Goal: Answer question/provide support: Share knowledge or assist other users

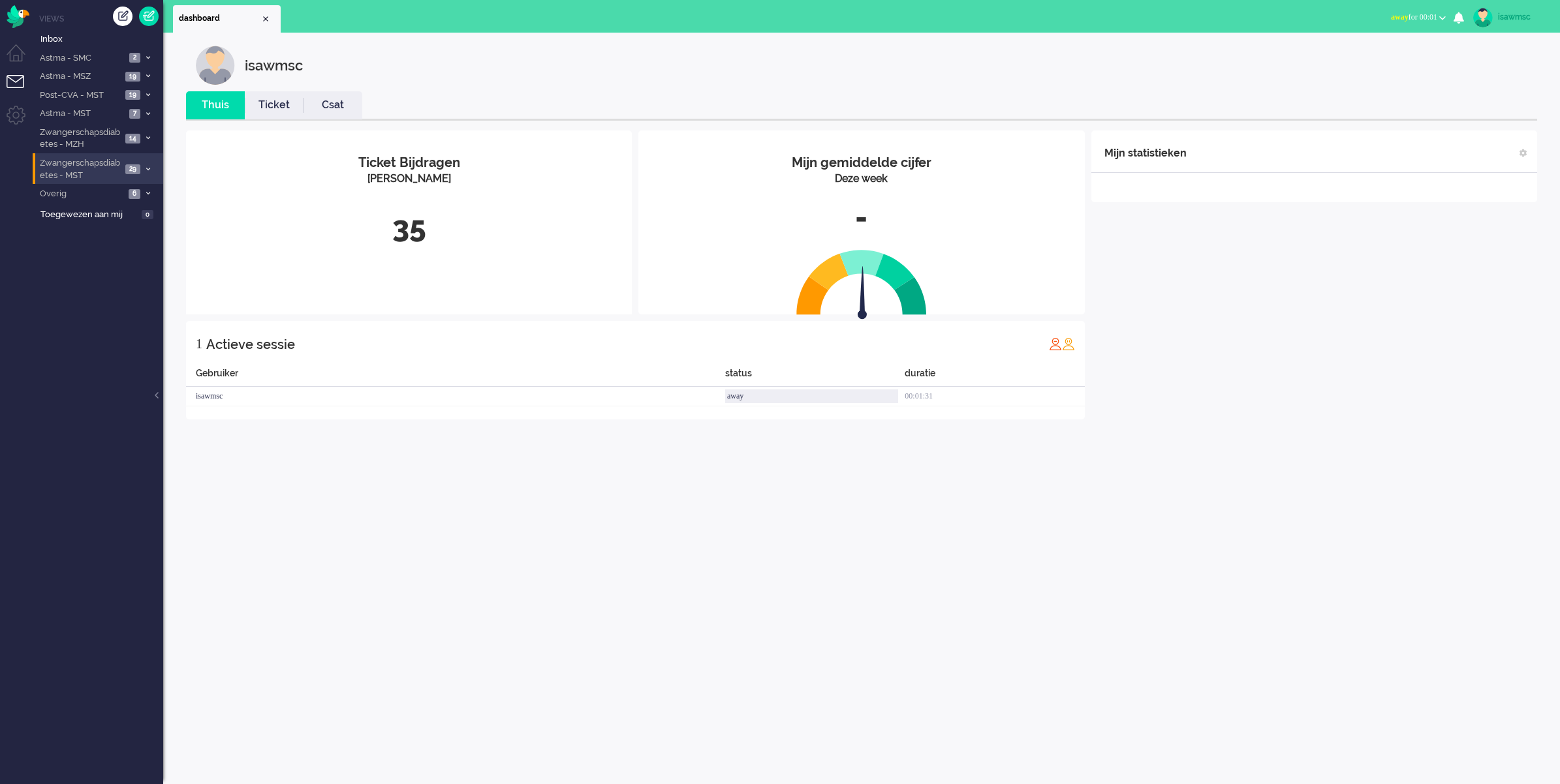
click at [141, 170] on li "Zwangerschapsdiabetes - MST 29" at bounding box center [98, 168] width 130 height 30
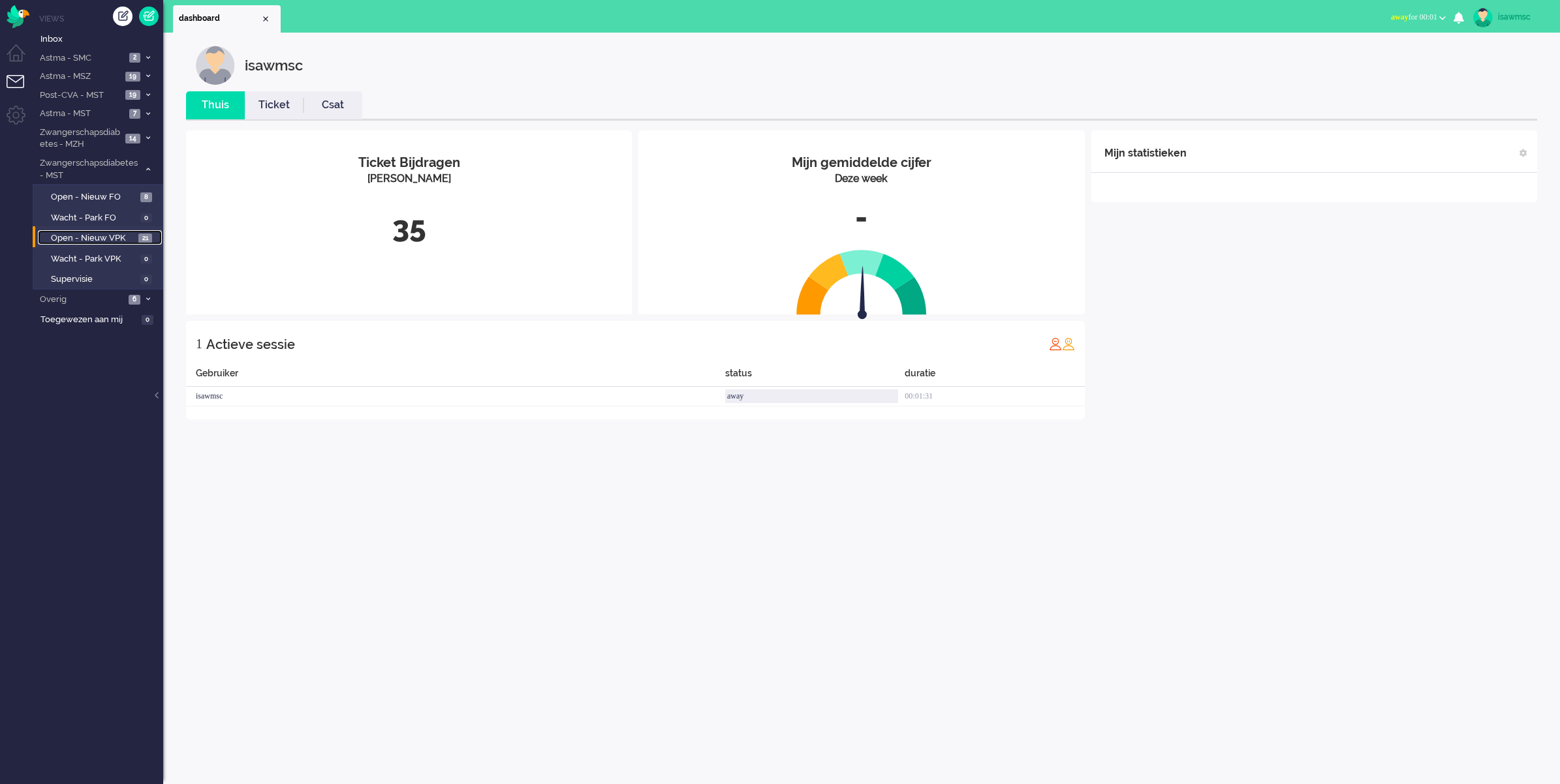
click at [106, 233] on span "Open - Nieuw VPK" at bounding box center [92, 238] width 84 height 13
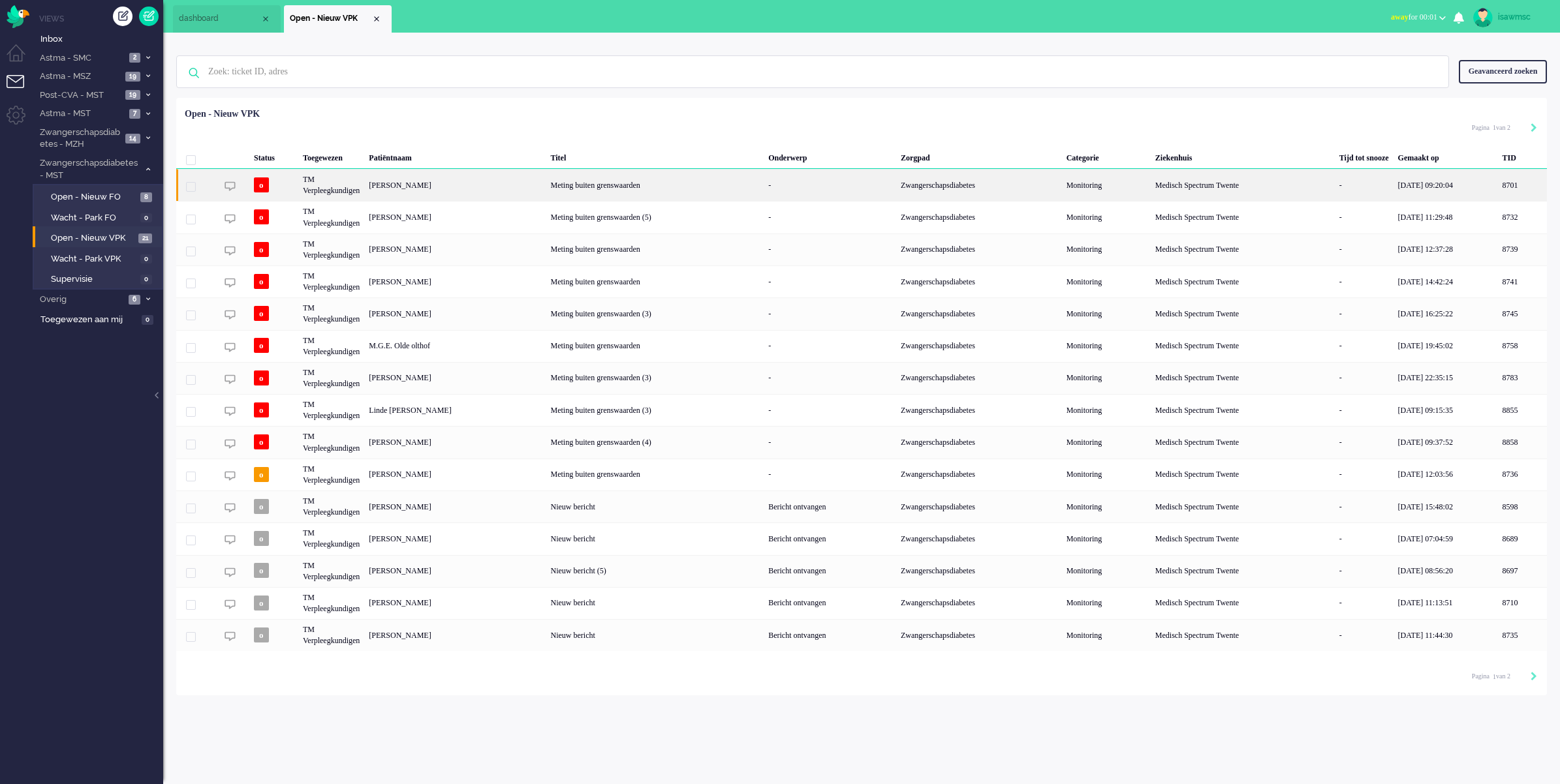
click at [1498, 190] on div "[PERSON_NAME]" at bounding box center [1523, 184] width 49 height 32
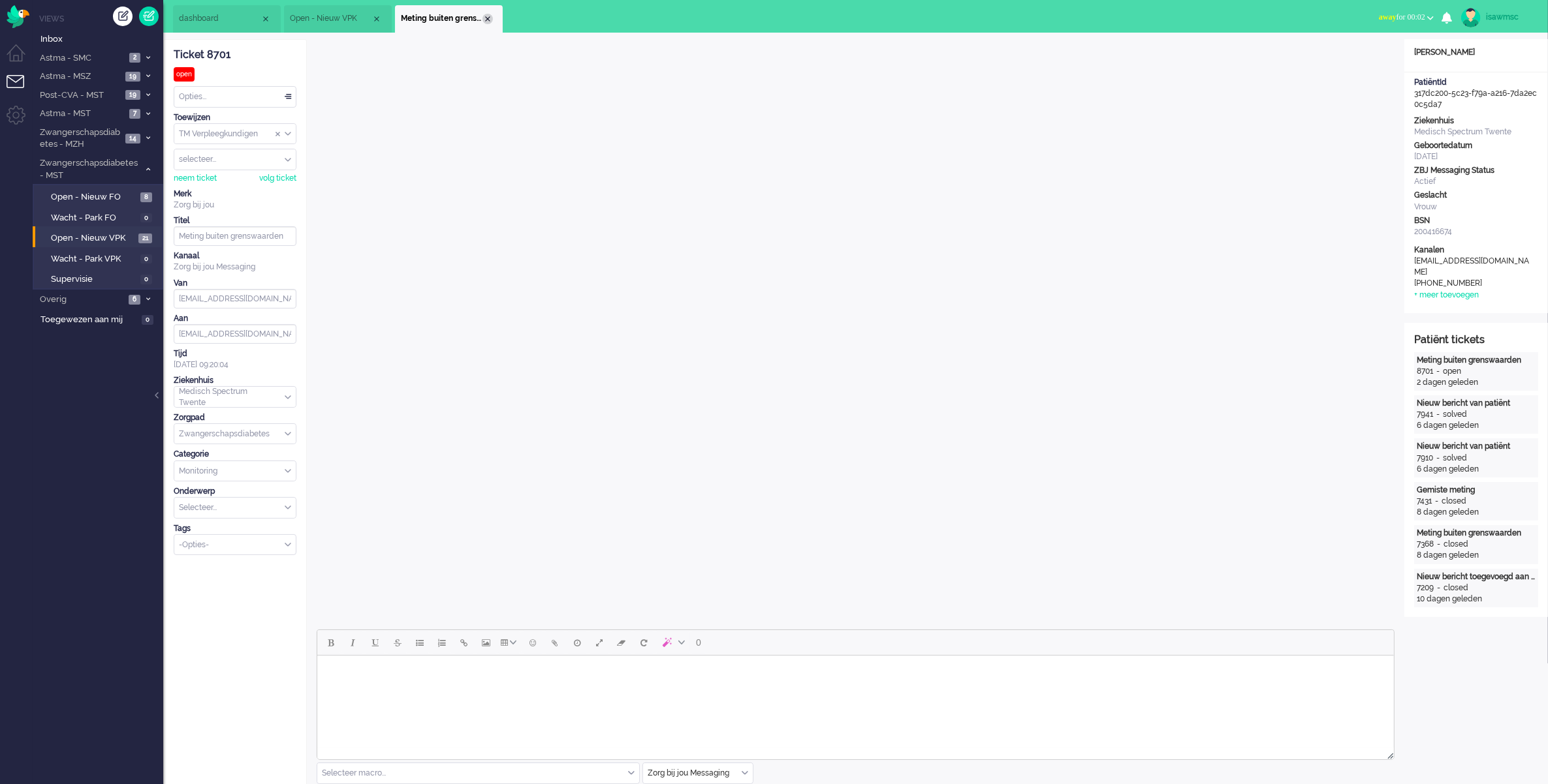
click at [487, 13] on div "Close tab" at bounding box center [487, 19] width 10 height 10
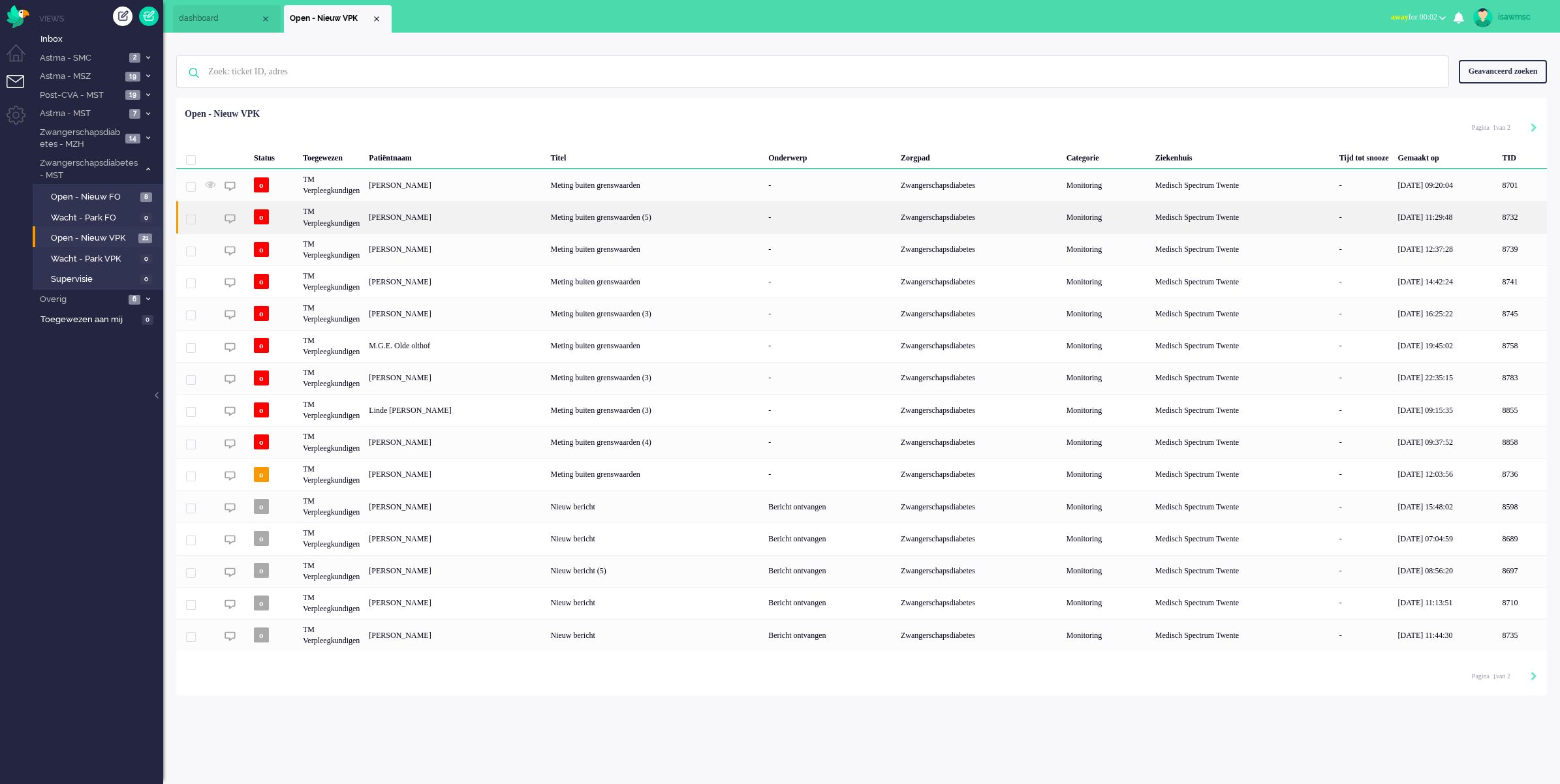
click at [746, 223] on div "Meting buiten grenswaarden (5)" at bounding box center [655, 216] width 218 height 32
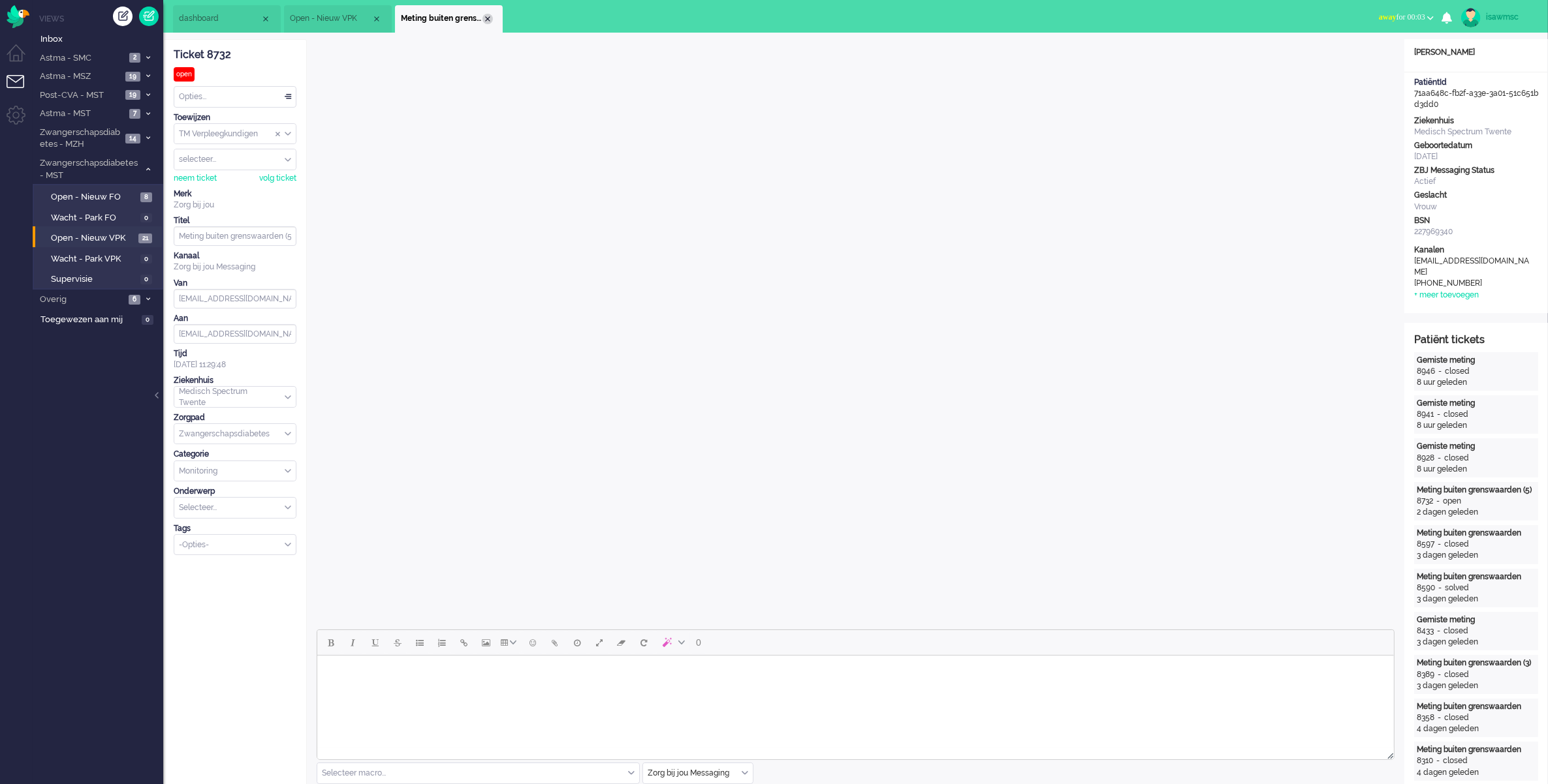
click at [485, 14] on div "Close tab" at bounding box center [487, 19] width 10 height 10
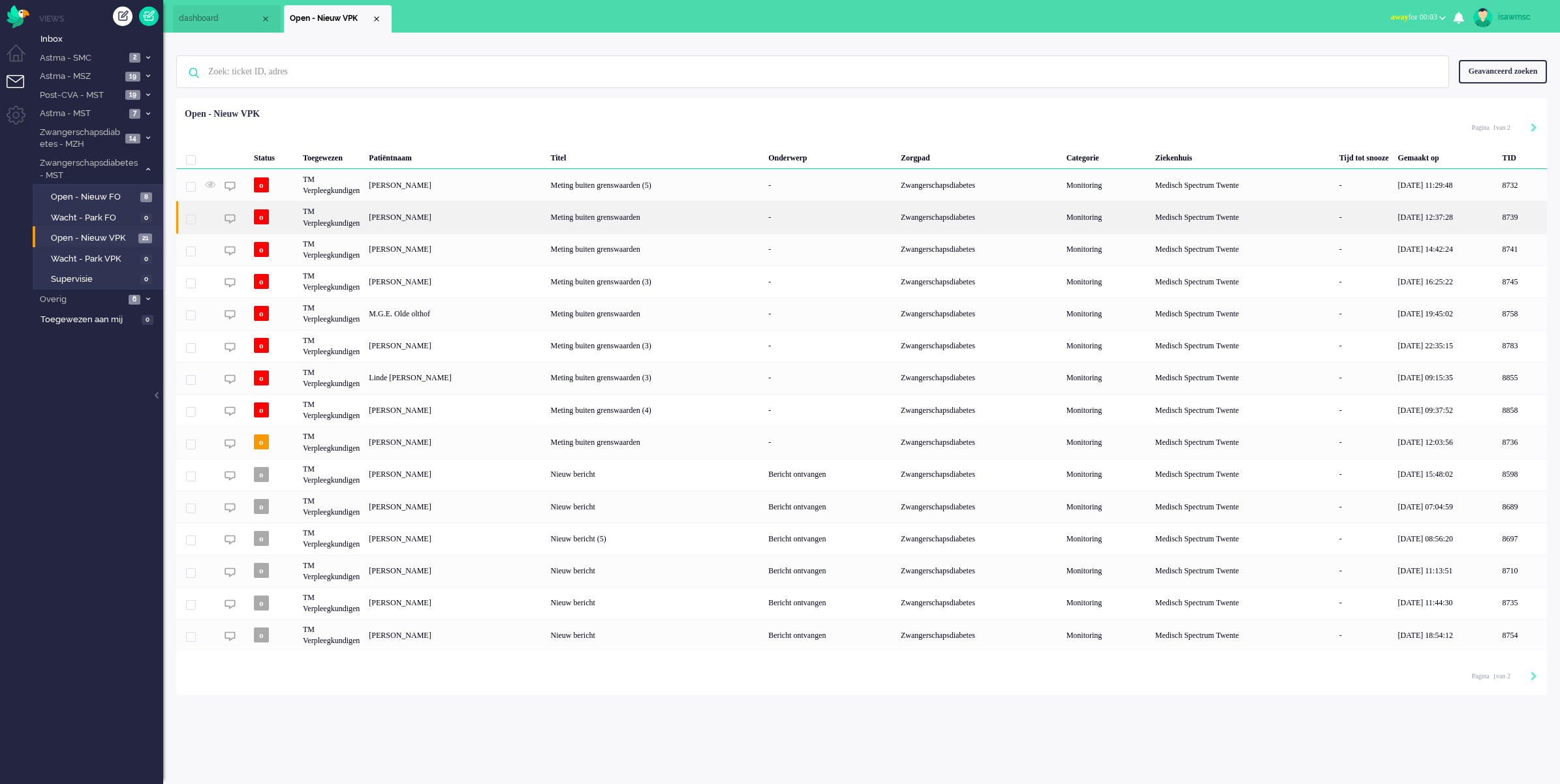
click at [748, 219] on div "Meting buiten grenswaarden" at bounding box center [655, 216] width 218 height 32
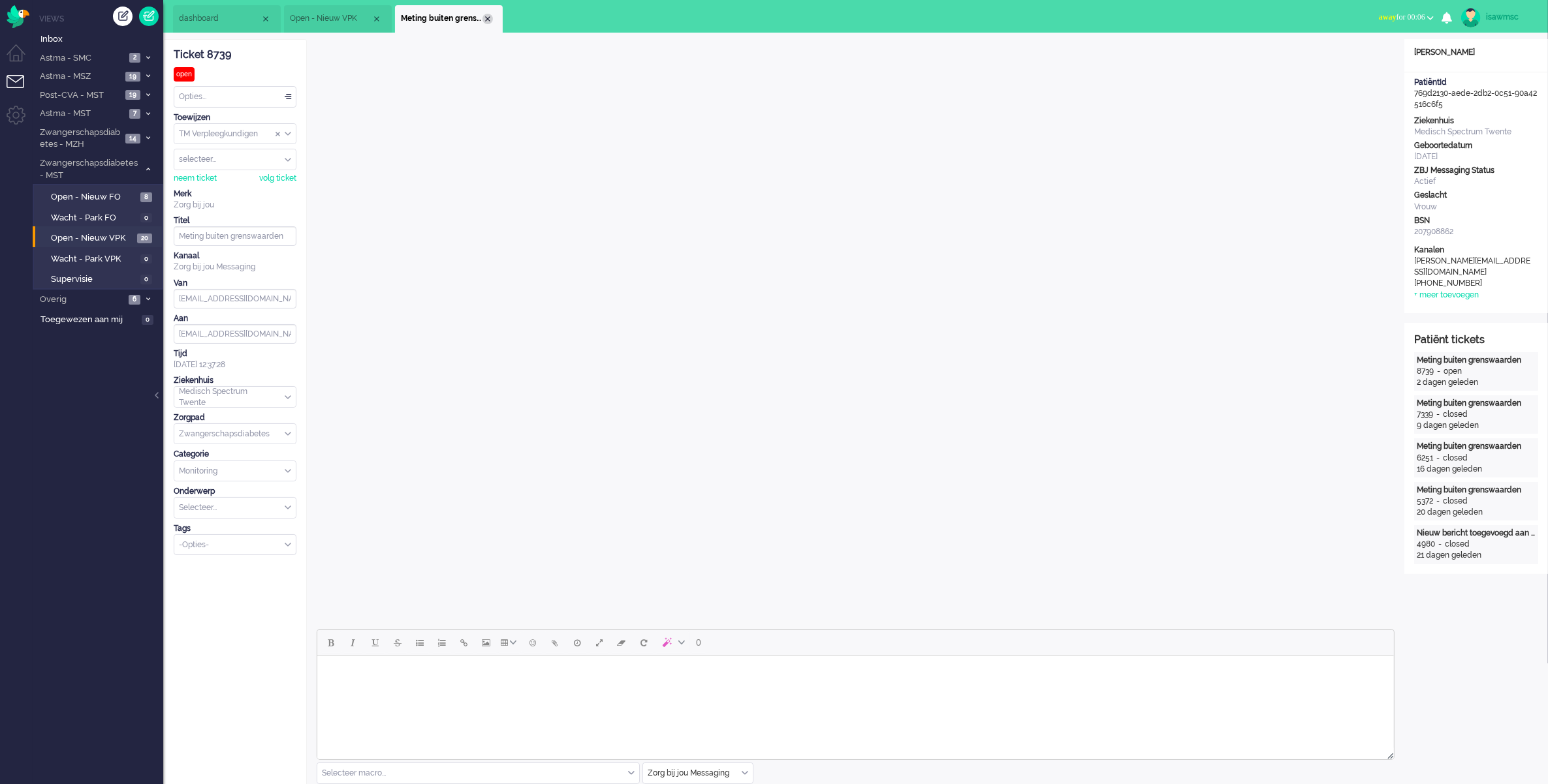
click at [490, 17] on div "Close tab" at bounding box center [487, 19] width 10 height 10
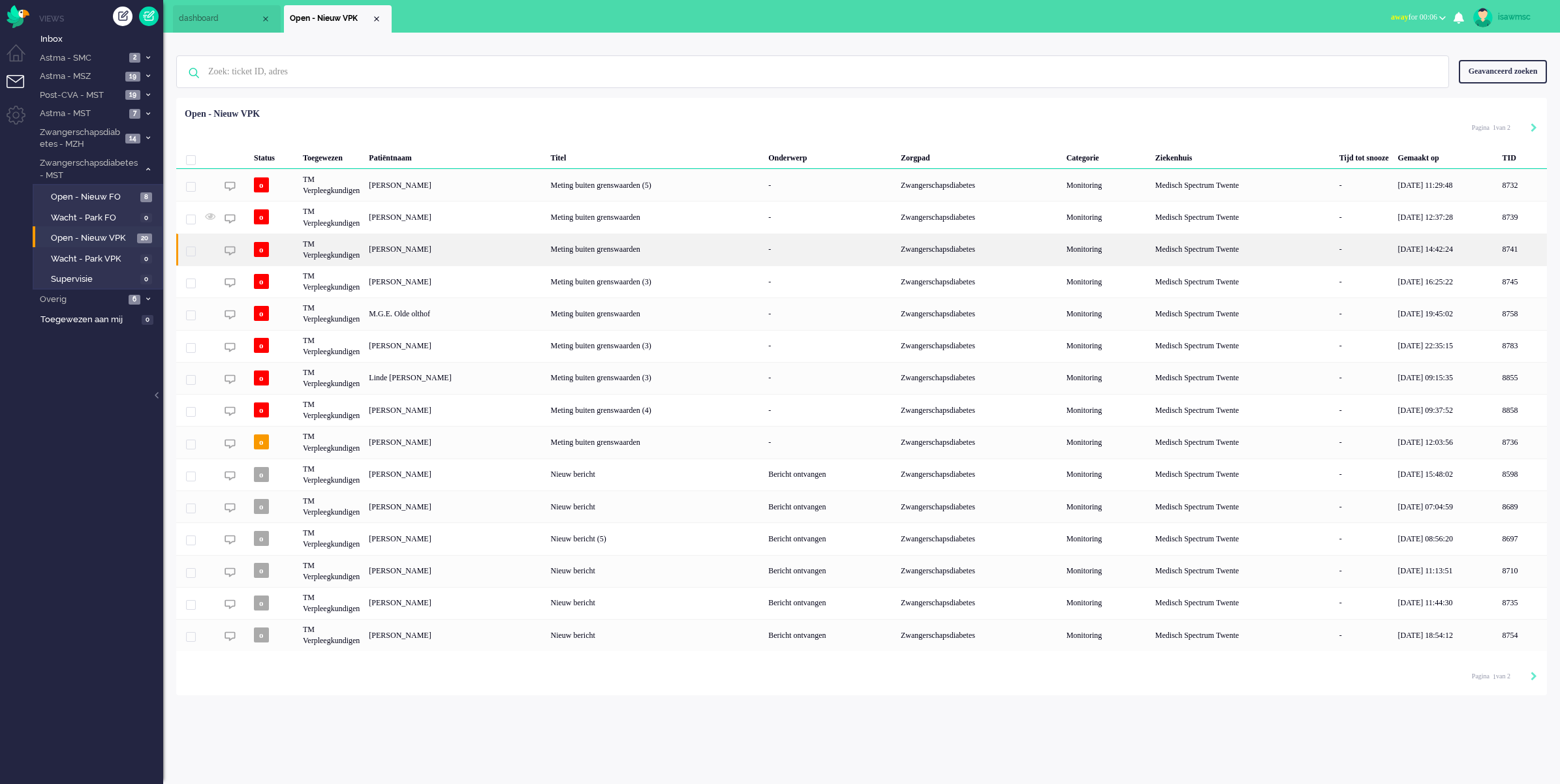
click at [1498, 250] on div "[PERSON_NAME]" at bounding box center [1523, 249] width 49 height 32
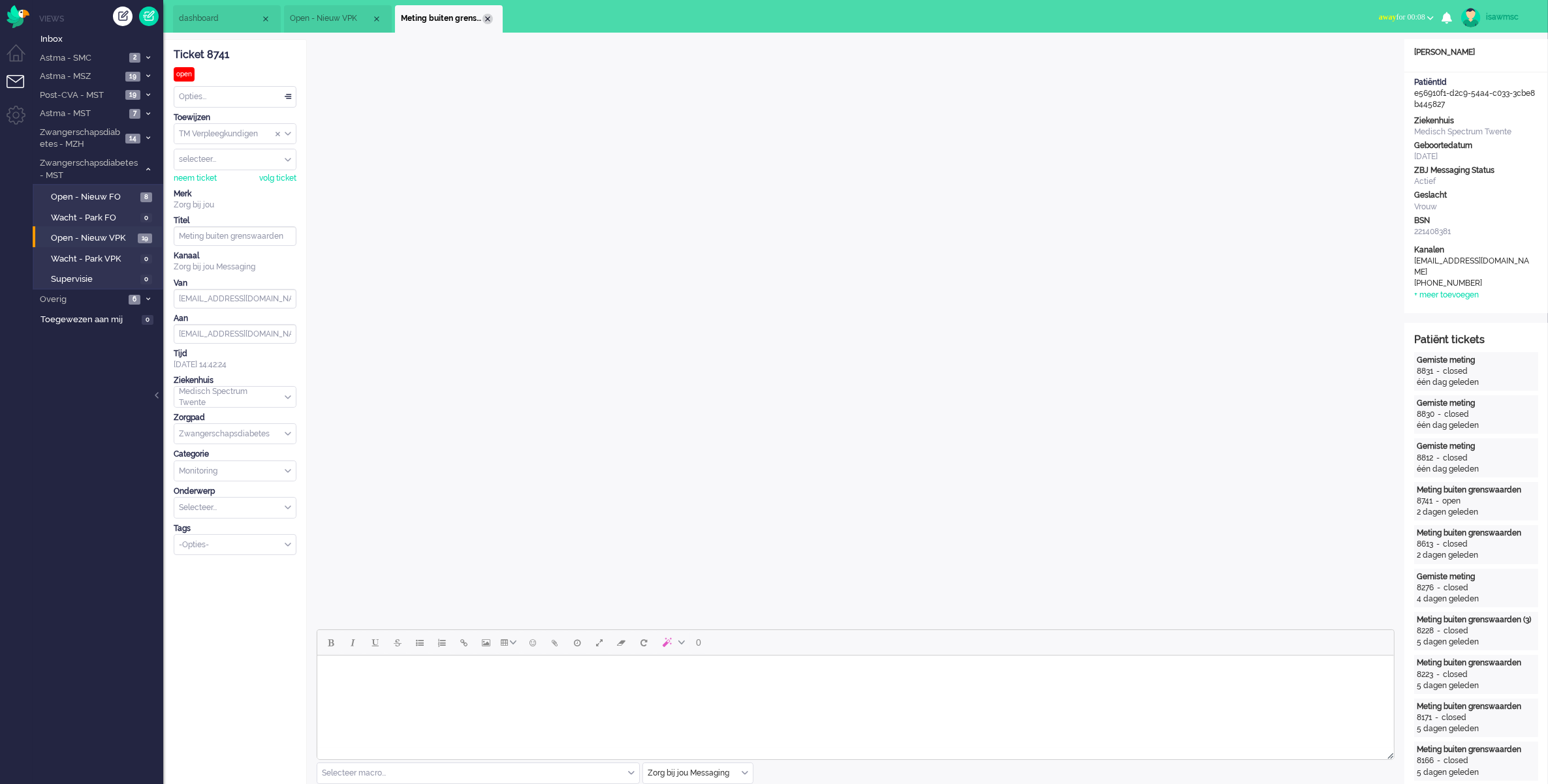
click at [485, 17] on div "Close tab" at bounding box center [487, 19] width 10 height 10
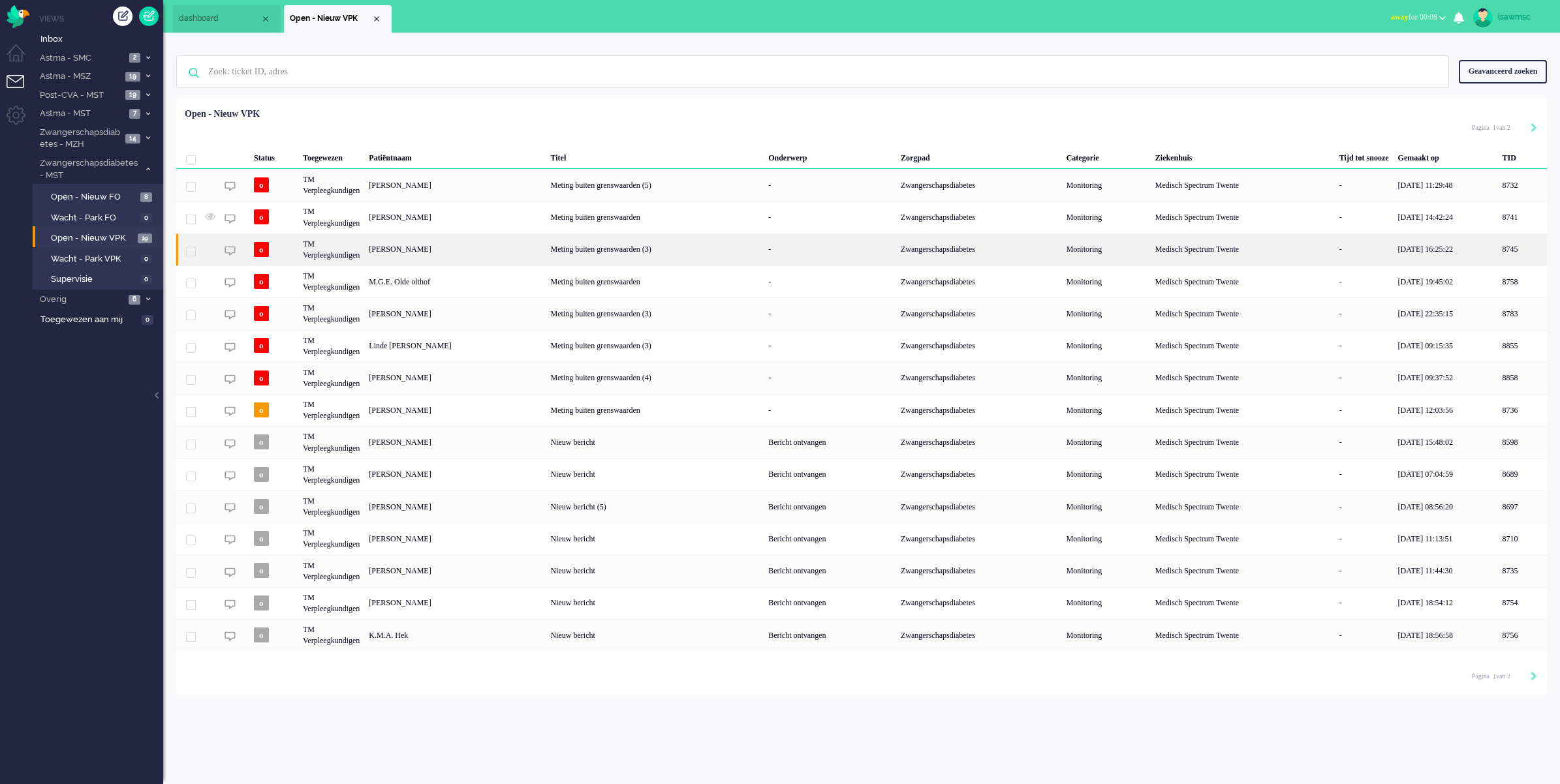
click at [1498, 251] on div "[PERSON_NAME]" at bounding box center [1523, 249] width 49 height 32
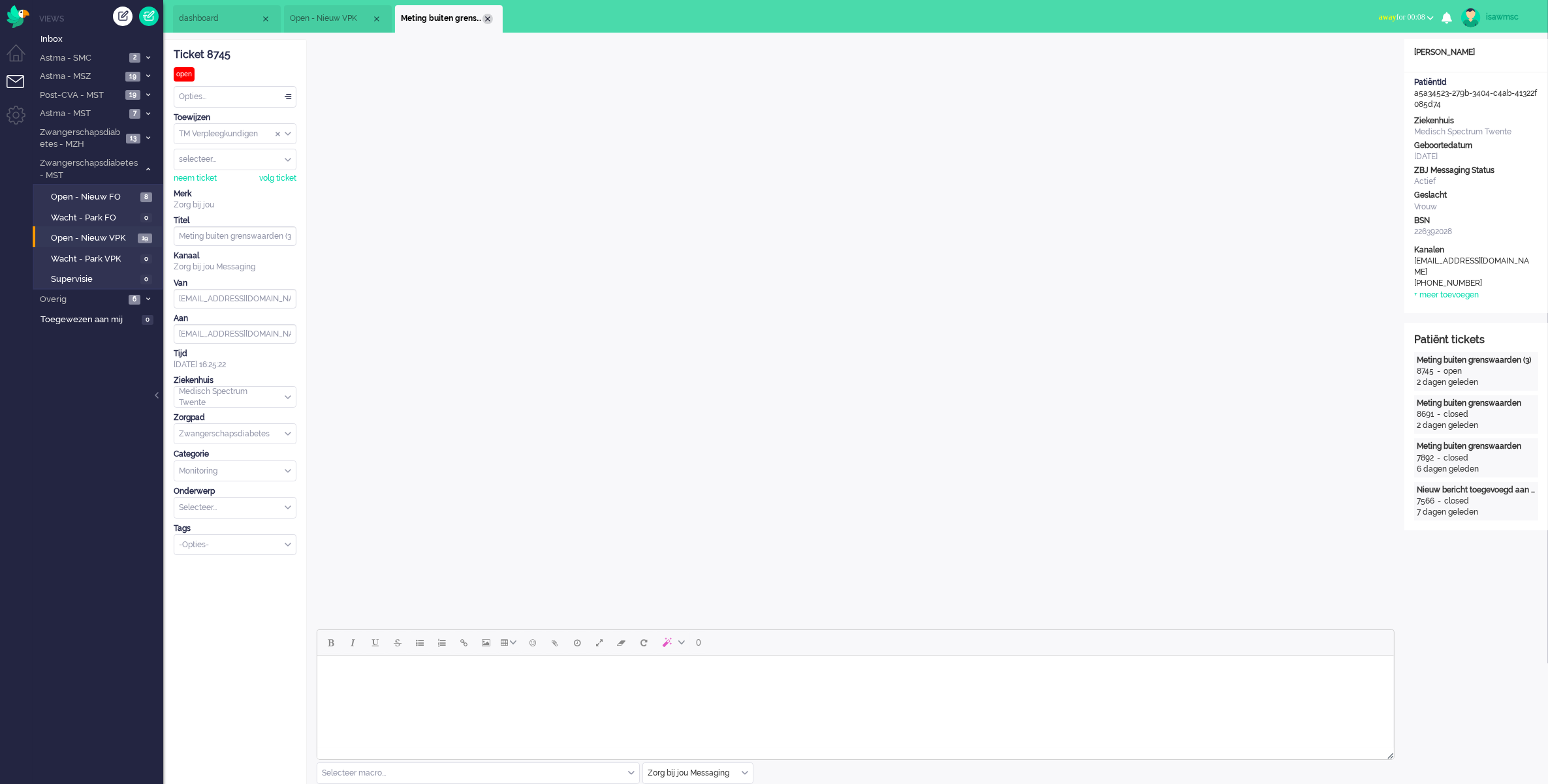
click at [488, 14] on div "Close tab" at bounding box center [487, 19] width 10 height 10
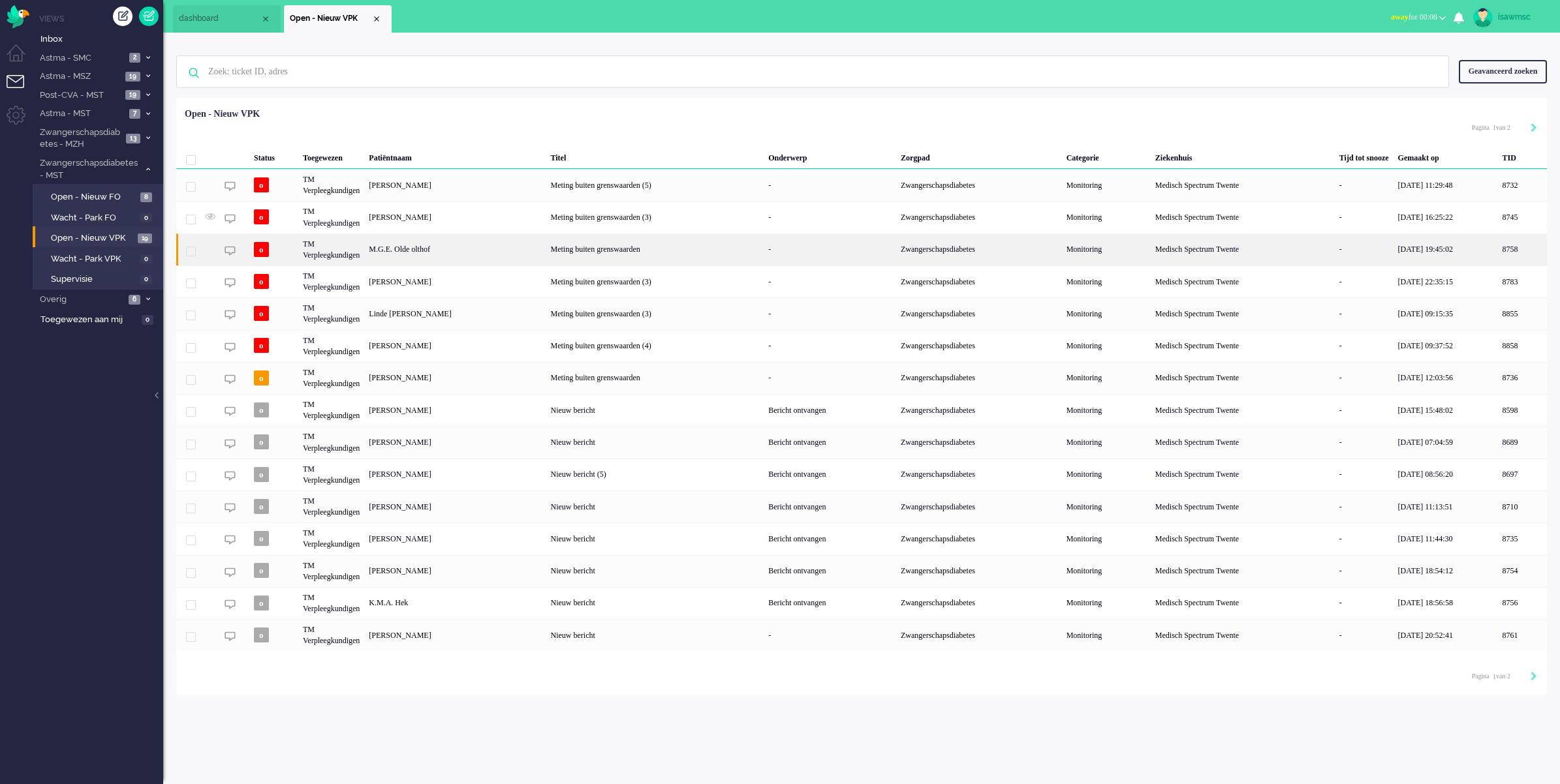
click at [1498, 248] on div "M.G.E. Olde olthof" at bounding box center [1523, 249] width 49 height 32
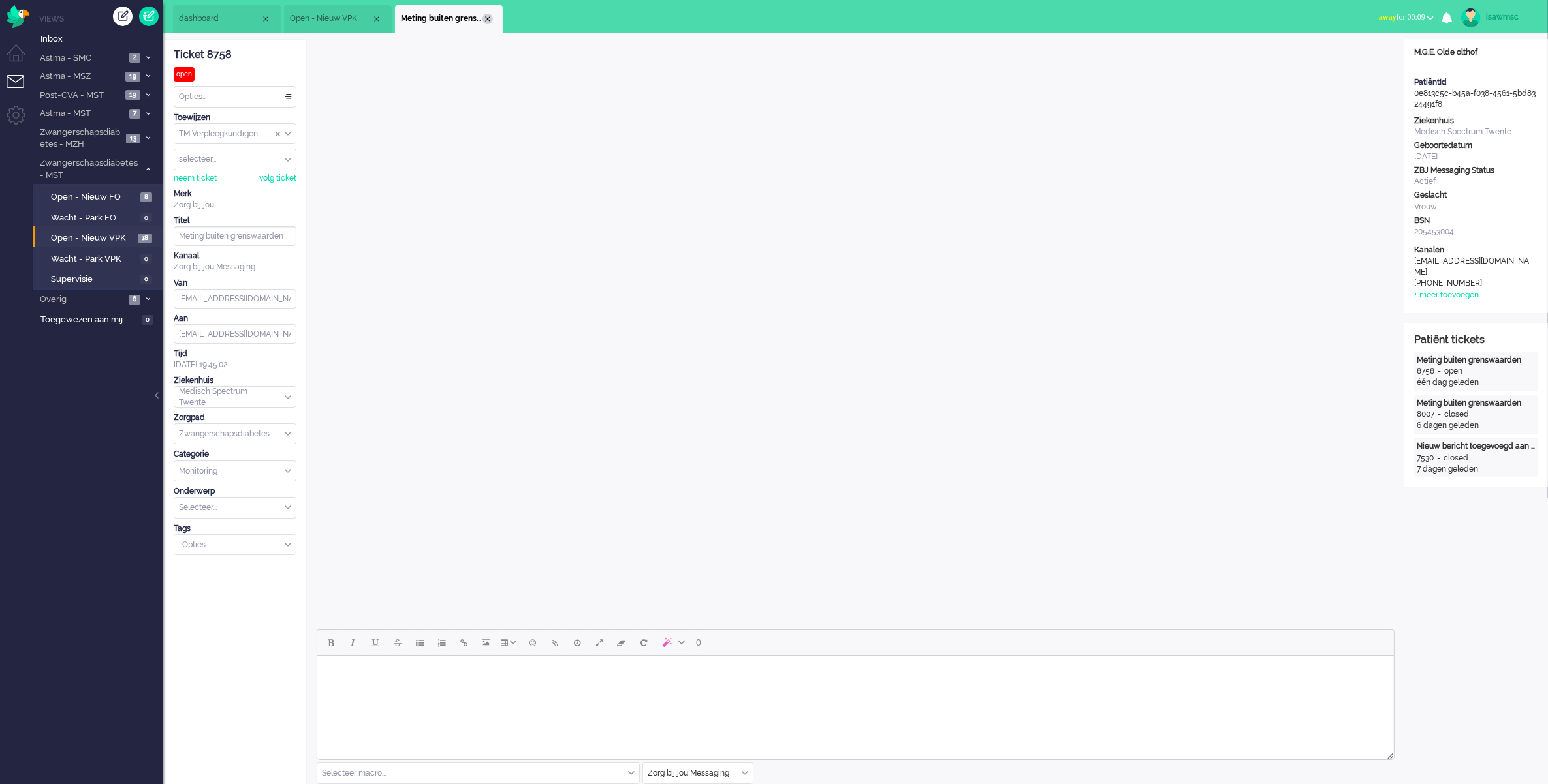
click at [487, 19] on div "Close tab" at bounding box center [487, 19] width 10 height 10
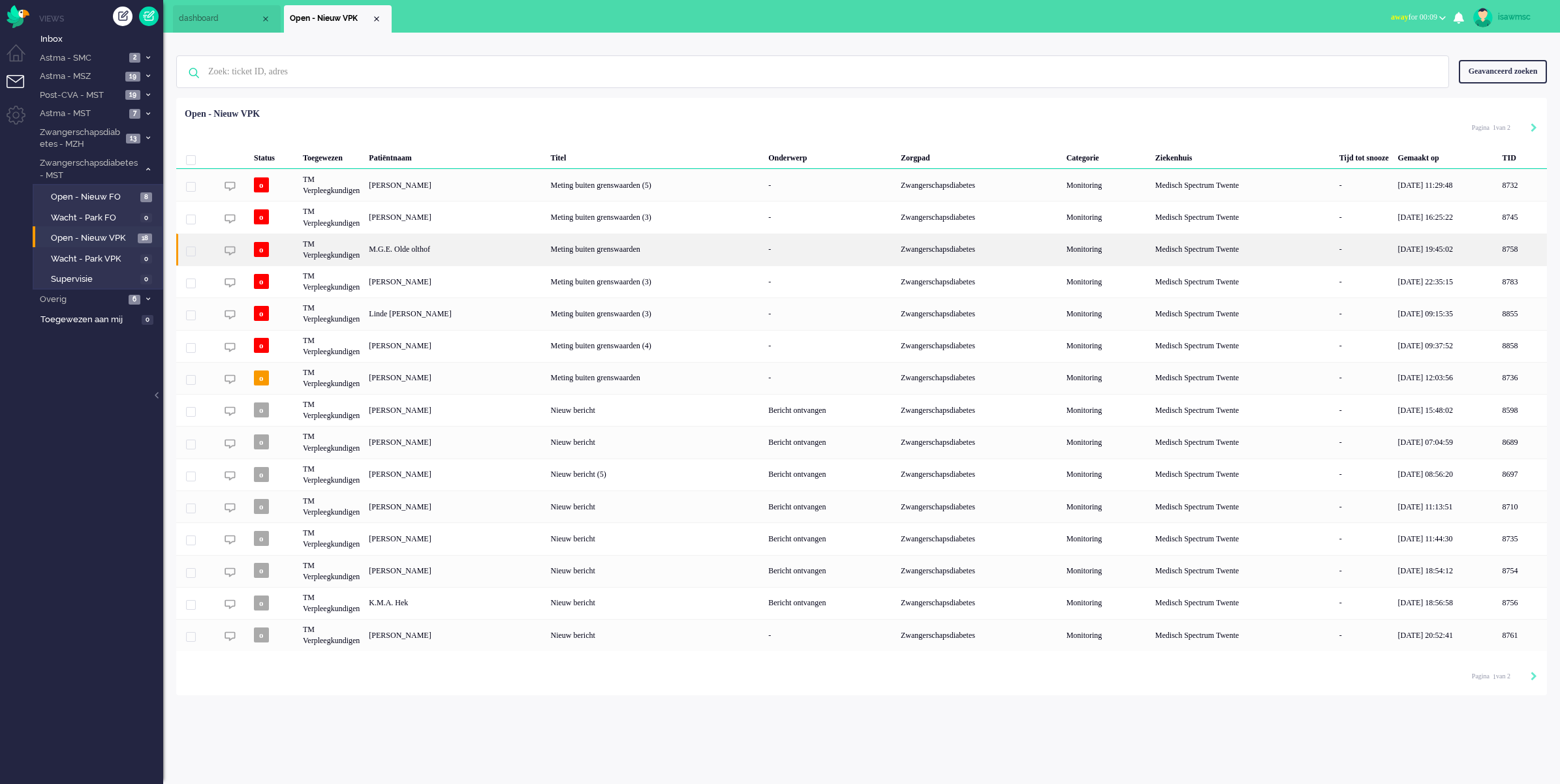
click at [1498, 252] on div "M.G.E. Olde olthof" at bounding box center [1523, 249] width 49 height 32
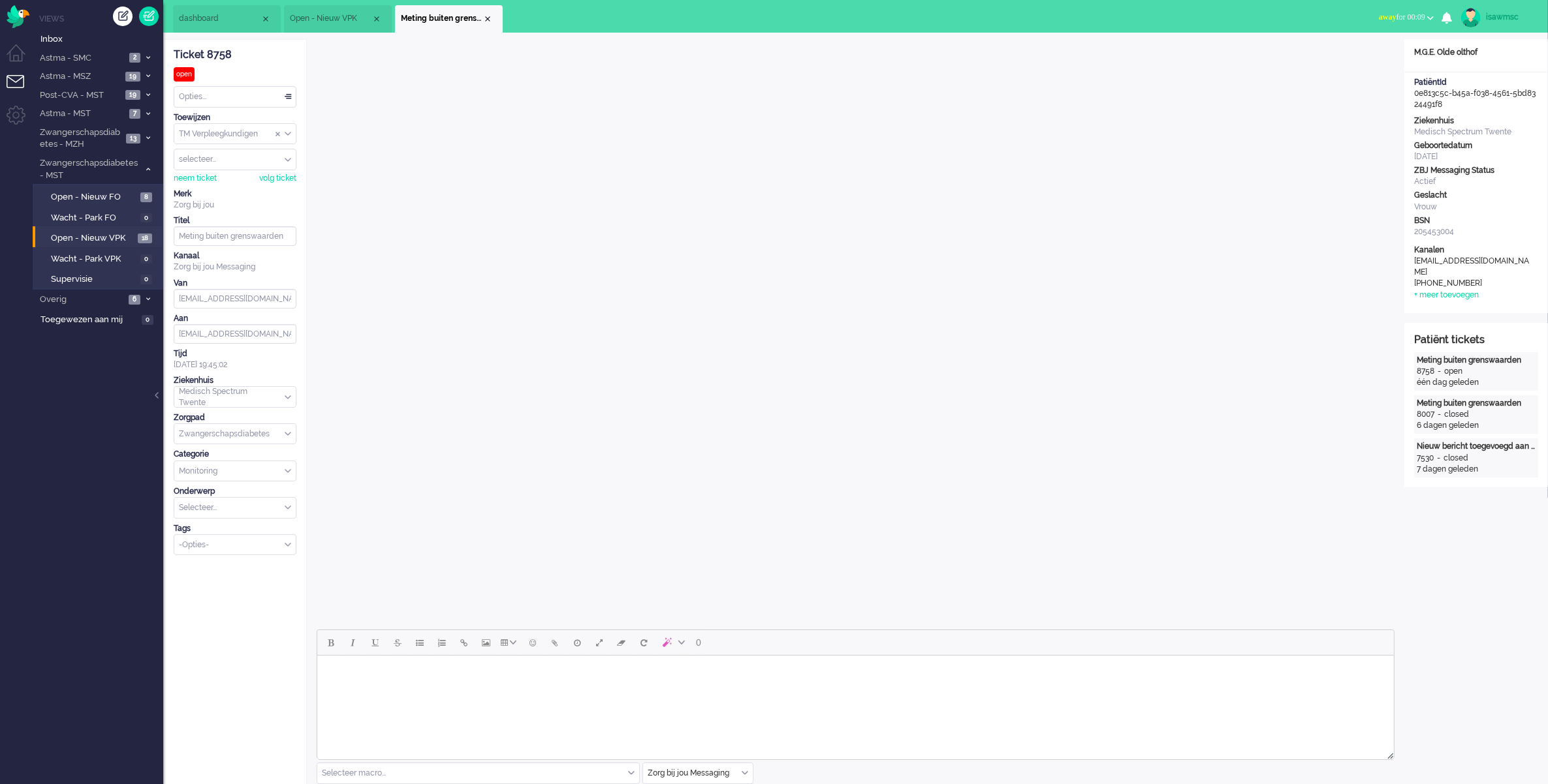
scroll to position [327, 0]
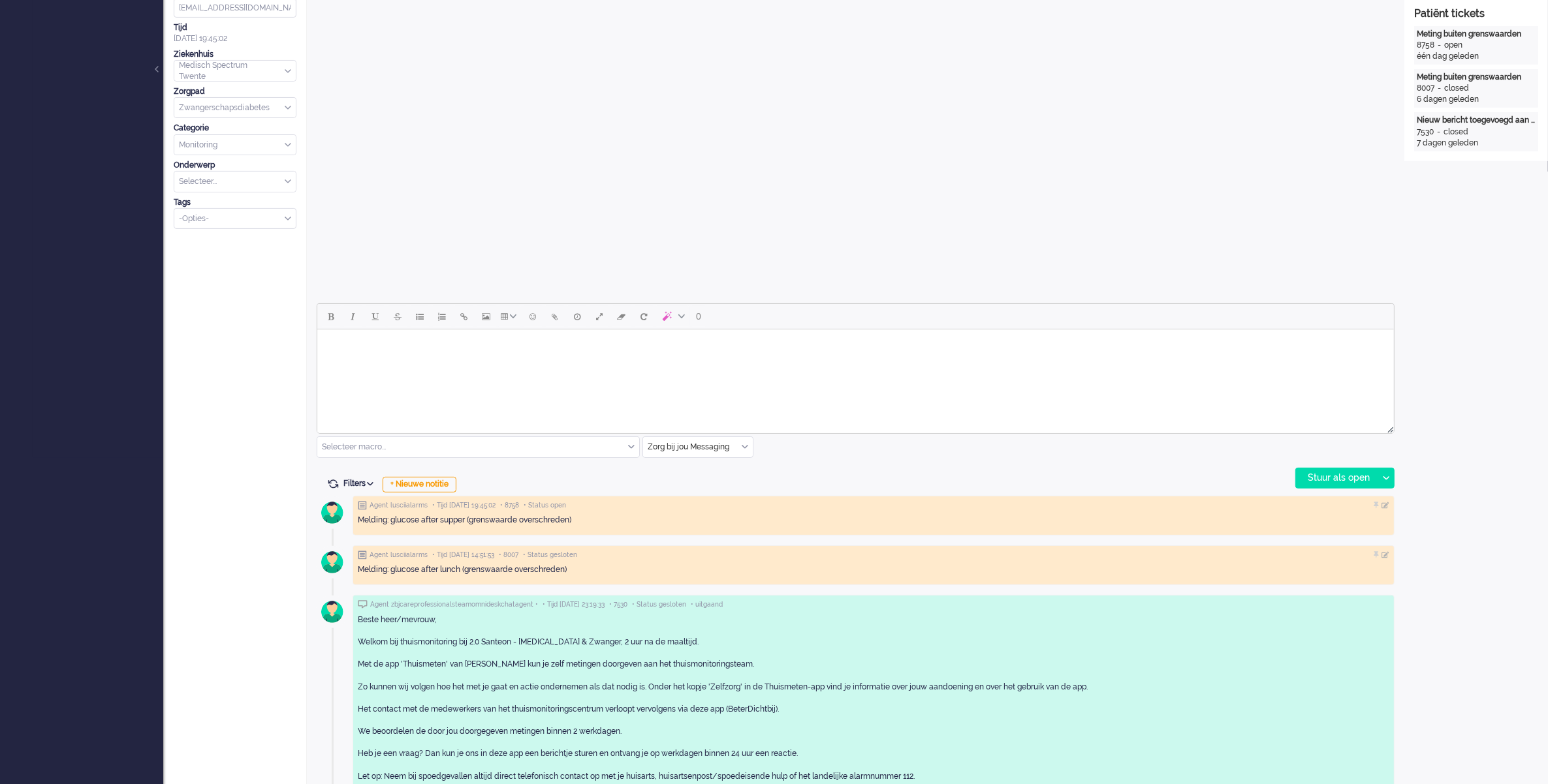
click at [754, 363] on html at bounding box center [854, 346] width 1076 height 33
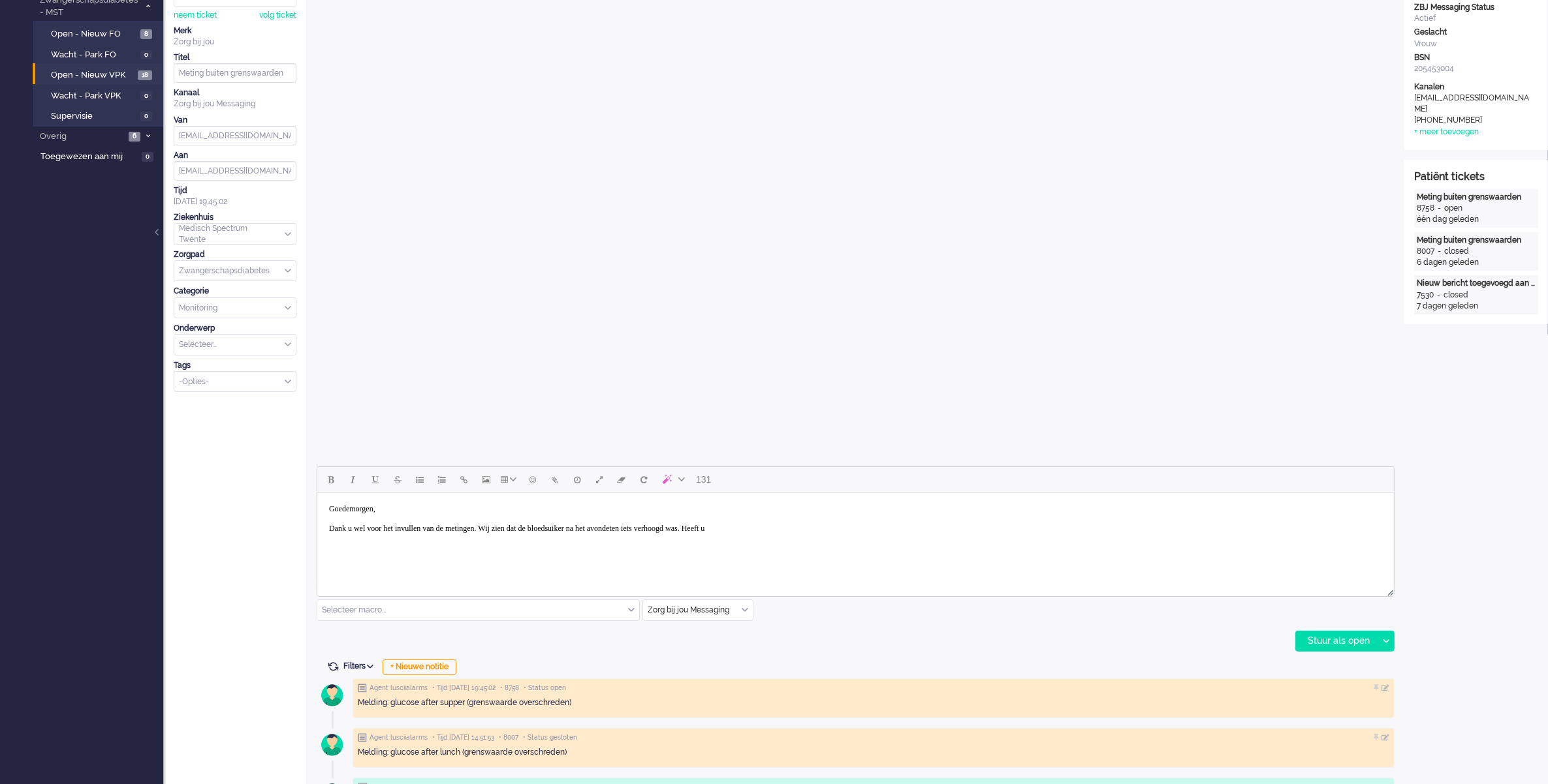
scroll to position [245, 0]
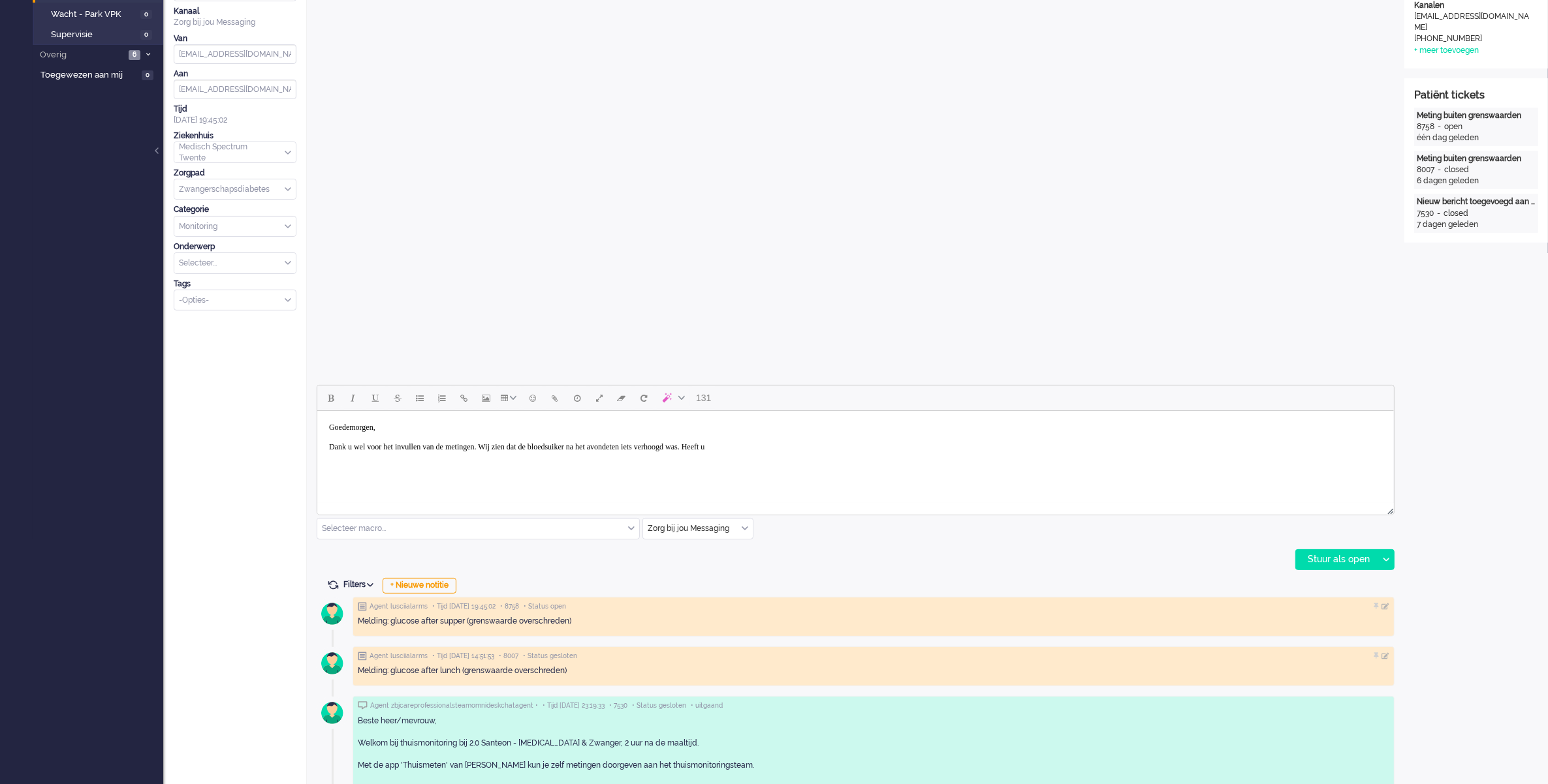
click at [832, 448] on body "Goedemorgen, Dank u wel voor het invullen van de metingen. Wij zien dat de bloe…" at bounding box center [854, 437] width 1066 height 42
click at [1333, 559] on div "Stuur als open" at bounding box center [1337, 559] width 82 height 19
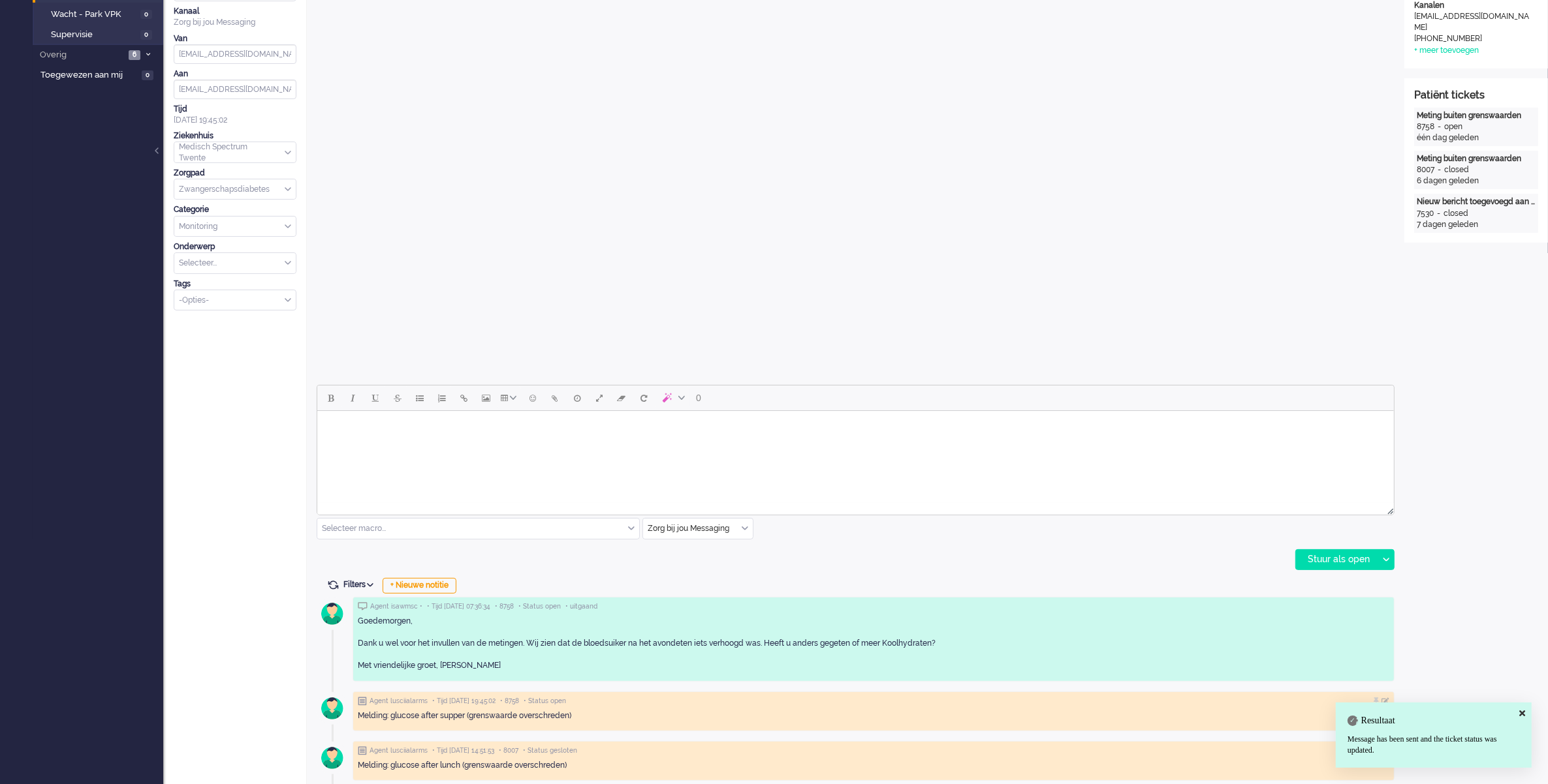
scroll to position [0, 0]
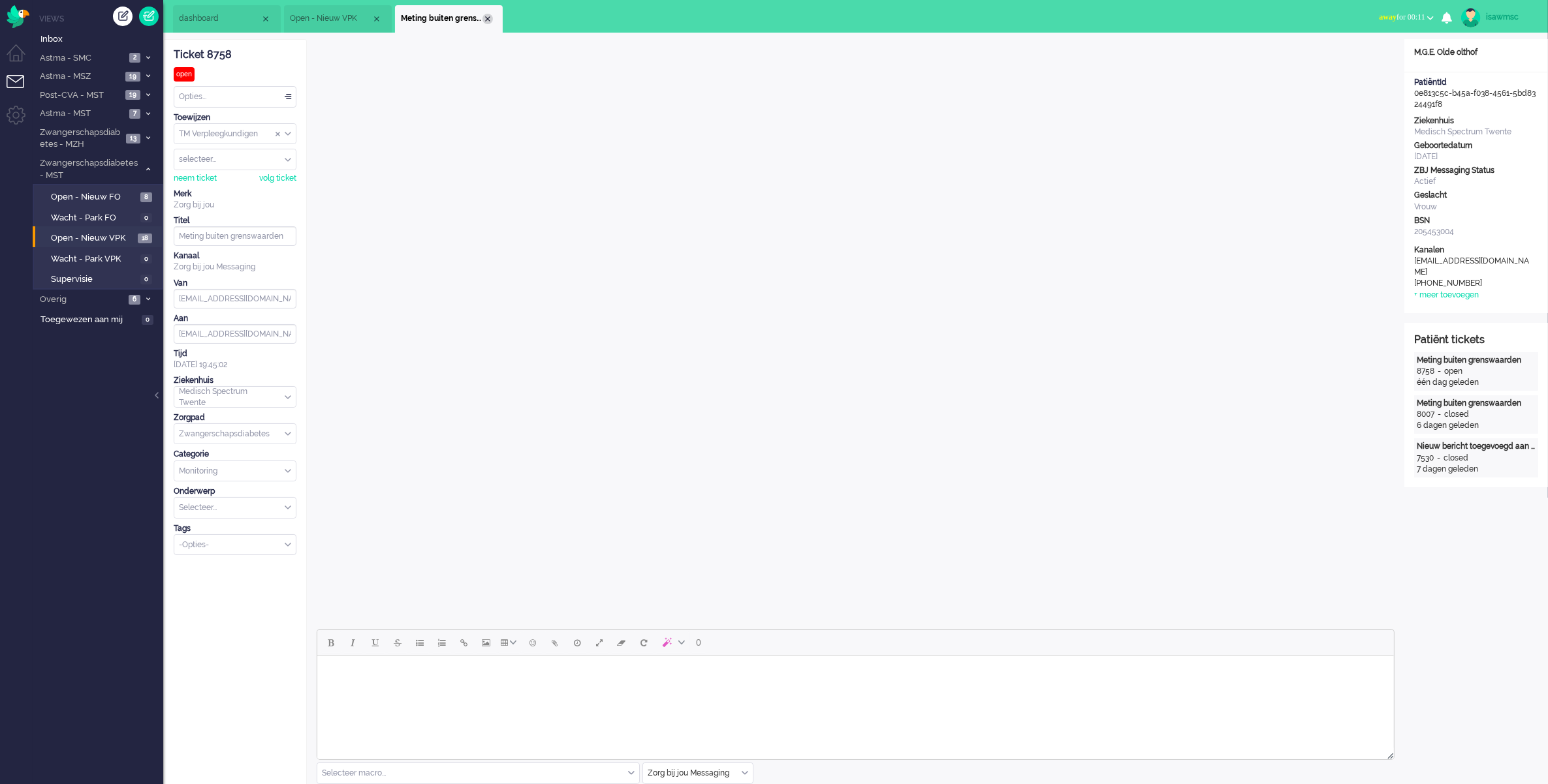
click at [487, 23] on div "Close tab" at bounding box center [487, 19] width 10 height 10
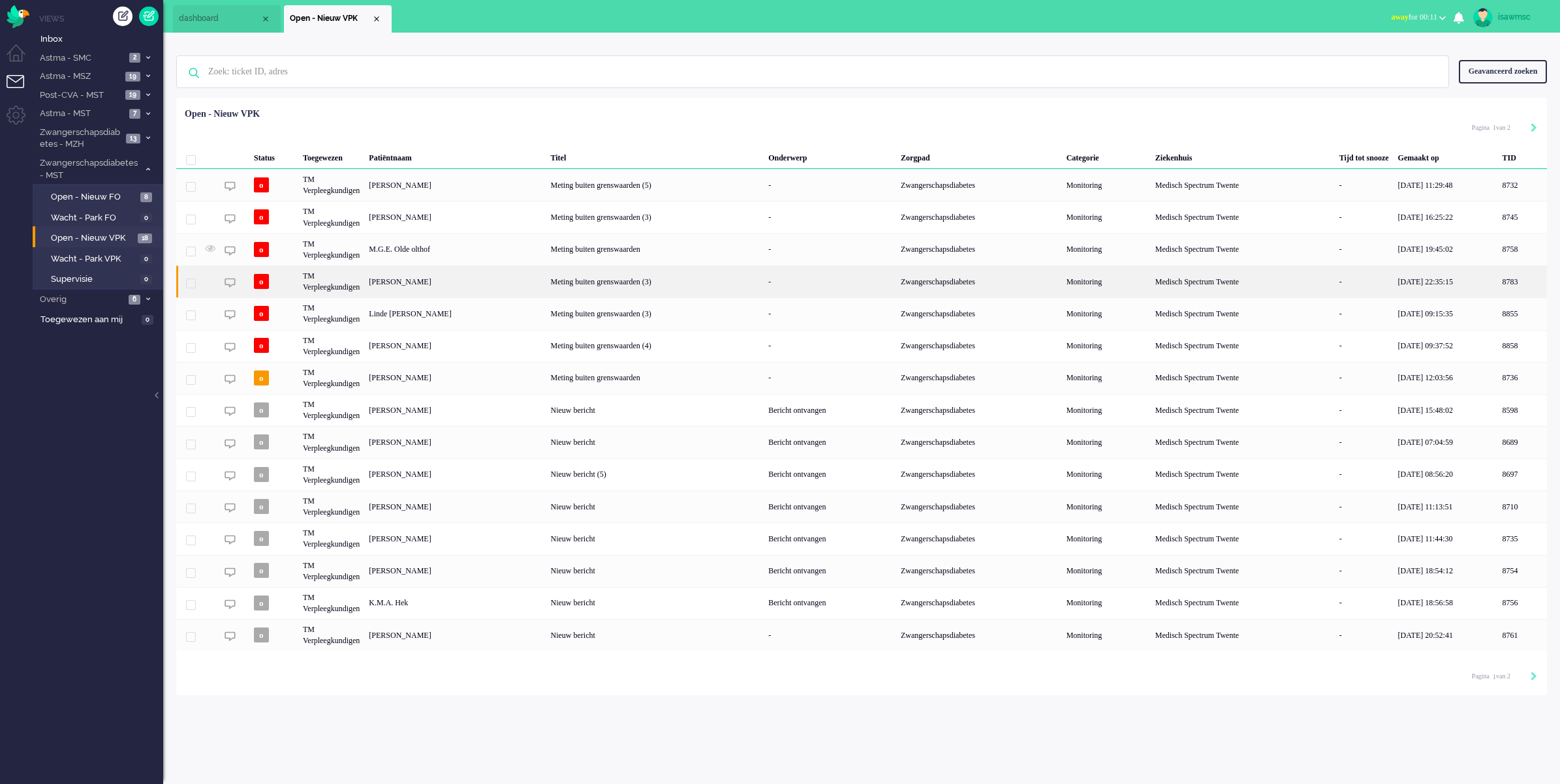
click at [1498, 281] on div "[PERSON_NAME]" at bounding box center [1523, 281] width 49 height 32
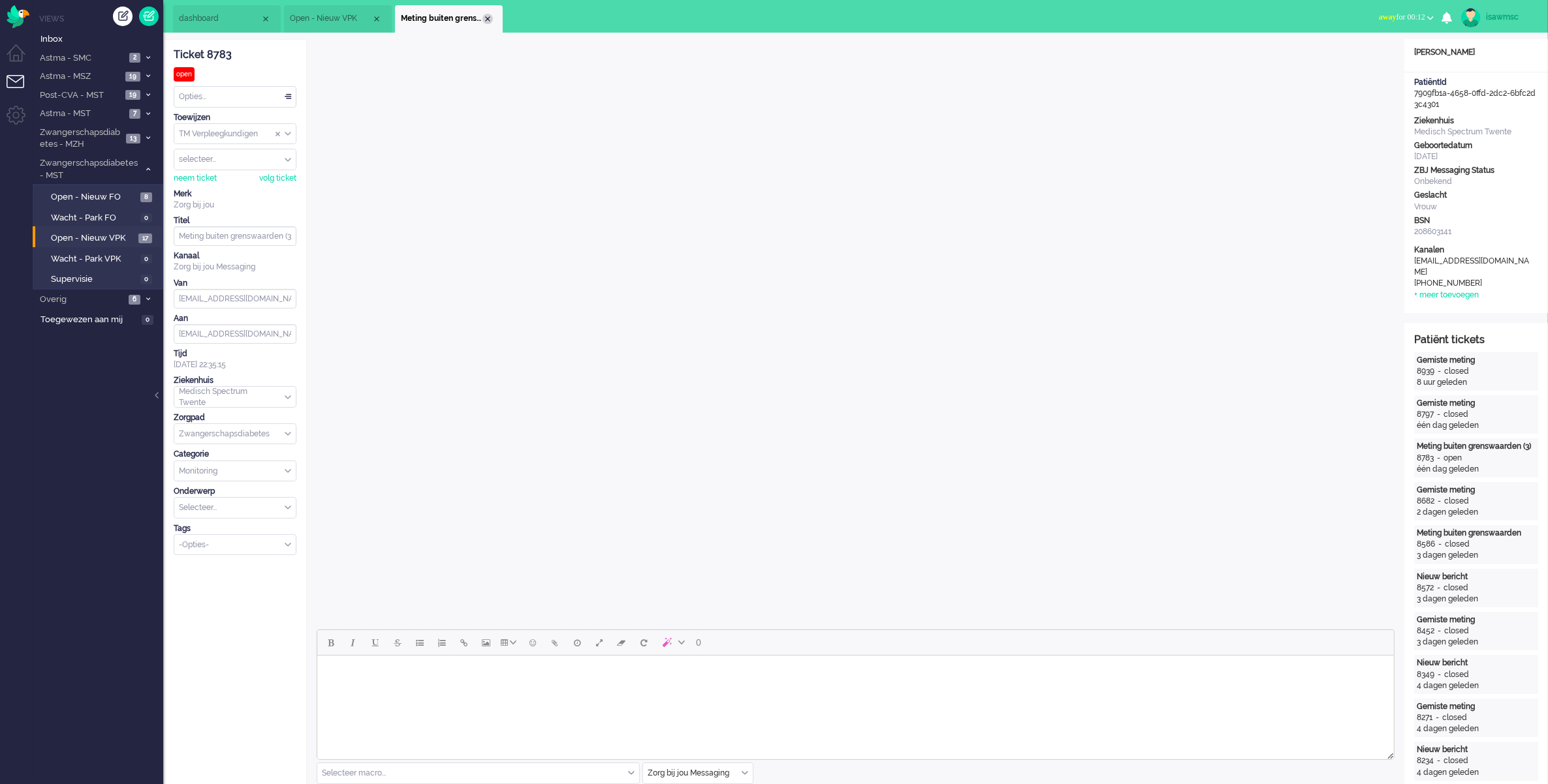
click at [486, 17] on div "Close tab" at bounding box center [487, 19] width 10 height 10
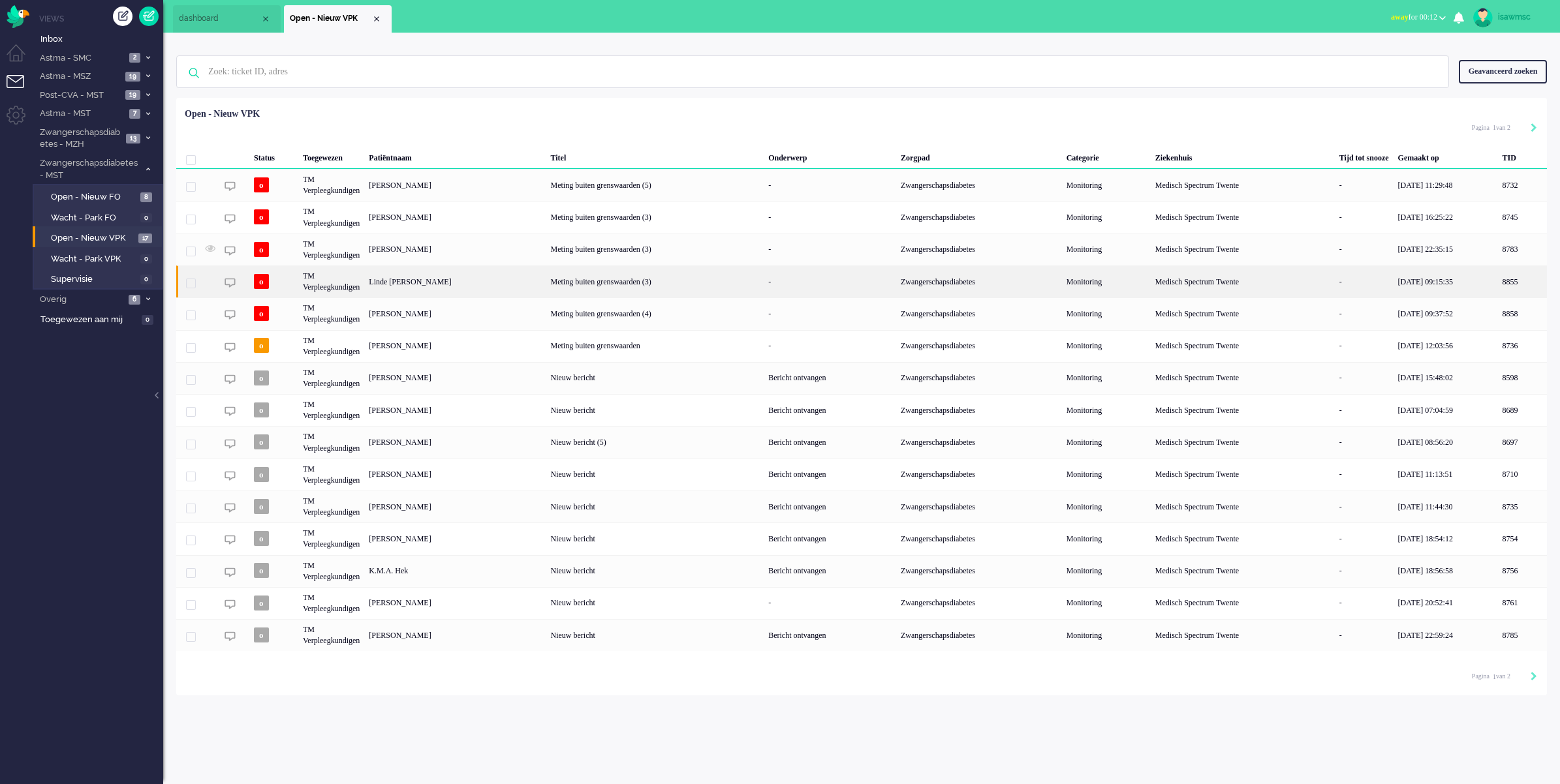
click at [1498, 287] on div "Linde [PERSON_NAME]" at bounding box center [1523, 281] width 49 height 32
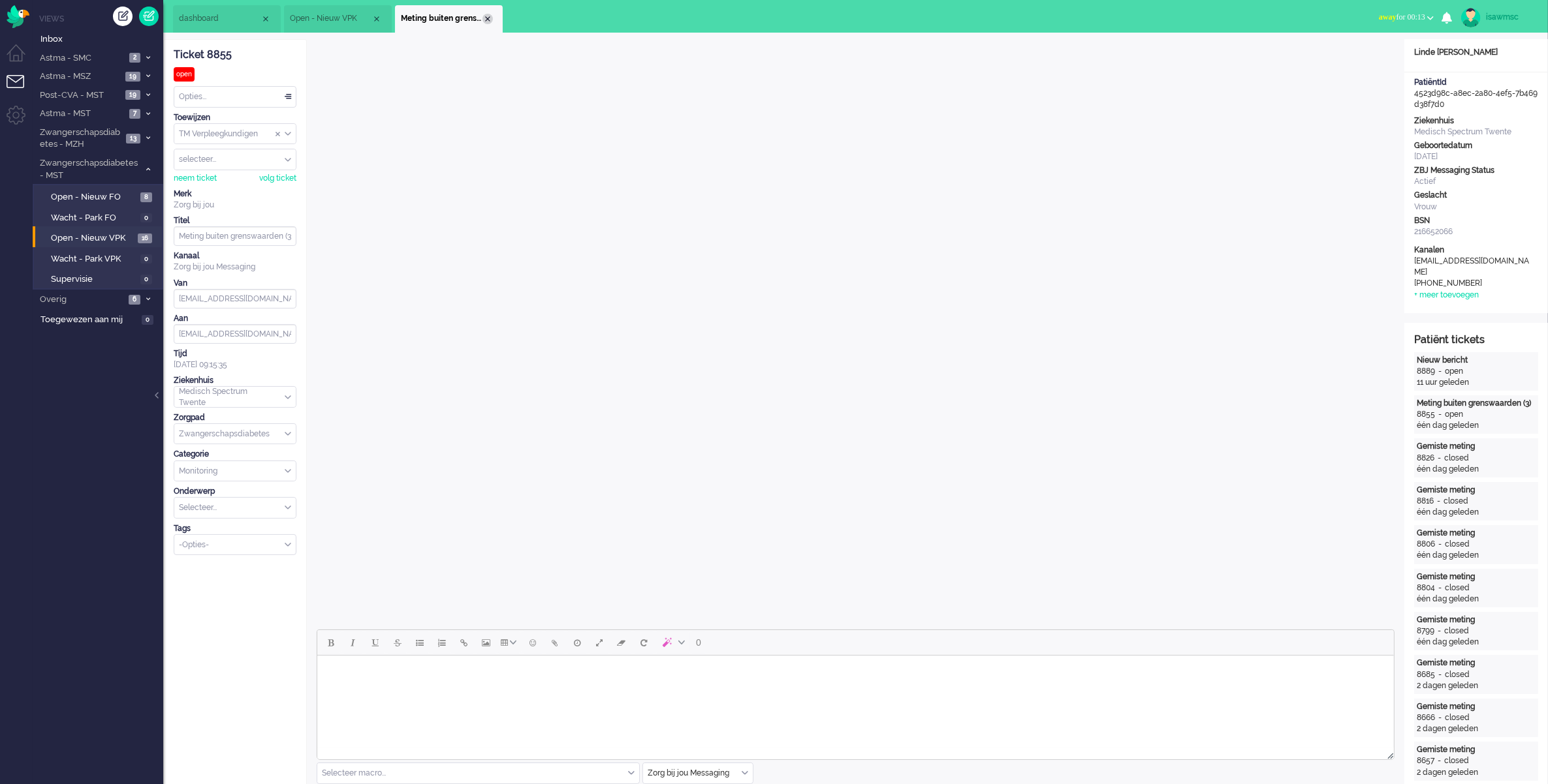
click at [484, 18] on div "Close tab" at bounding box center [487, 19] width 10 height 10
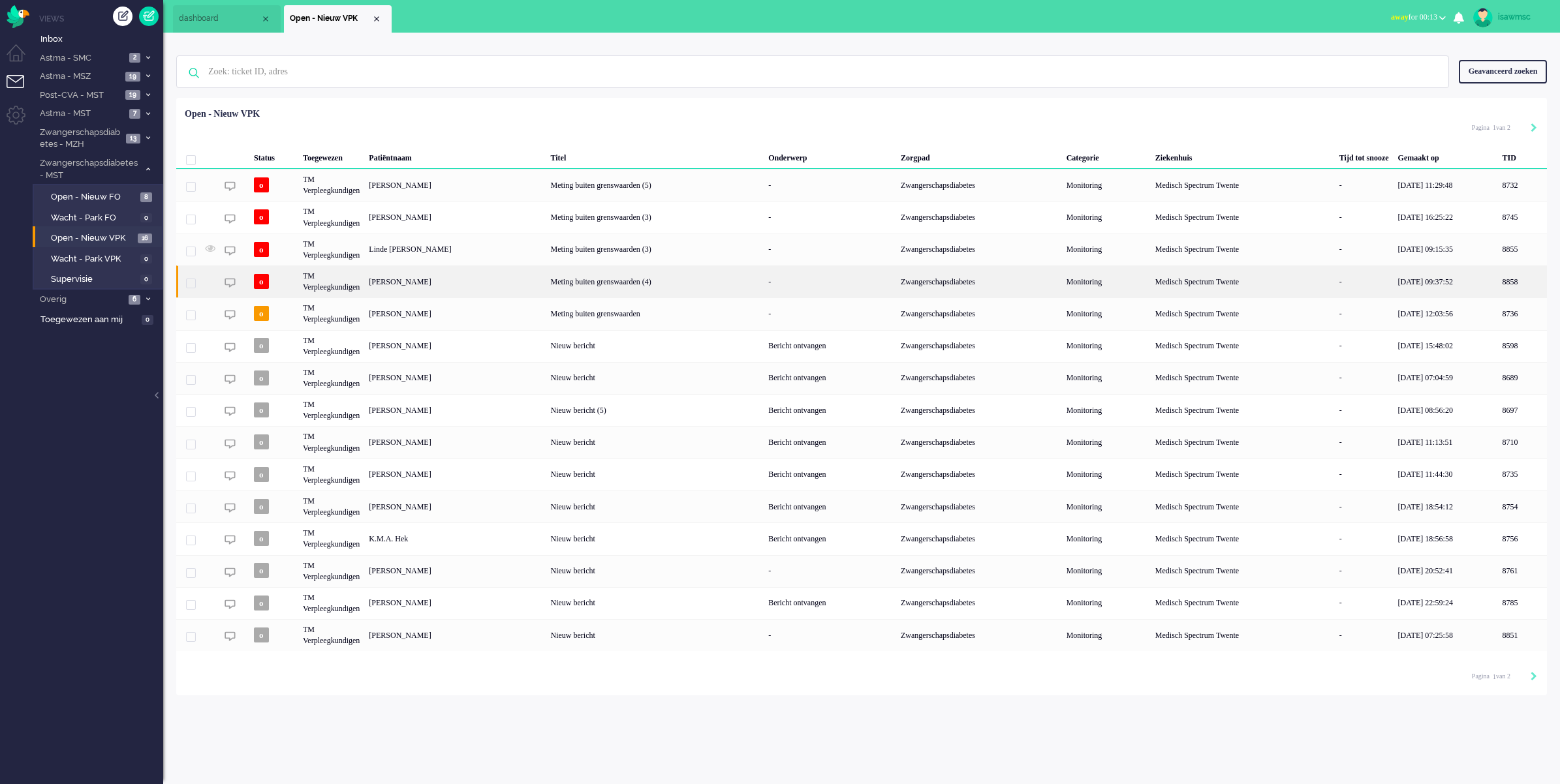
click at [1498, 279] on div "[PERSON_NAME]" at bounding box center [1523, 281] width 49 height 32
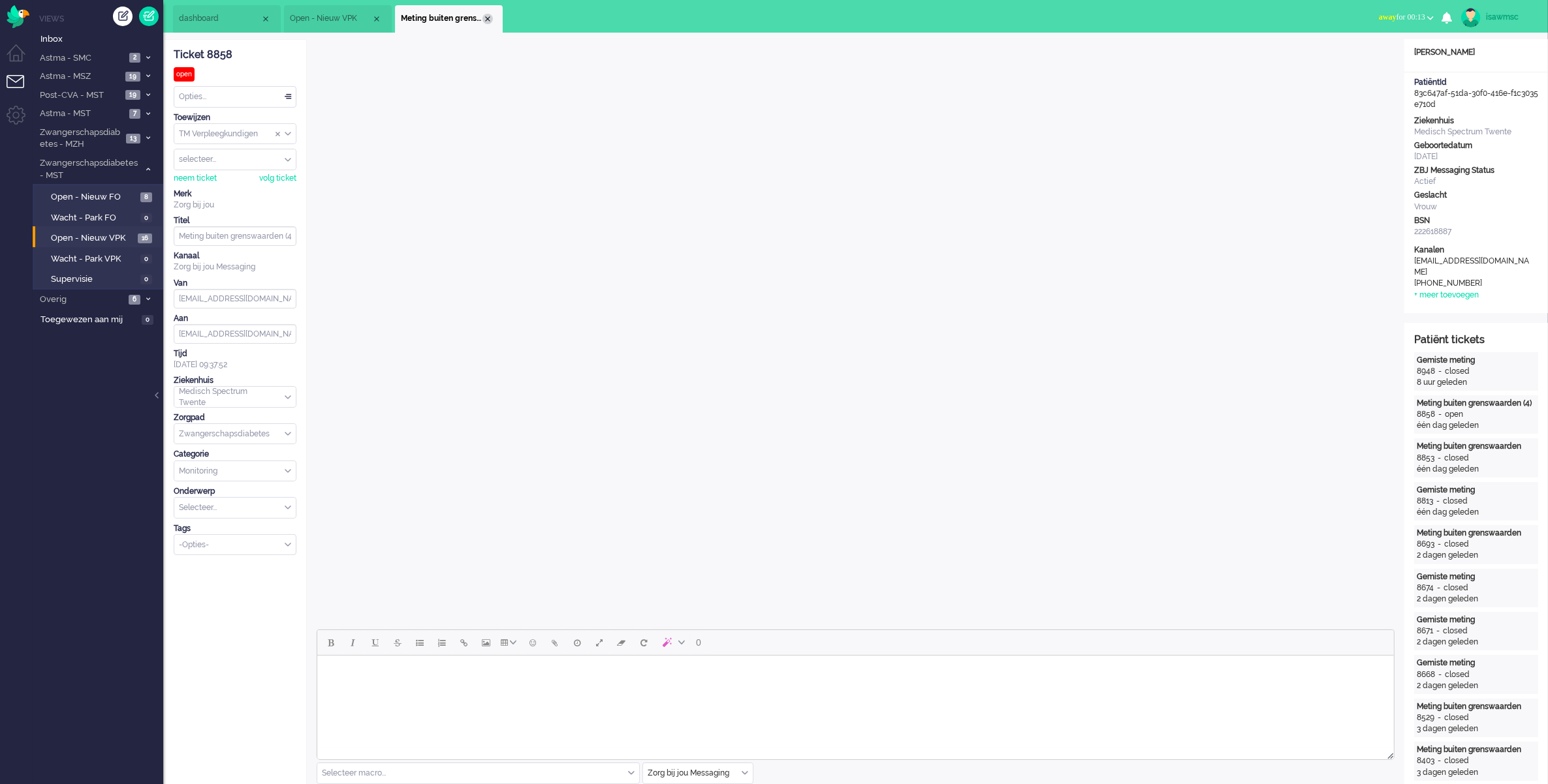
click at [485, 18] on div "Close tab" at bounding box center [487, 19] width 10 height 10
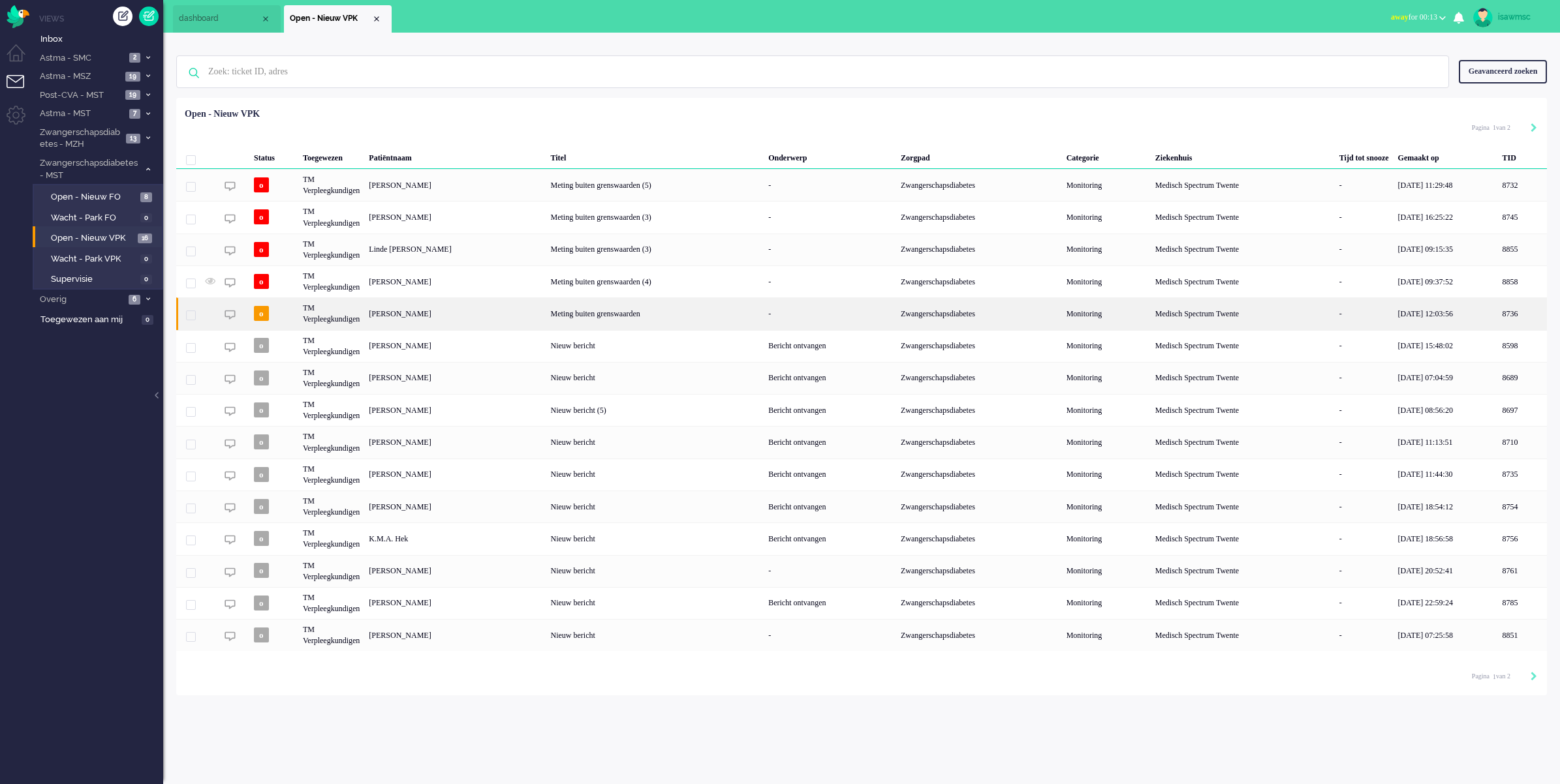
click at [1498, 316] on div "[PERSON_NAME]" at bounding box center [1523, 313] width 49 height 32
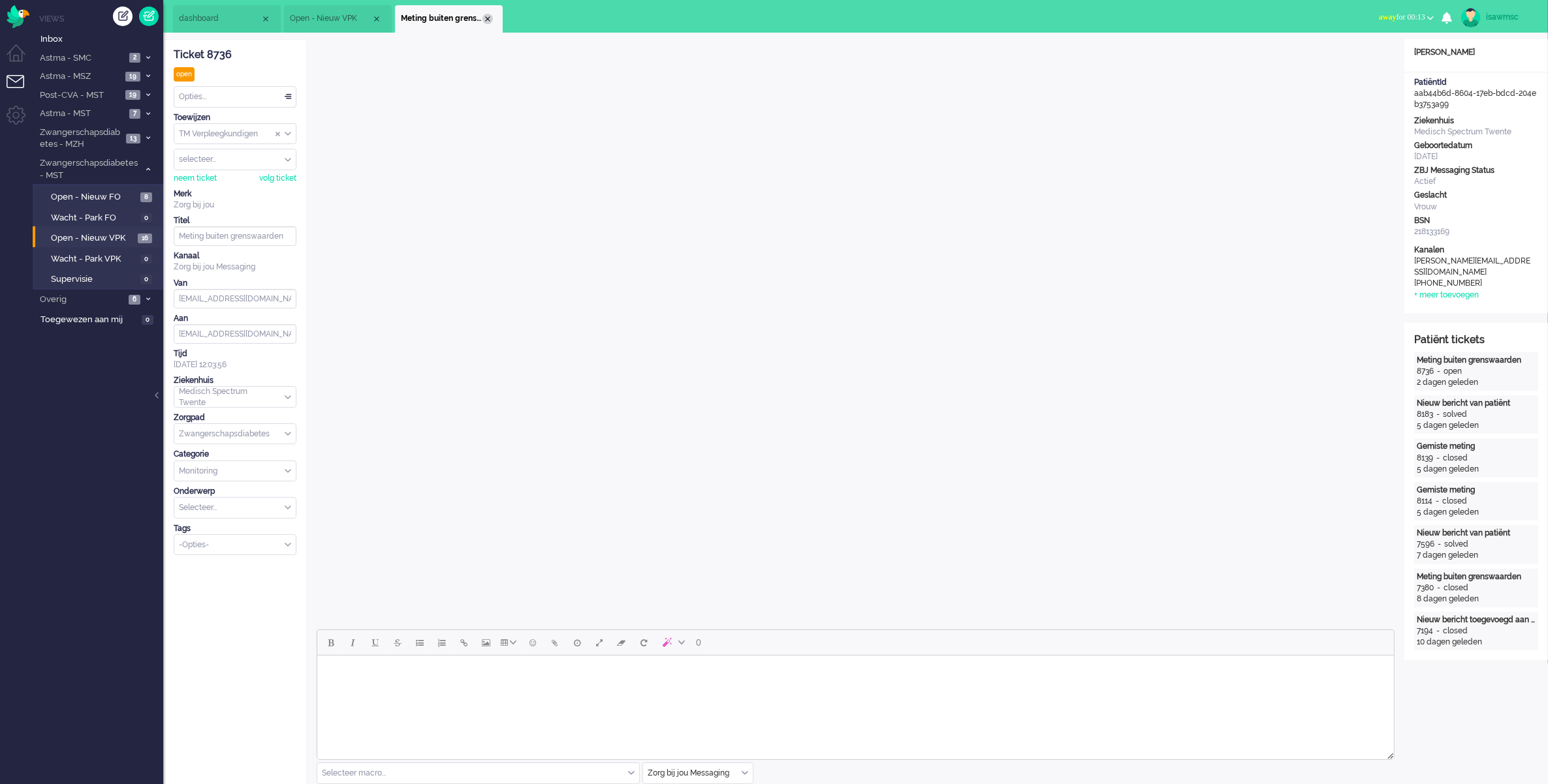
click at [487, 19] on div "Close tab" at bounding box center [487, 19] width 10 height 10
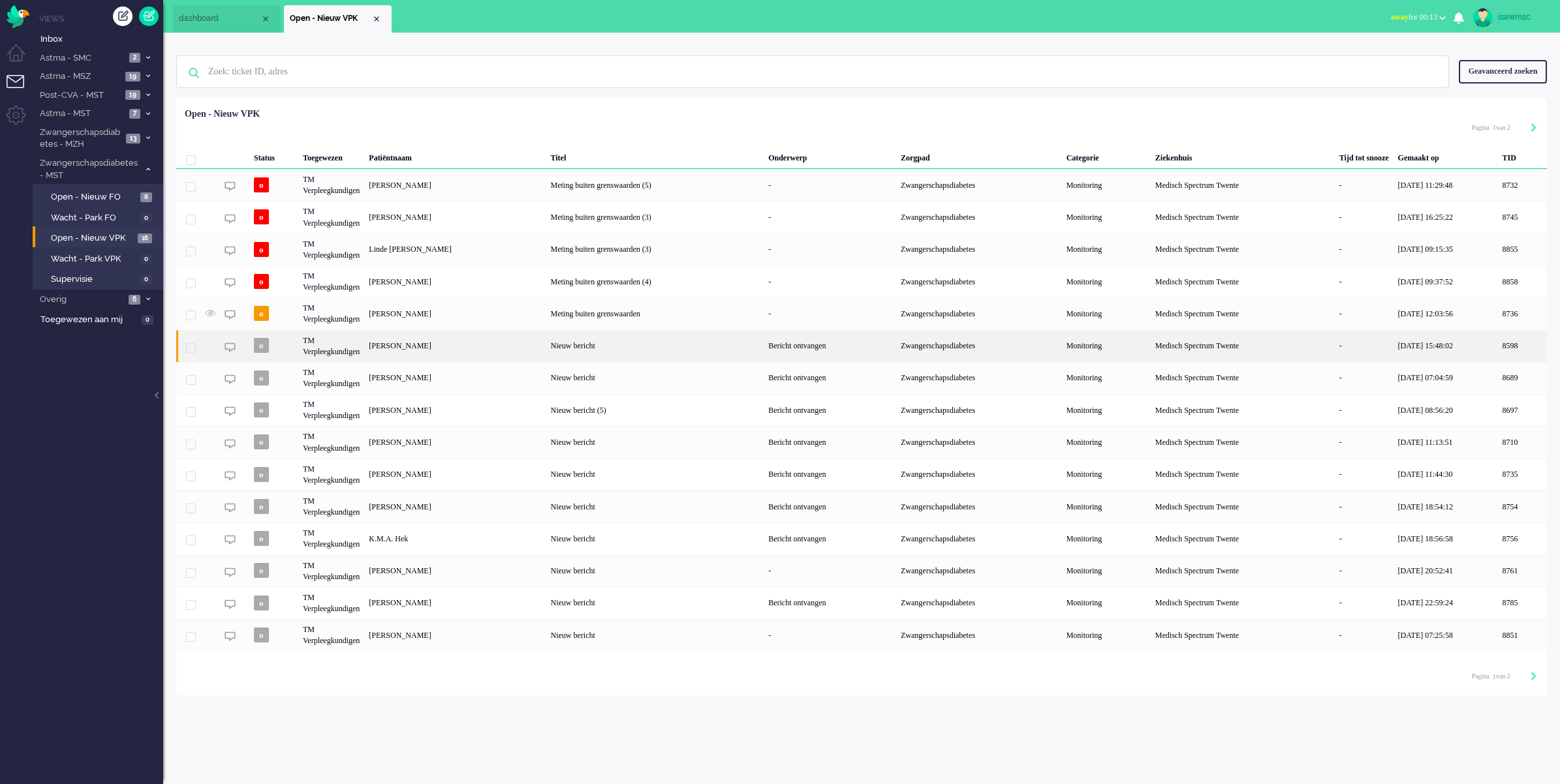
click at [1498, 342] on div "[PERSON_NAME]" at bounding box center [1523, 346] width 49 height 32
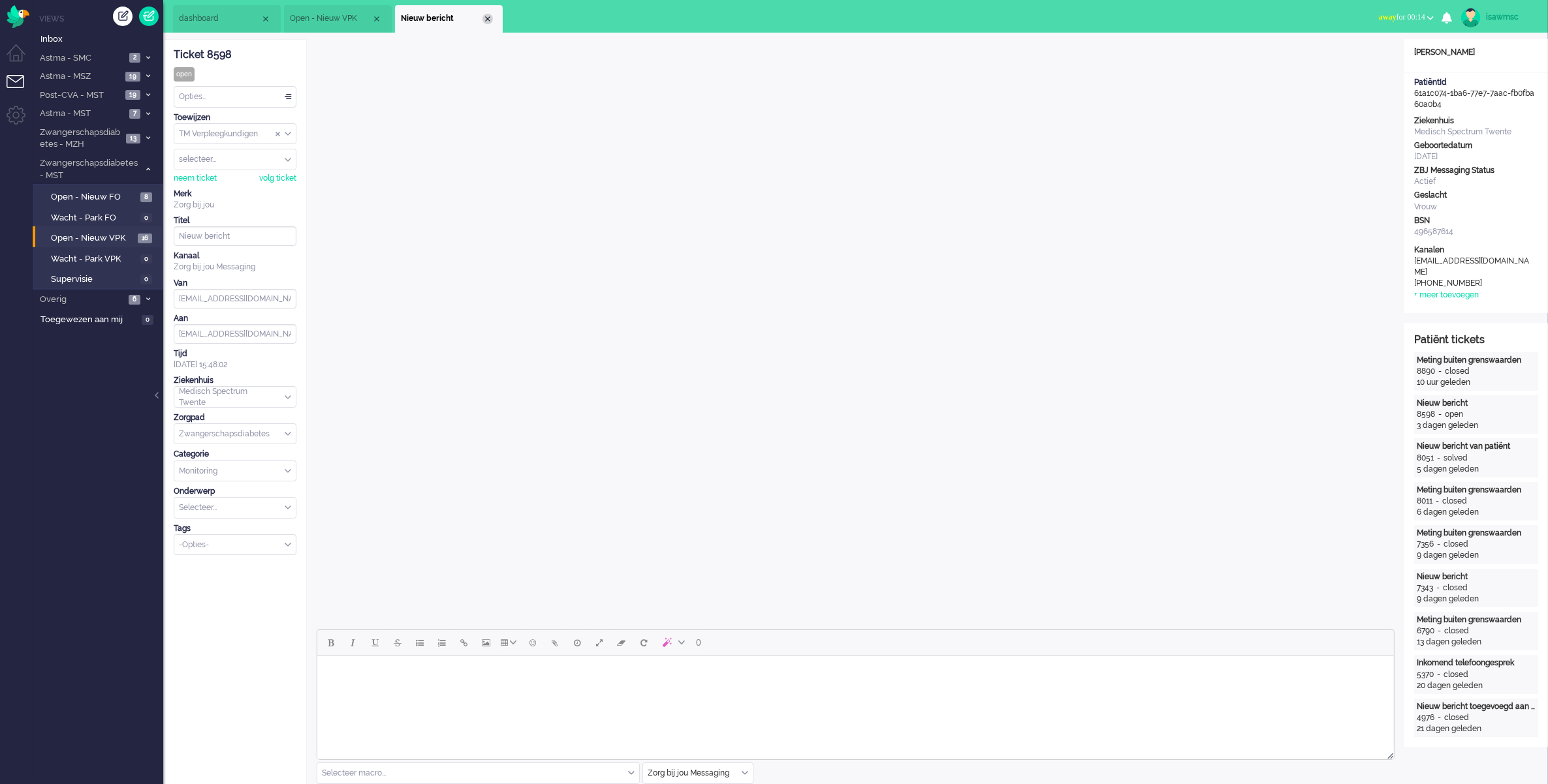
click at [487, 19] on div "Close tab" at bounding box center [487, 19] width 10 height 10
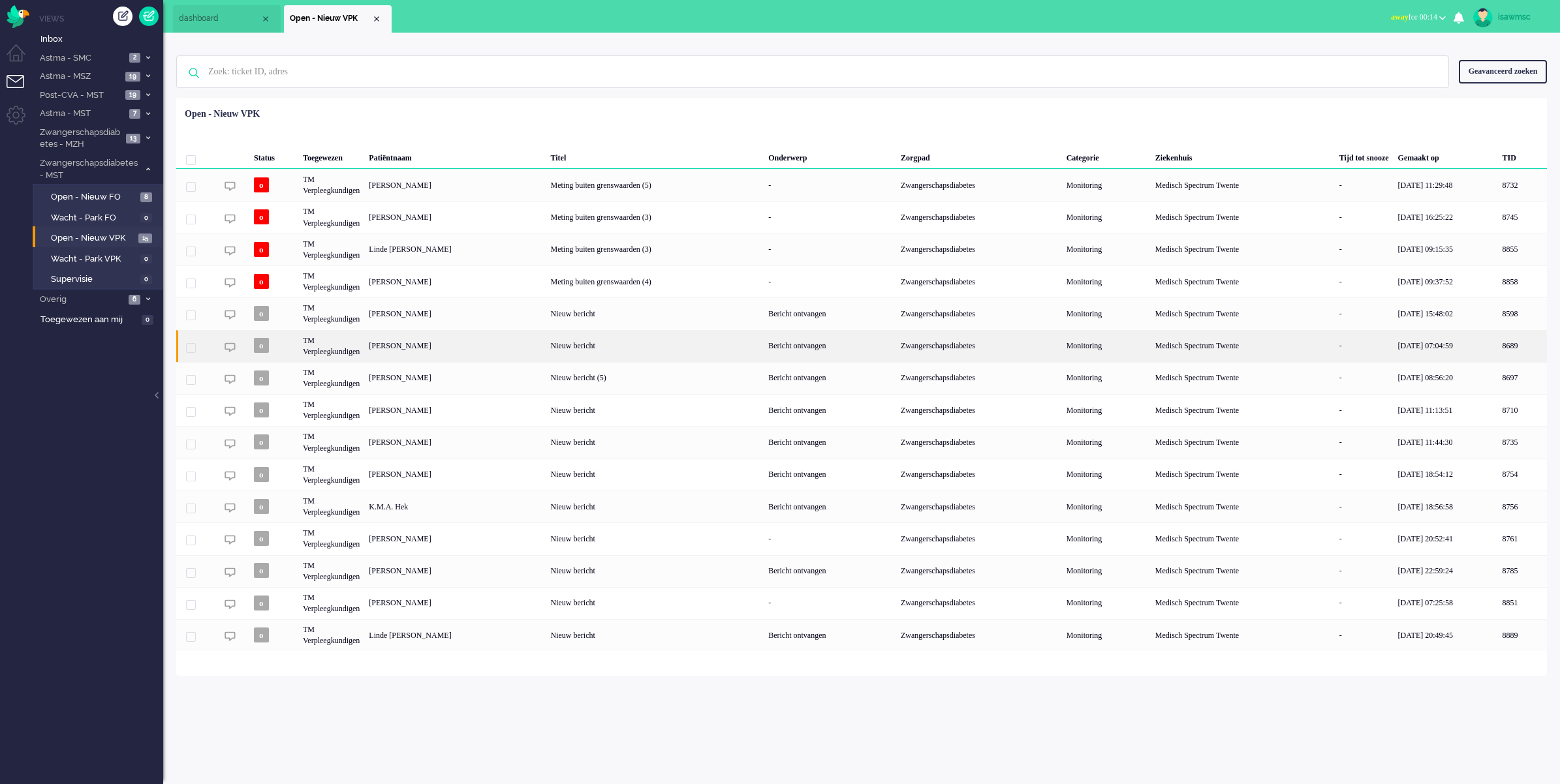
click at [1498, 350] on div "[PERSON_NAME]" at bounding box center [1523, 346] width 49 height 32
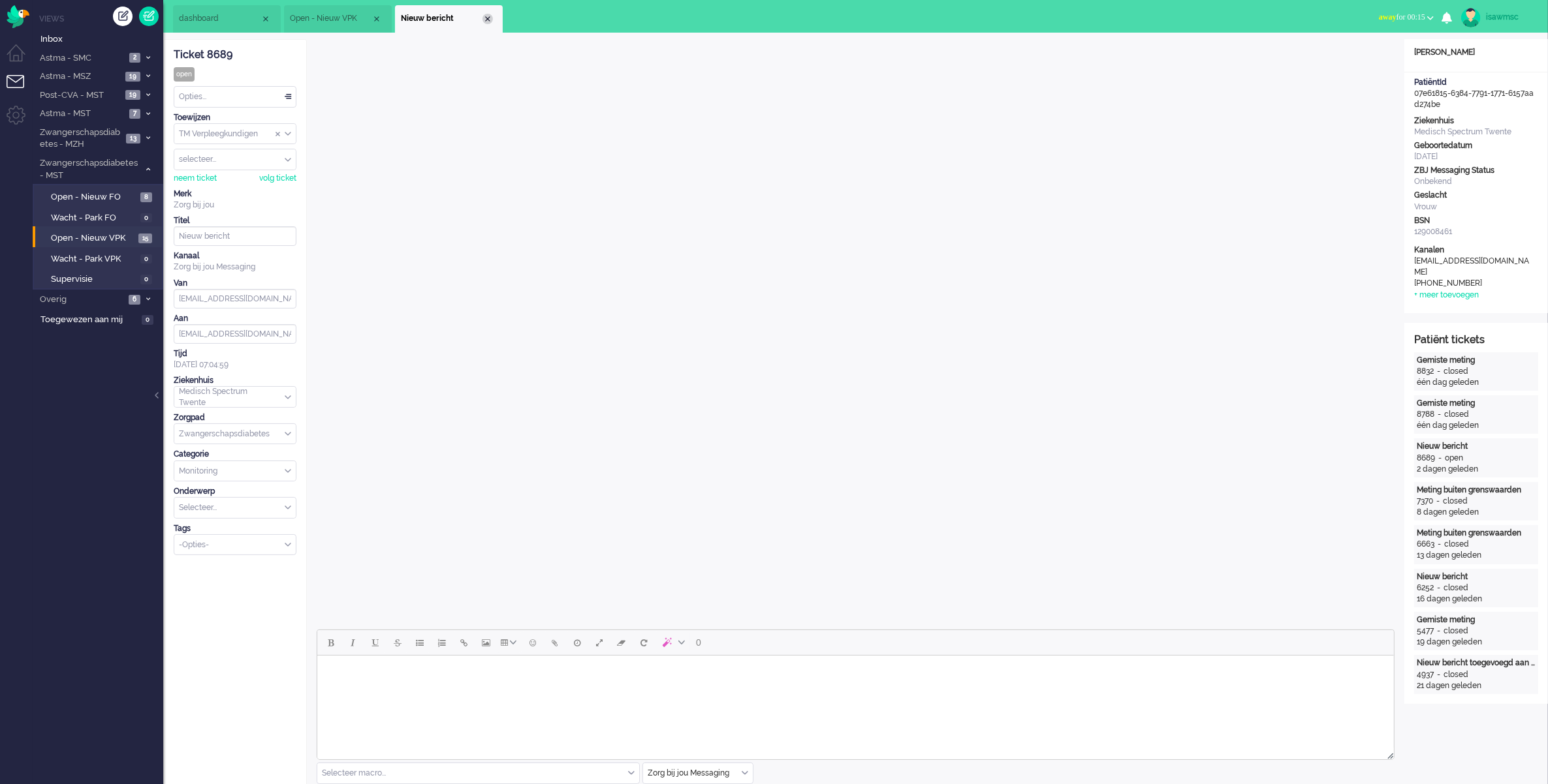
click at [485, 18] on div "Close tab" at bounding box center [487, 19] width 10 height 10
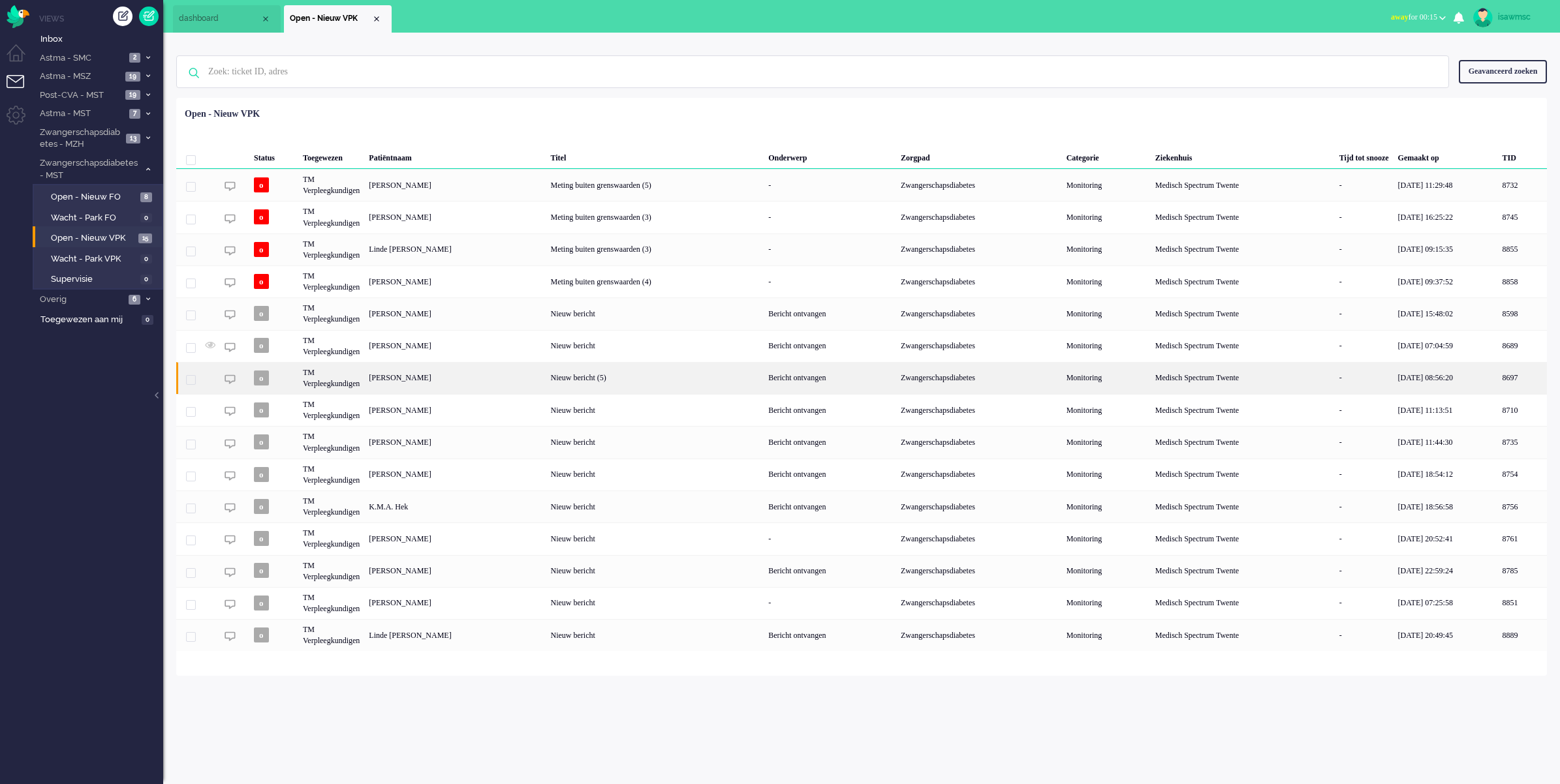
click at [1498, 385] on div "[PERSON_NAME]" at bounding box center [1523, 378] width 49 height 32
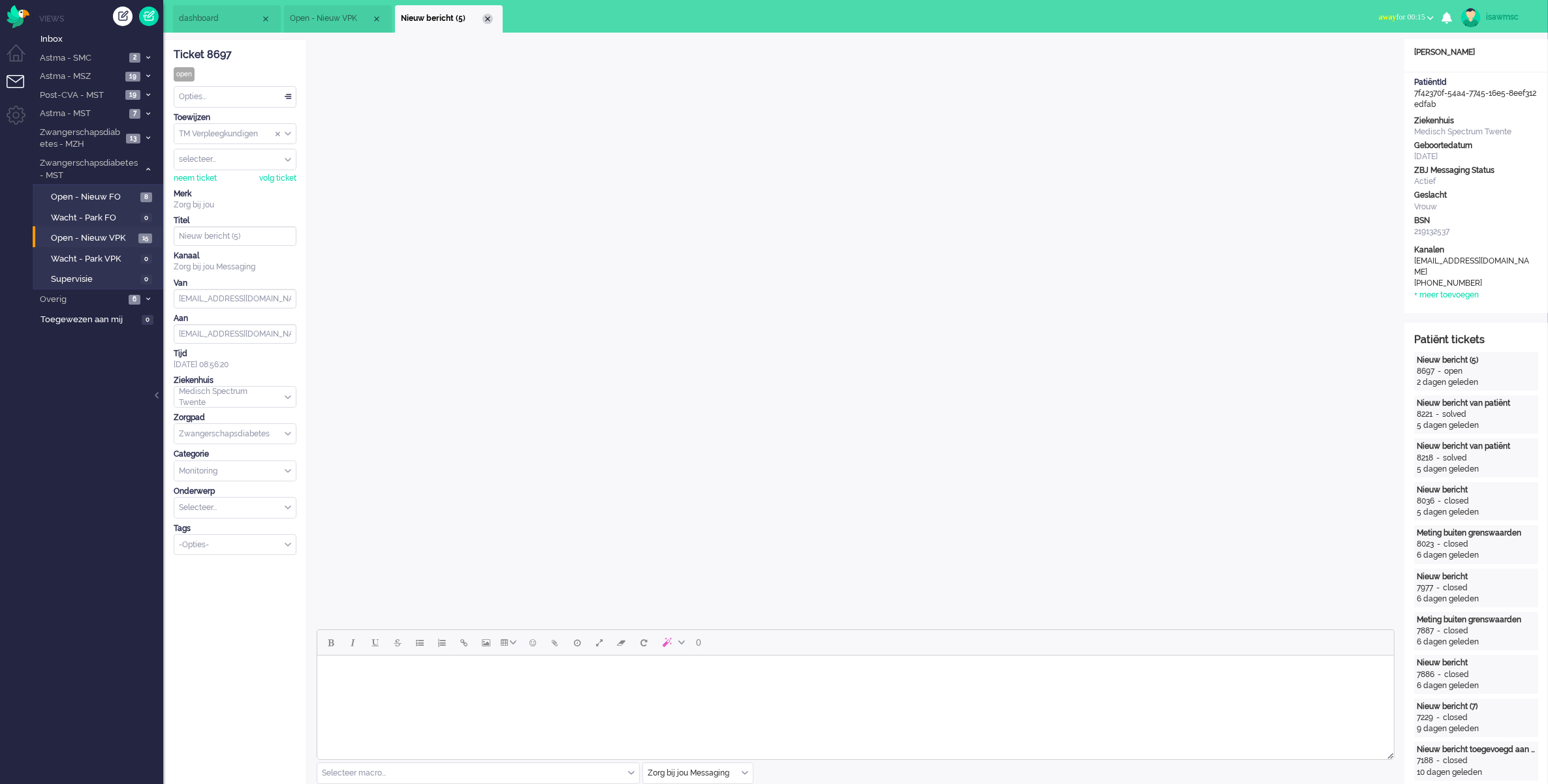
click at [484, 14] on div "Close tab" at bounding box center [487, 19] width 10 height 10
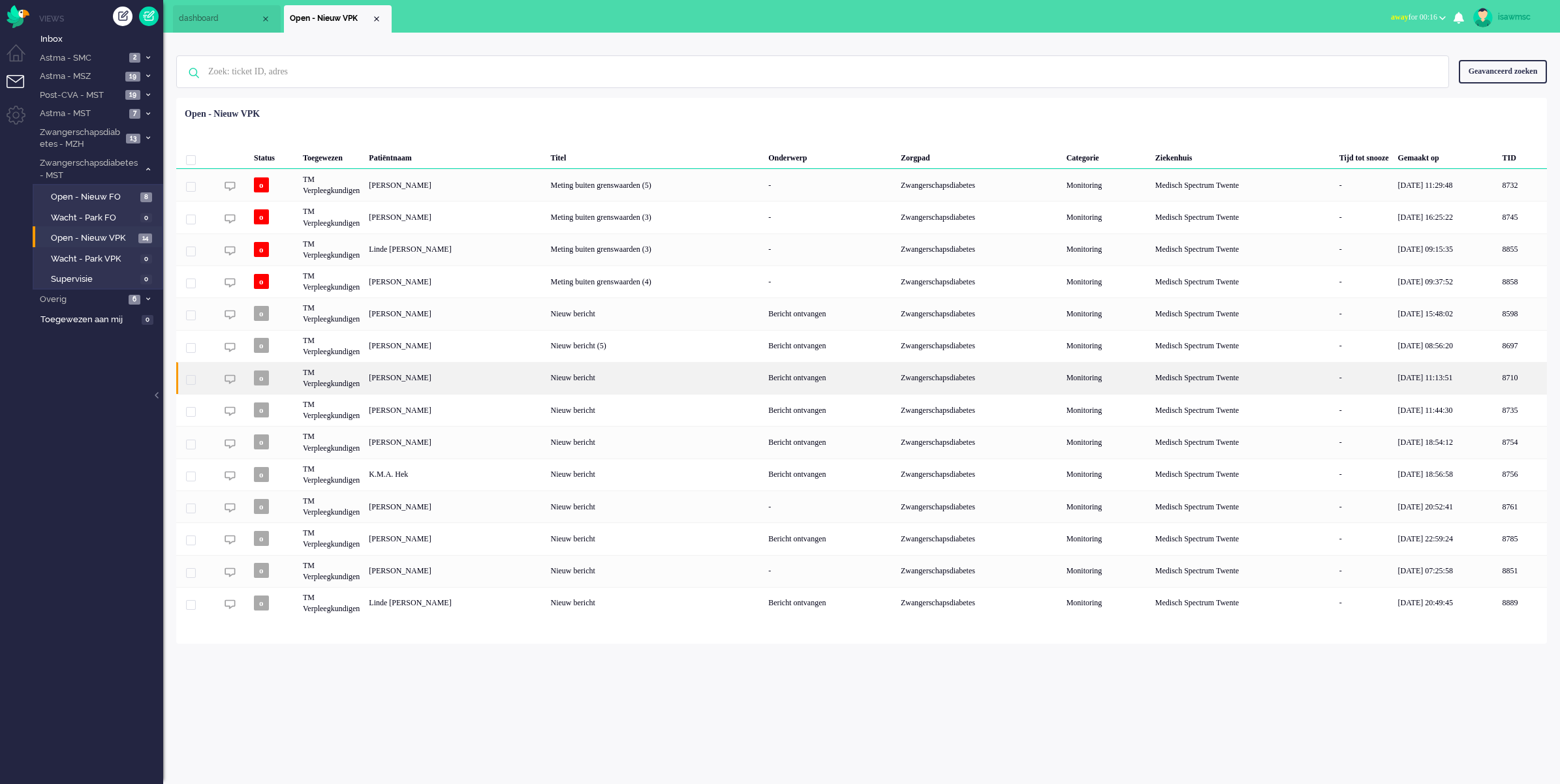
click at [690, 384] on div "Nieuw bericht" at bounding box center [655, 378] width 218 height 32
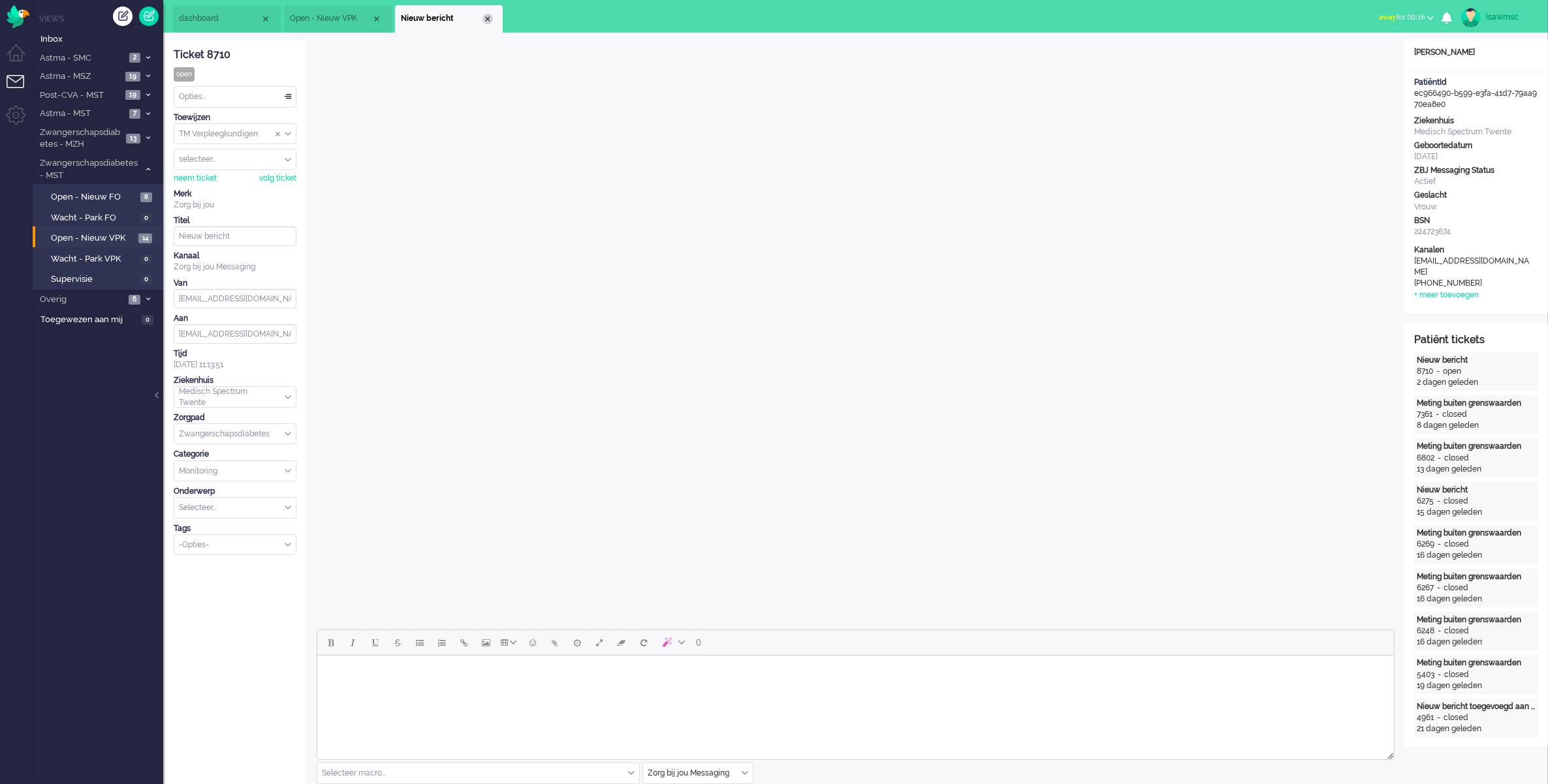
click at [487, 16] on div "Close tab" at bounding box center [487, 19] width 10 height 10
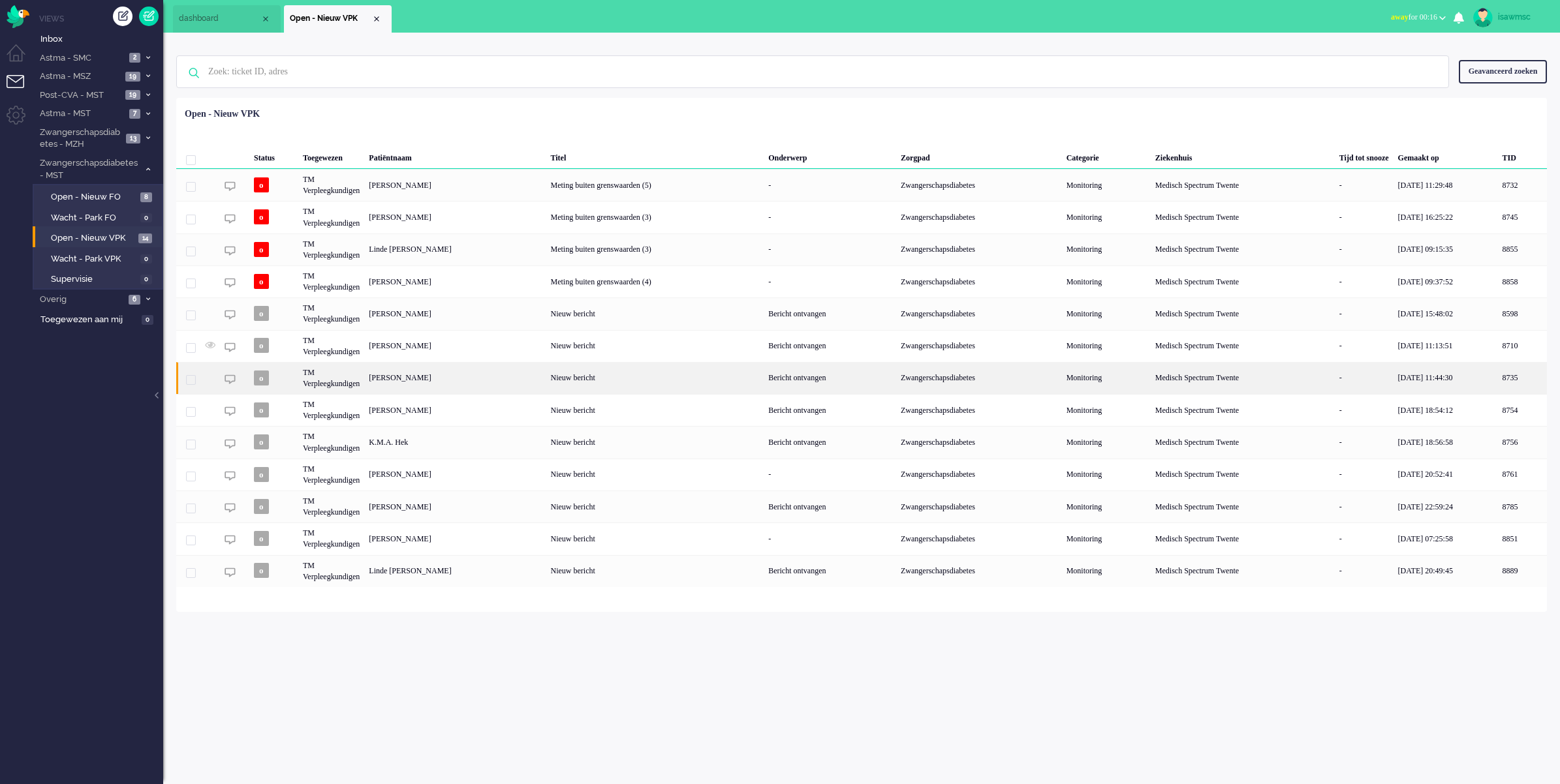
click at [617, 376] on div "Nieuw bericht" at bounding box center [655, 378] width 218 height 32
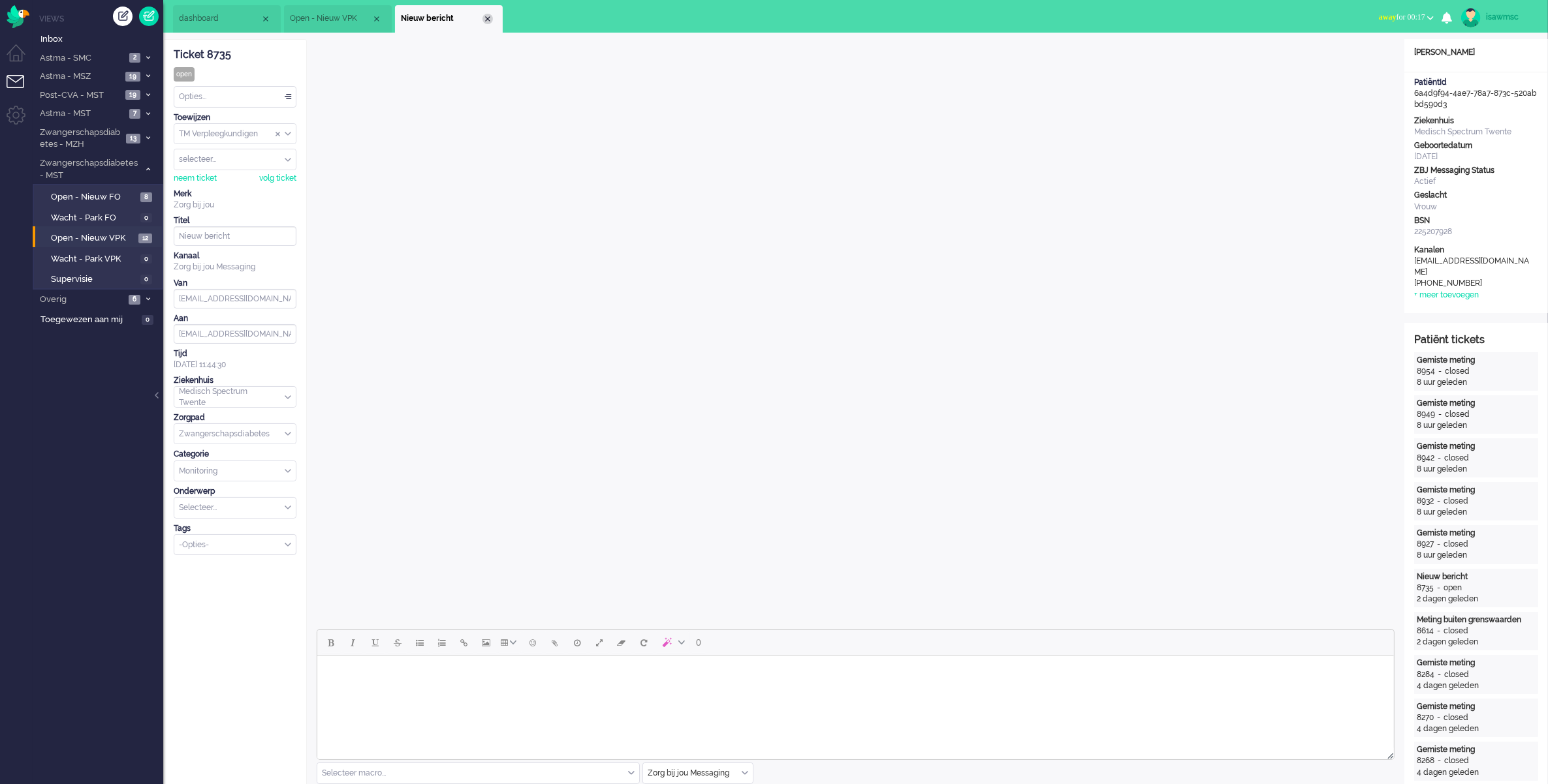
click at [488, 20] on div "Close tab" at bounding box center [487, 19] width 10 height 10
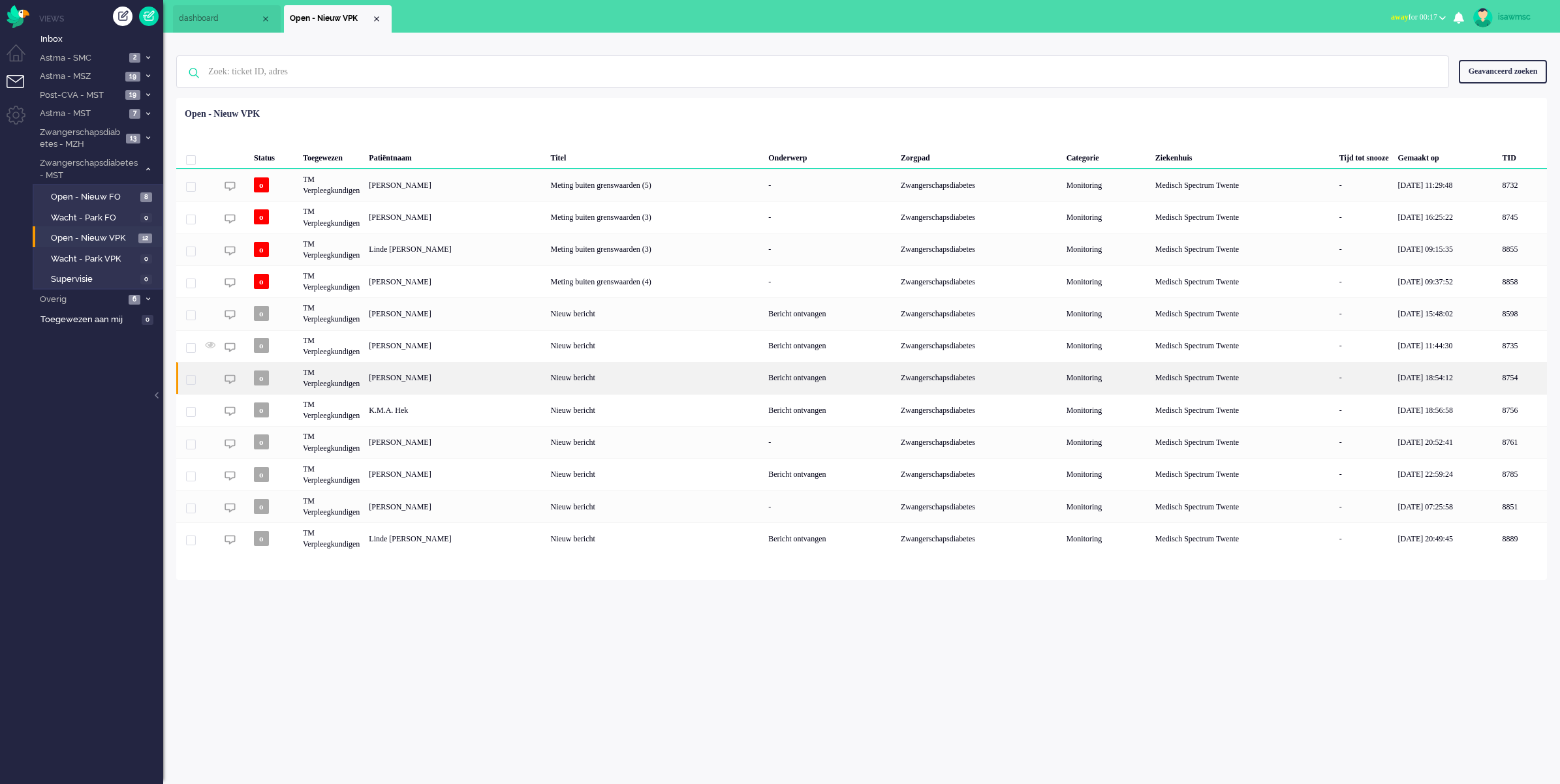
click at [1498, 385] on div "[PERSON_NAME]" at bounding box center [1523, 378] width 49 height 32
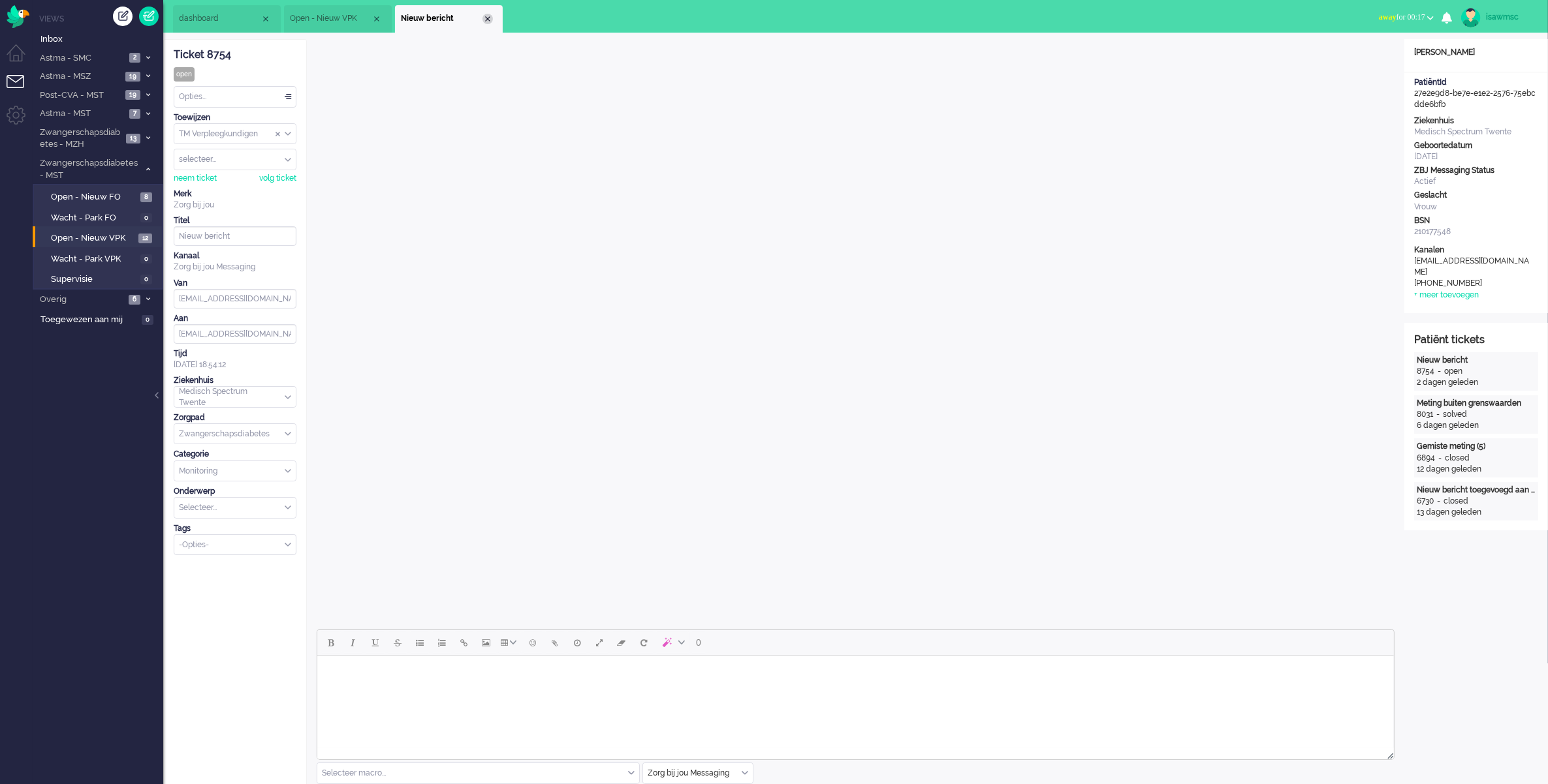
click at [490, 19] on div "Close tab" at bounding box center [487, 19] width 10 height 10
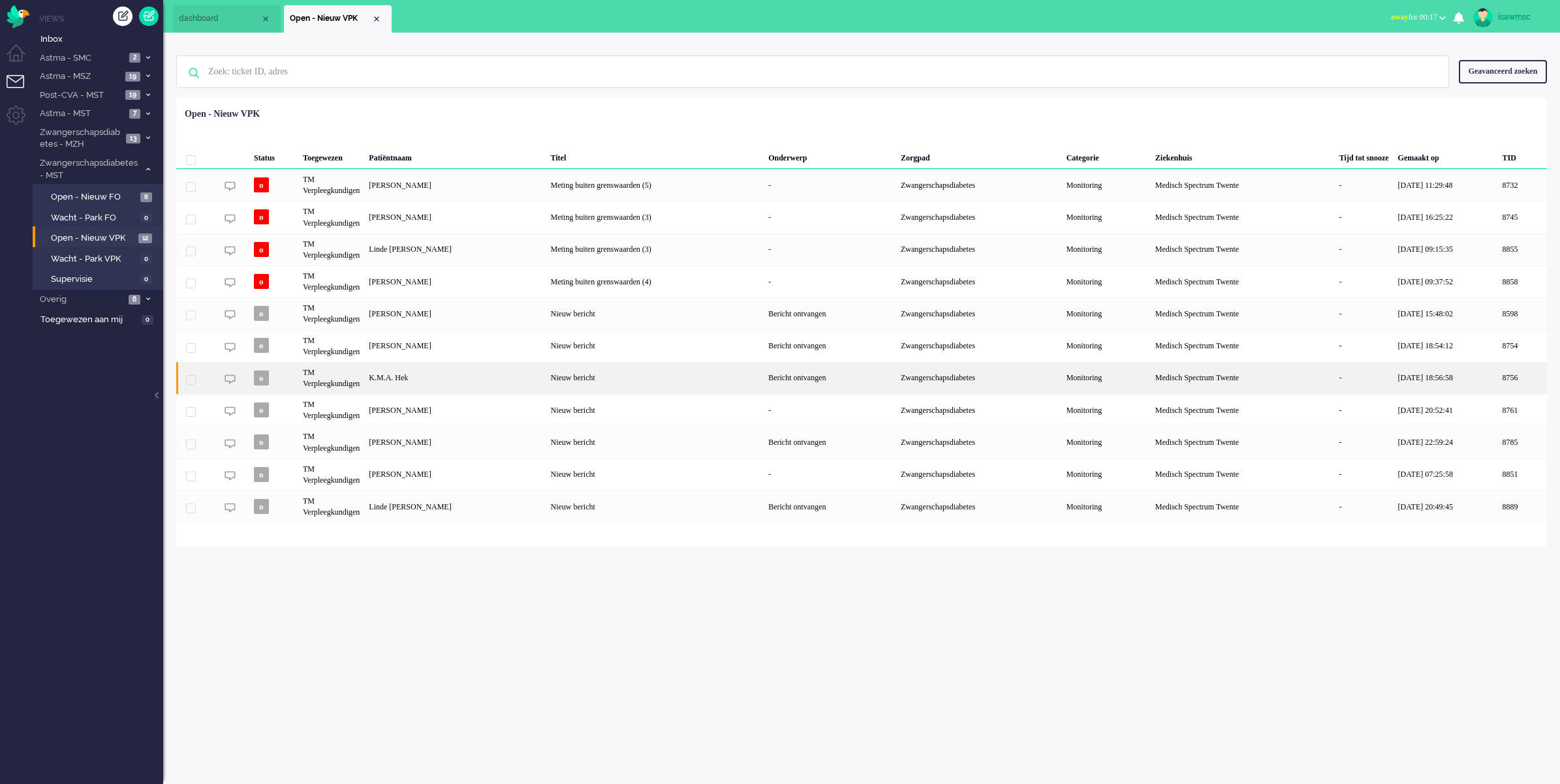
click at [1498, 376] on div "K.M.A. Hek" at bounding box center [1523, 378] width 49 height 32
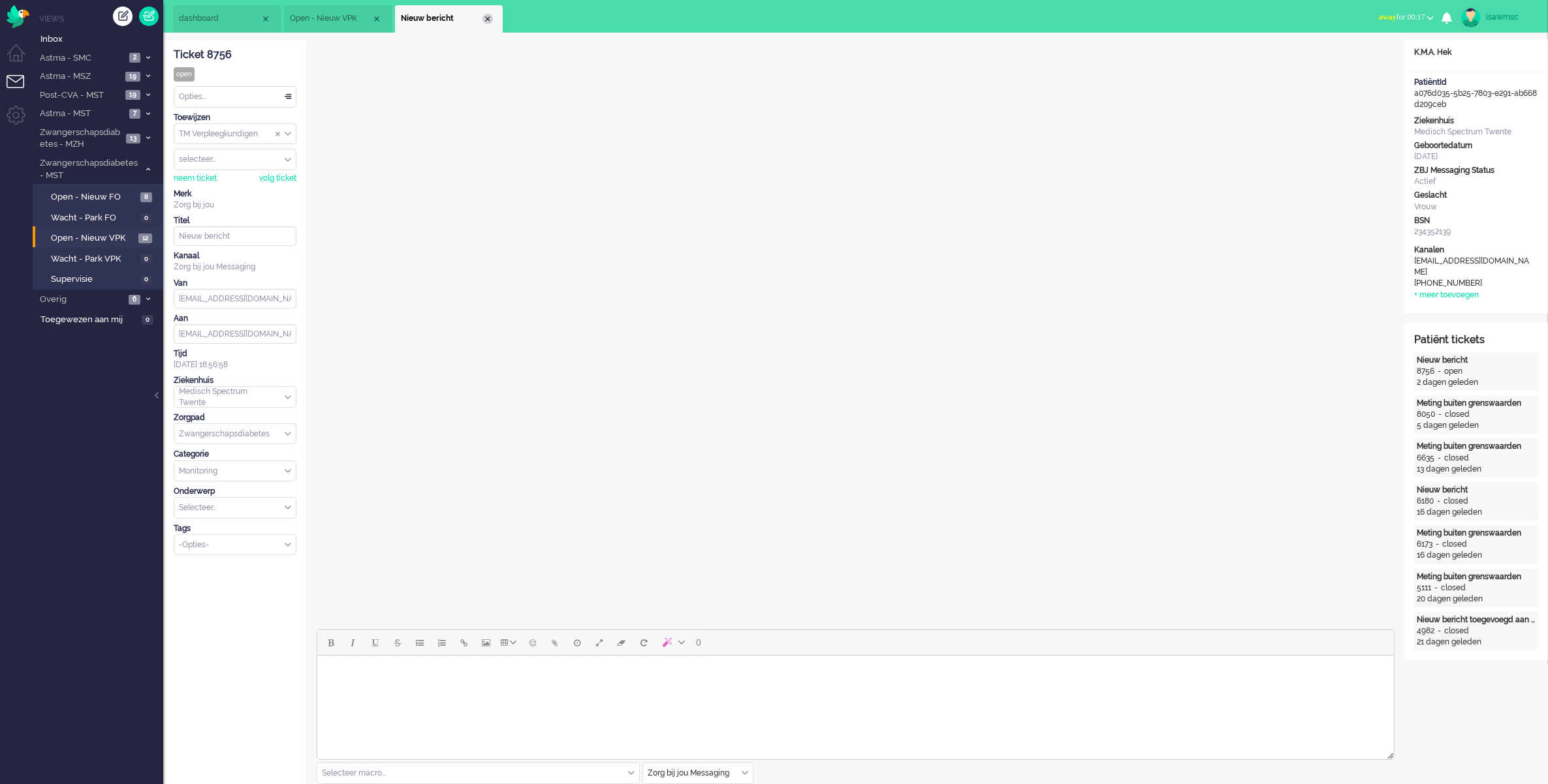
click at [490, 17] on div "Close tab" at bounding box center [487, 19] width 10 height 10
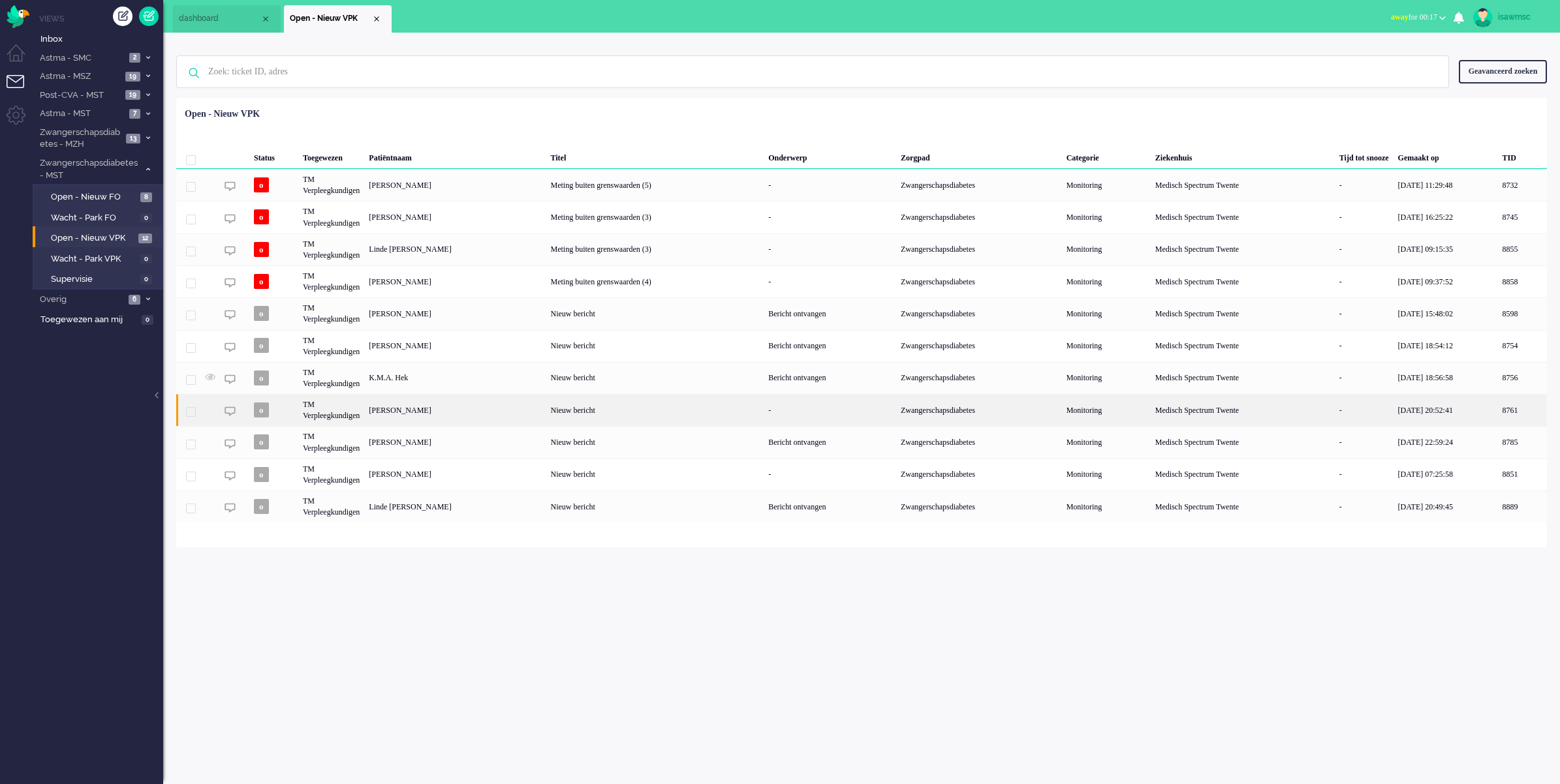
click at [1498, 415] on div "[PERSON_NAME]" at bounding box center [1523, 410] width 49 height 32
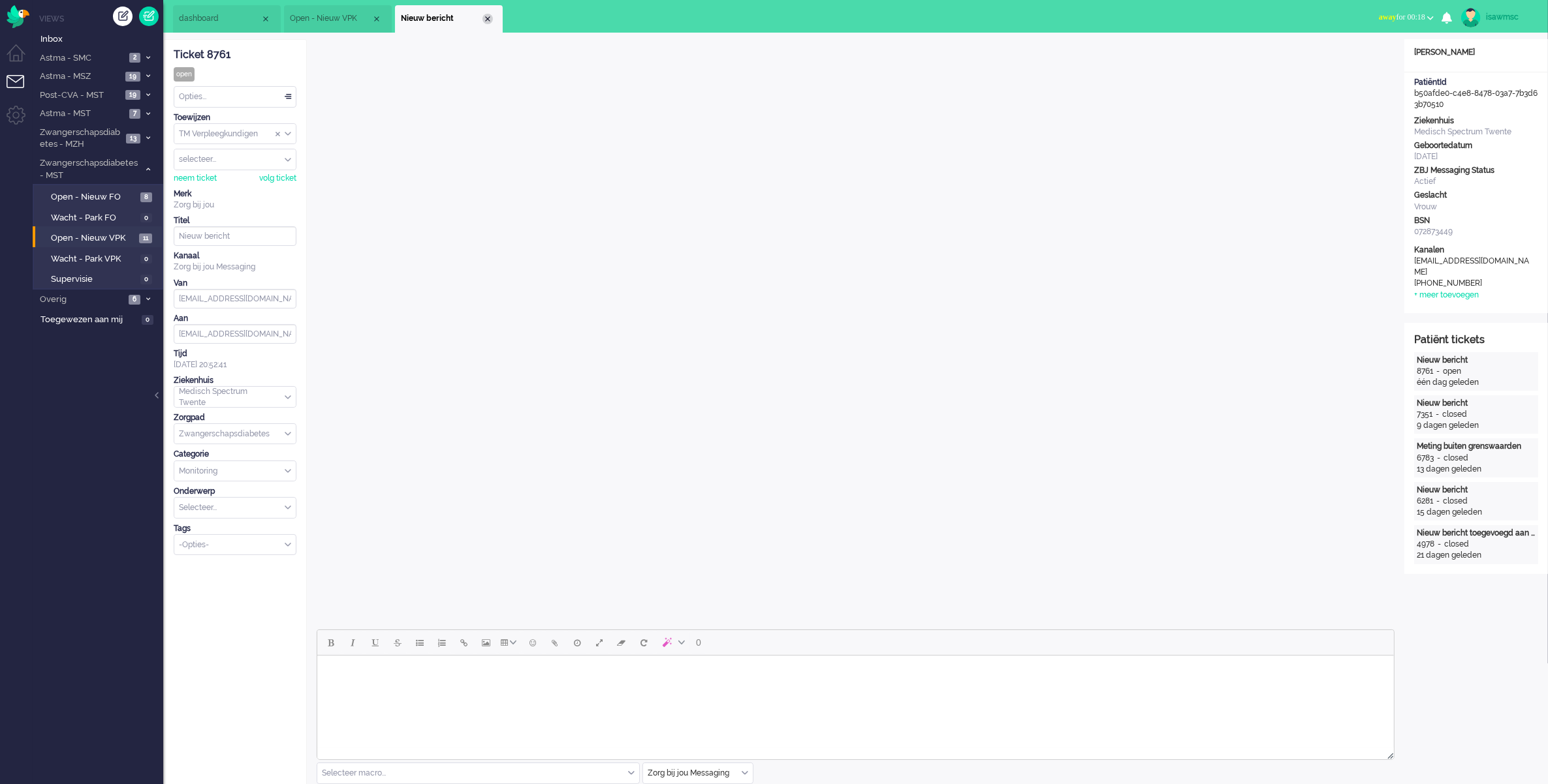
click at [487, 16] on div "Close tab" at bounding box center [487, 19] width 10 height 10
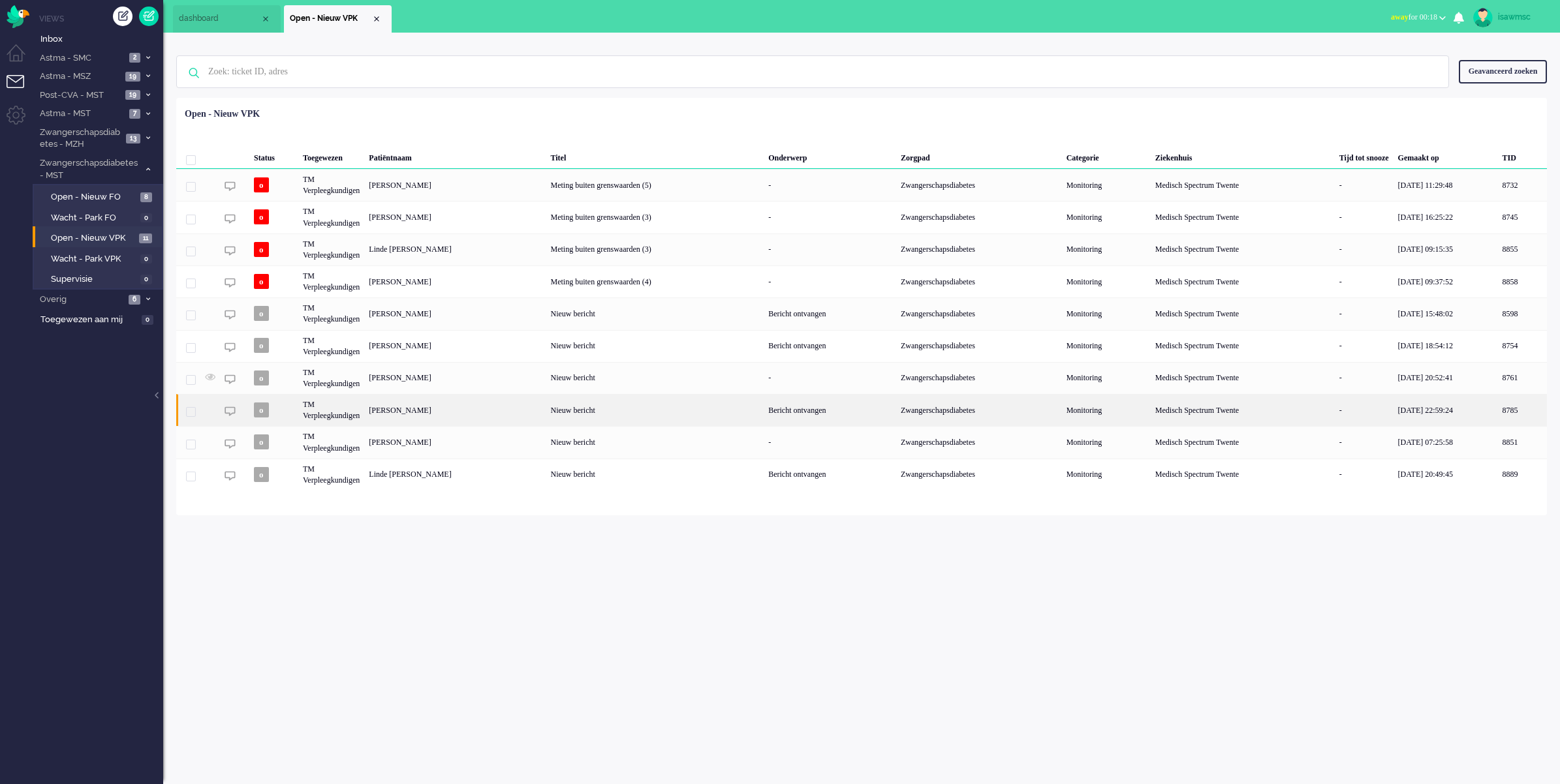
click at [1498, 416] on div "[PERSON_NAME]" at bounding box center [1523, 410] width 49 height 32
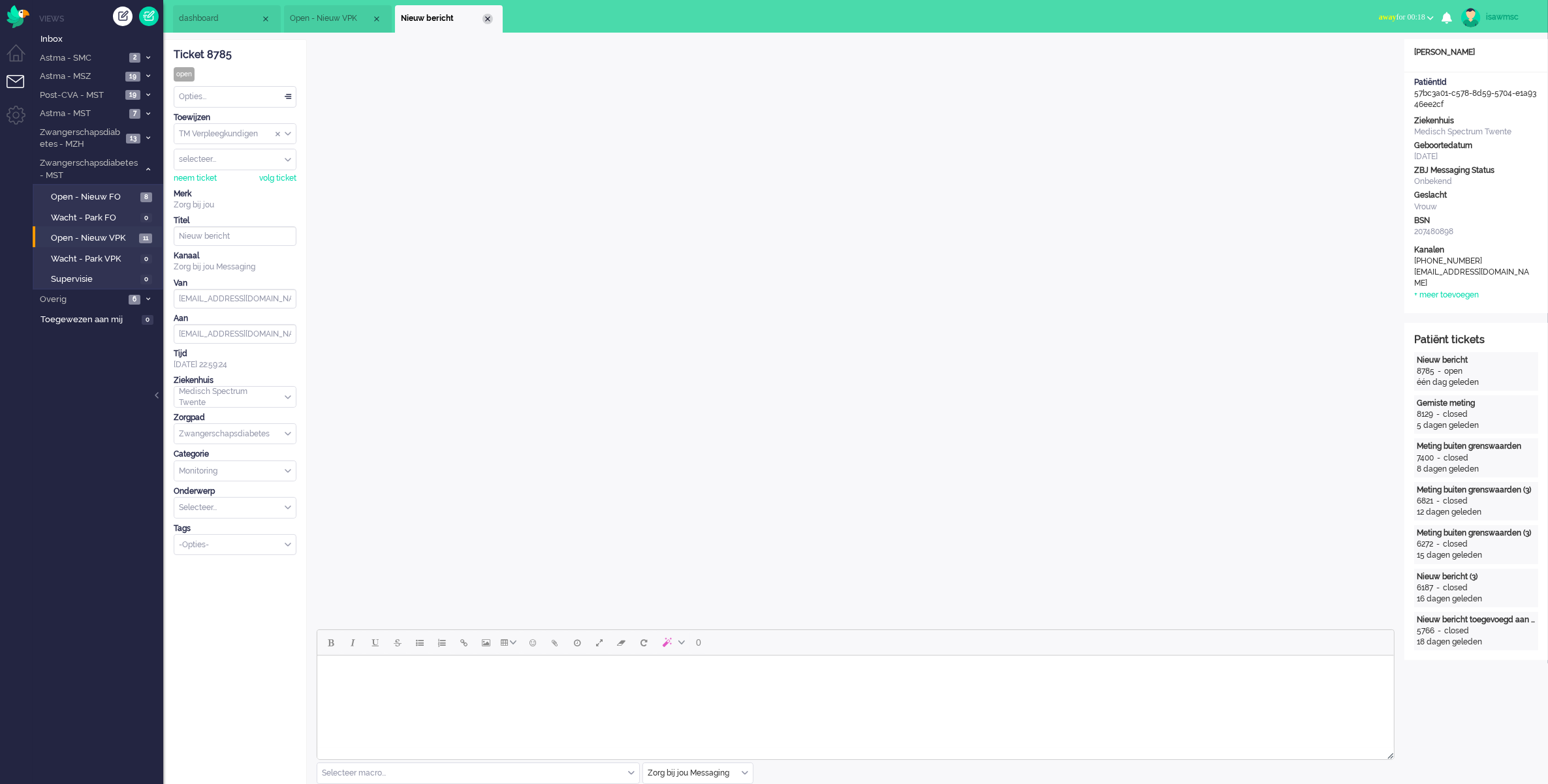
click at [487, 18] on div "Close tab" at bounding box center [487, 19] width 10 height 10
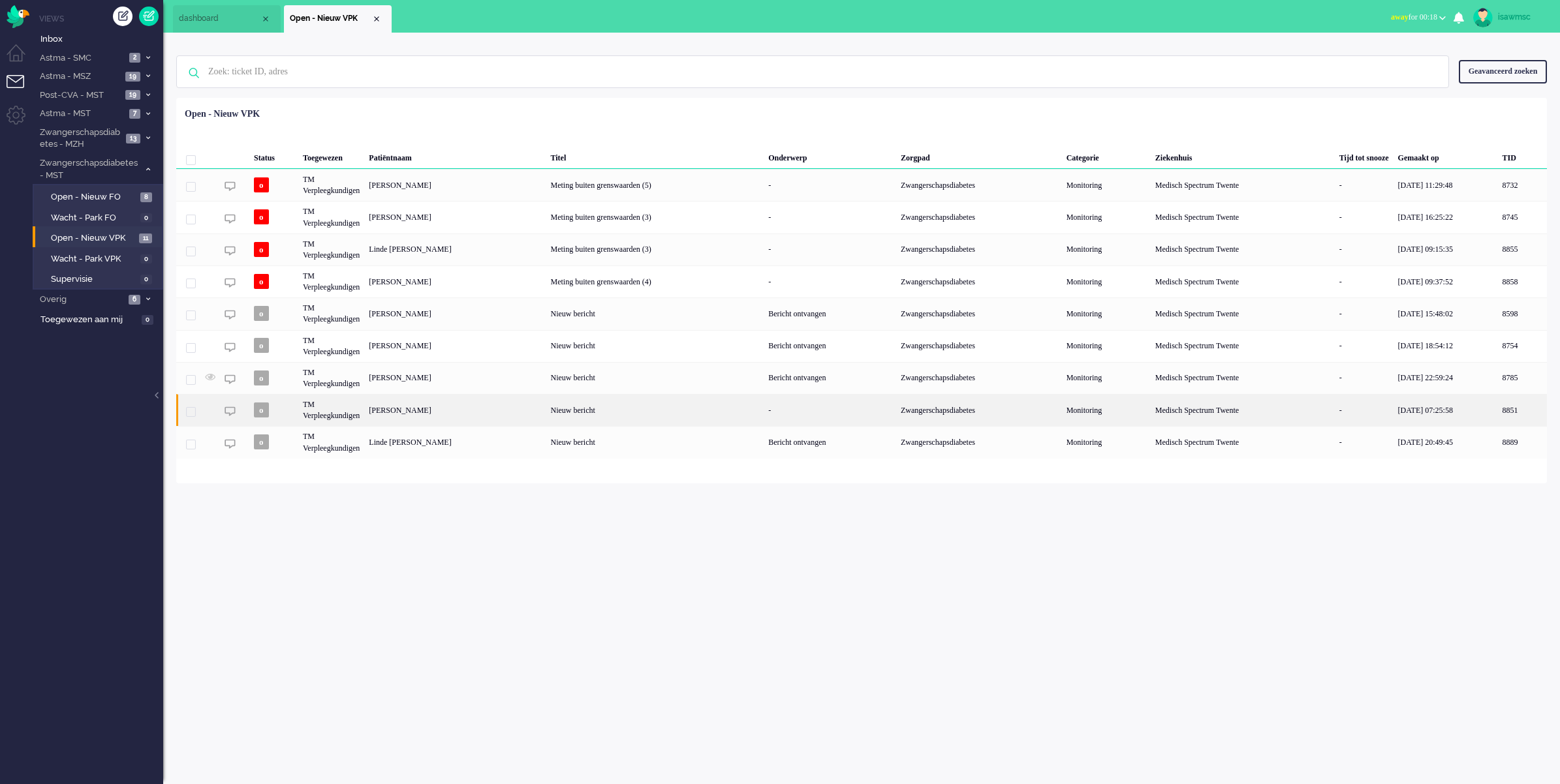
click at [1498, 419] on div "[PERSON_NAME]" at bounding box center [1523, 410] width 49 height 32
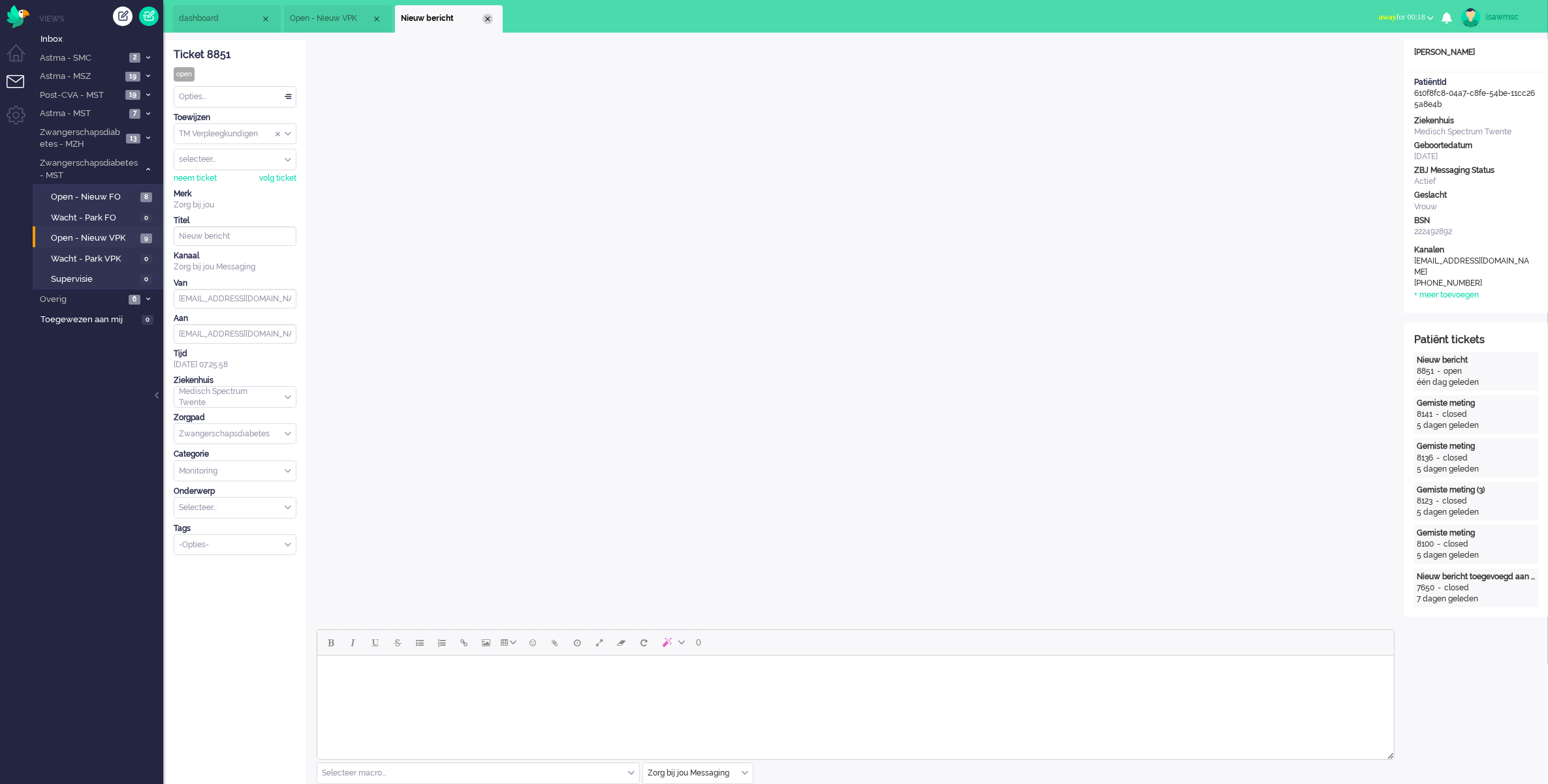
click at [491, 18] on div "Close tab" at bounding box center [487, 19] width 10 height 10
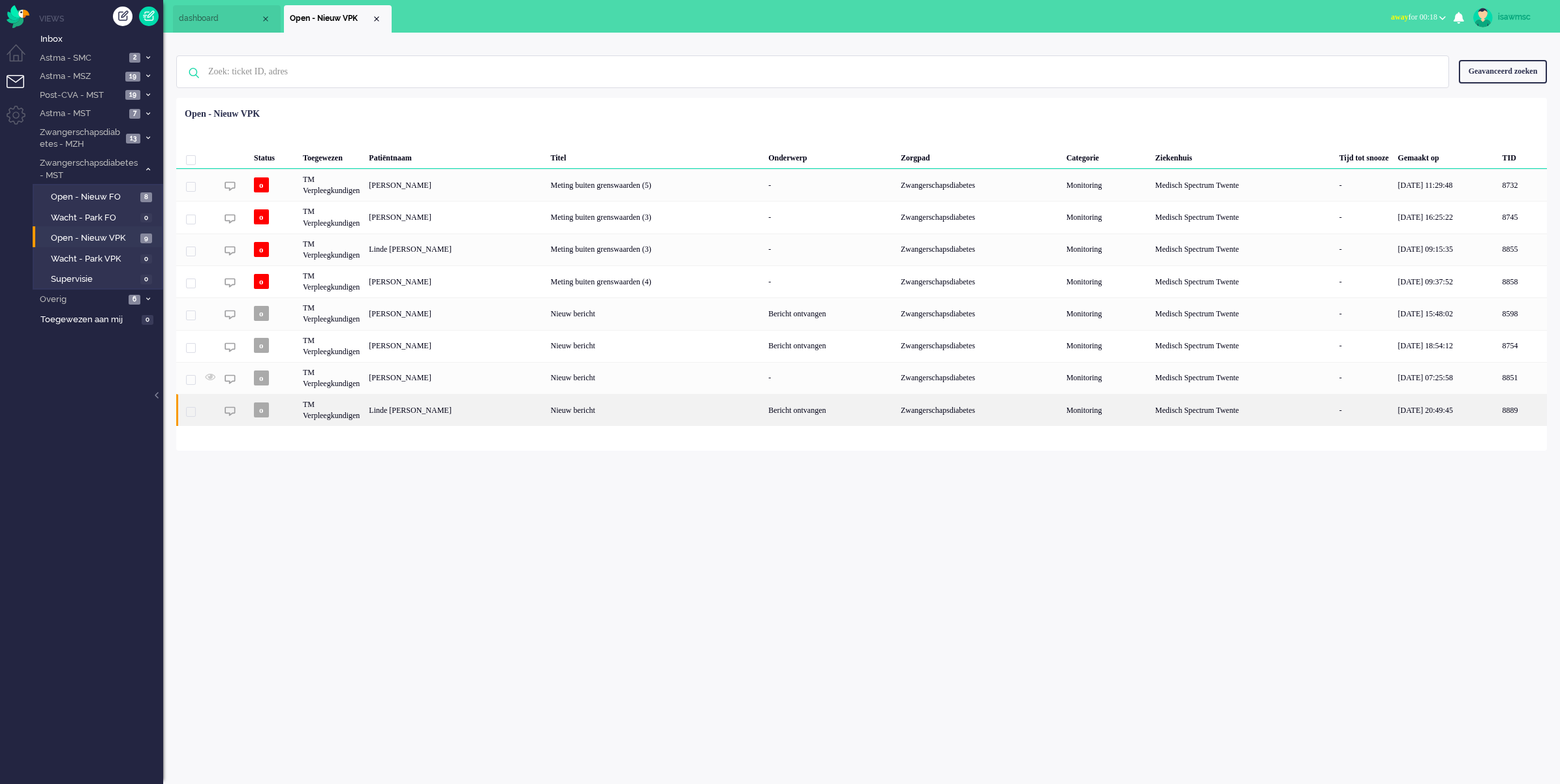
click at [1498, 418] on div "Linde [PERSON_NAME]" at bounding box center [1523, 410] width 49 height 32
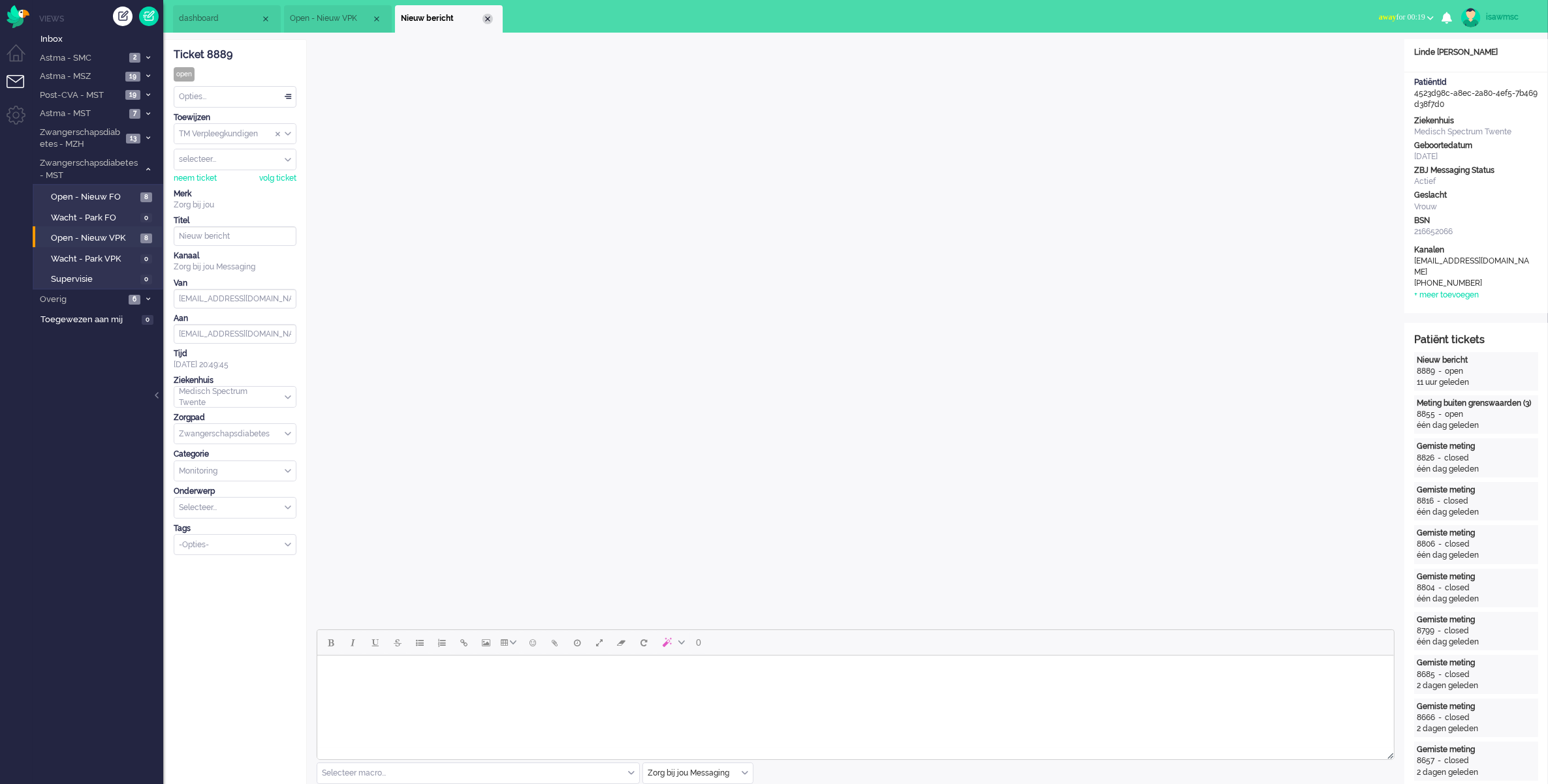
click at [487, 17] on div "Close tab" at bounding box center [487, 19] width 10 height 10
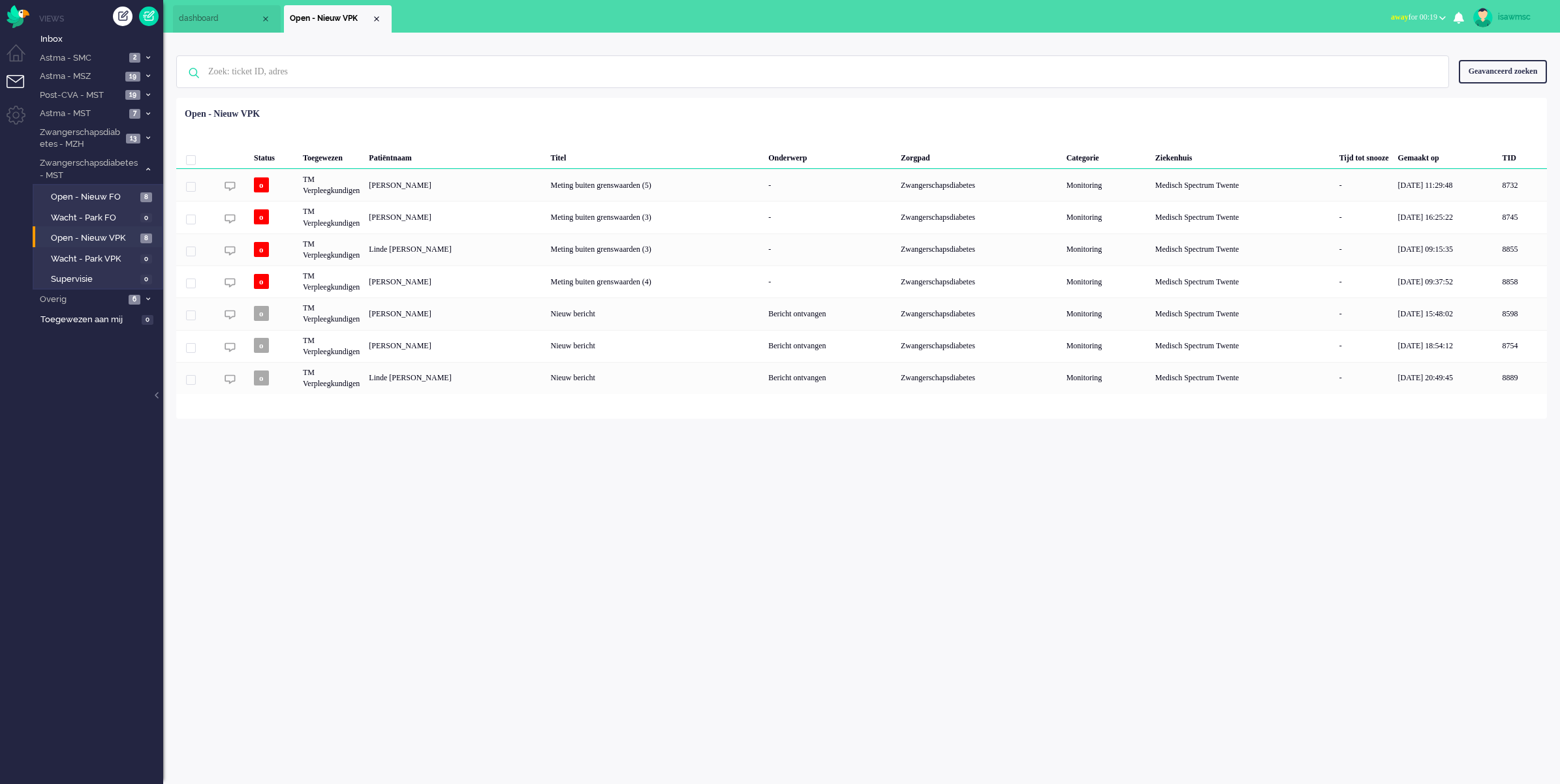
click at [634, 561] on div "isawmsc Thuis Ticket Csat Mijn gemiddelde cijfer Deze week - Ticket Bijdragen P…" at bounding box center [861, 408] width 1397 height 751
click at [116, 111] on span "Astma - MST" at bounding box center [82, 114] width 88 height 13
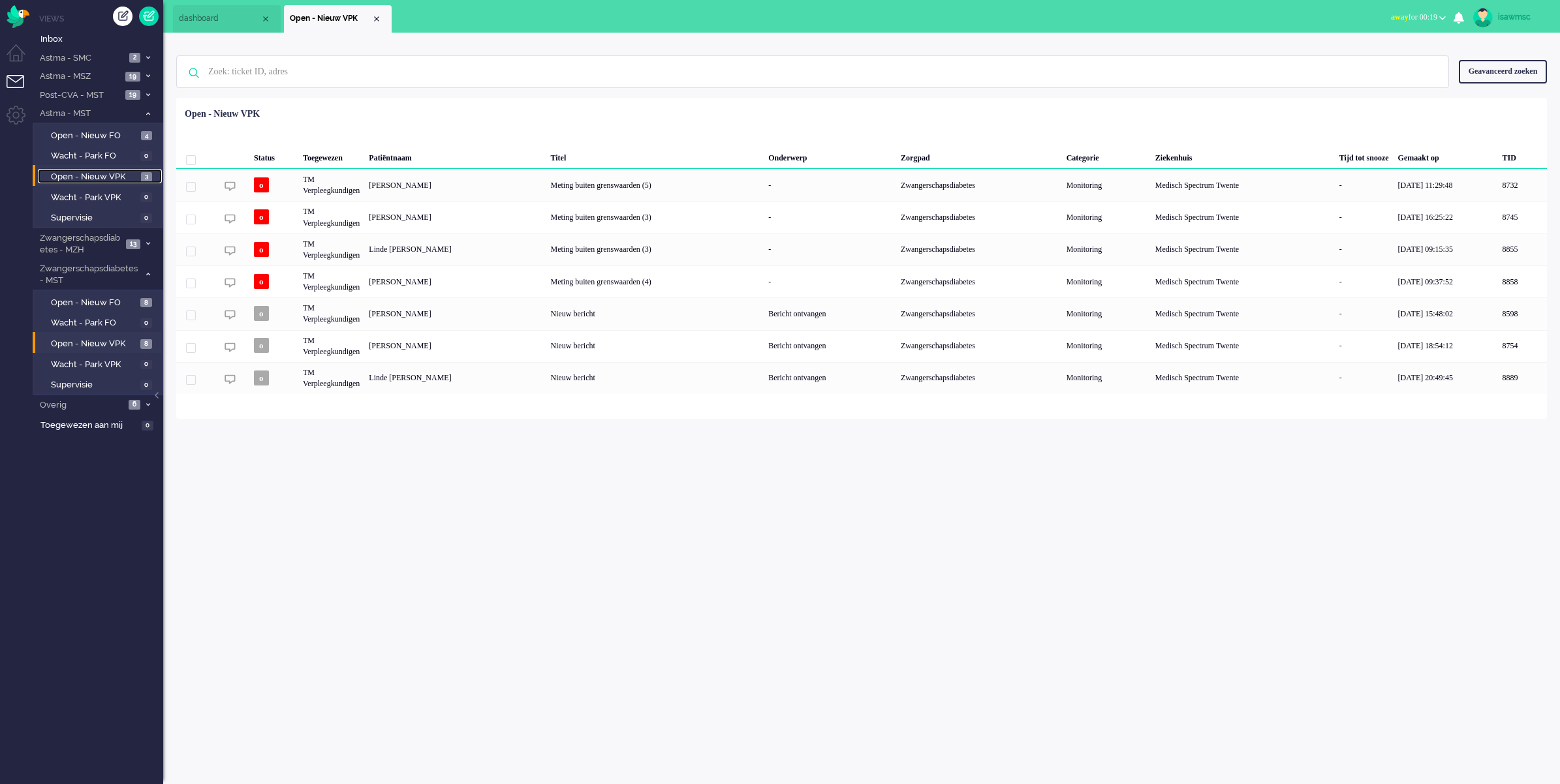
click at [129, 169] on link "Open - Nieuw VPK 3" at bounding box center [100, 176] width 124 height 14
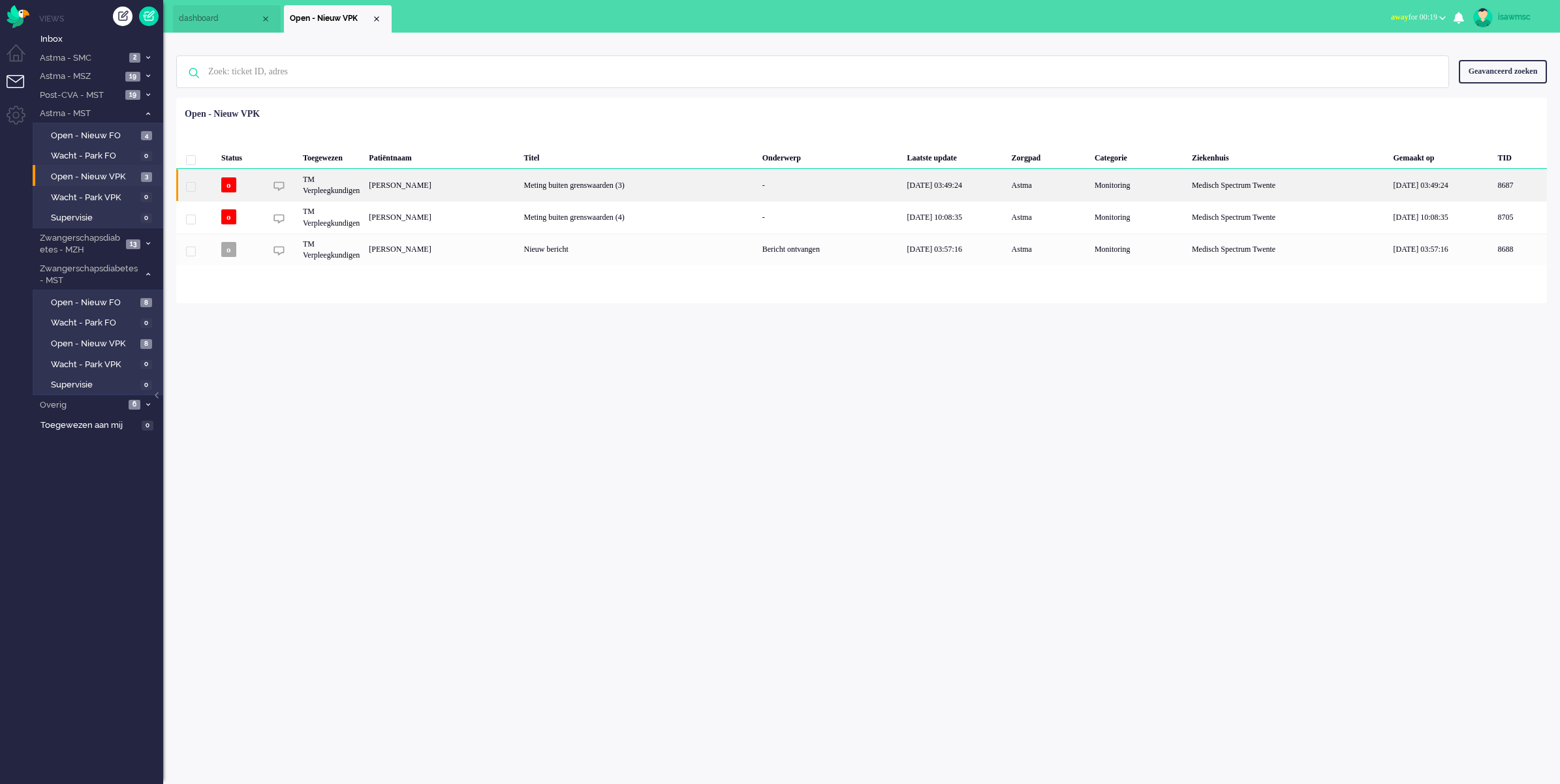
click at [1494, 186] on div "[PERSON_NAME]" at bounding box center [1521, 184] width 54 height 32
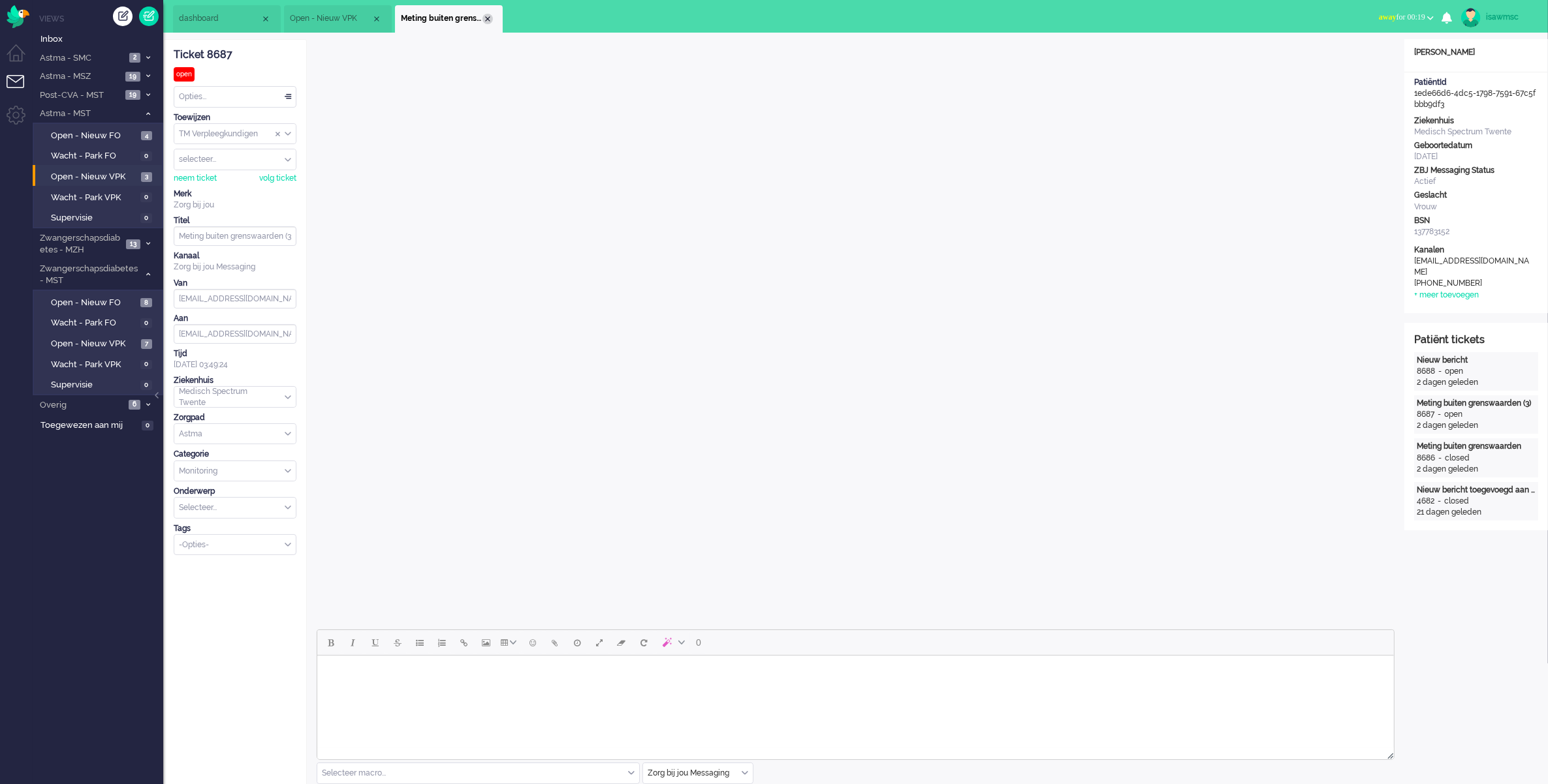
click at [484, 21] on div "Close tab" at bounding box center [487, 19] width 10 height 10
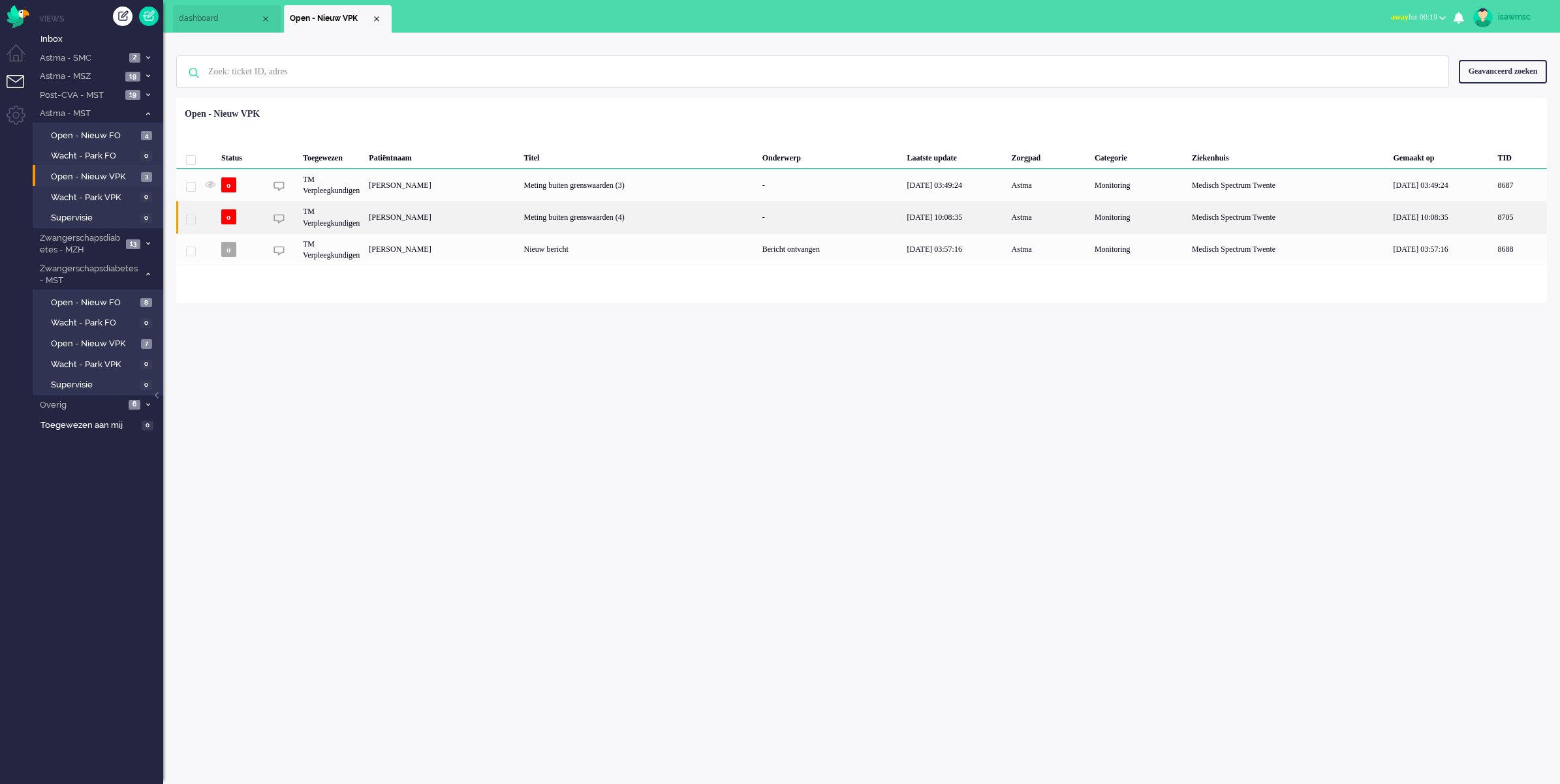
click at [1494, 224] on div "[PERSON_NAME]" at bounding box center [1521, 216] width 54 height 32
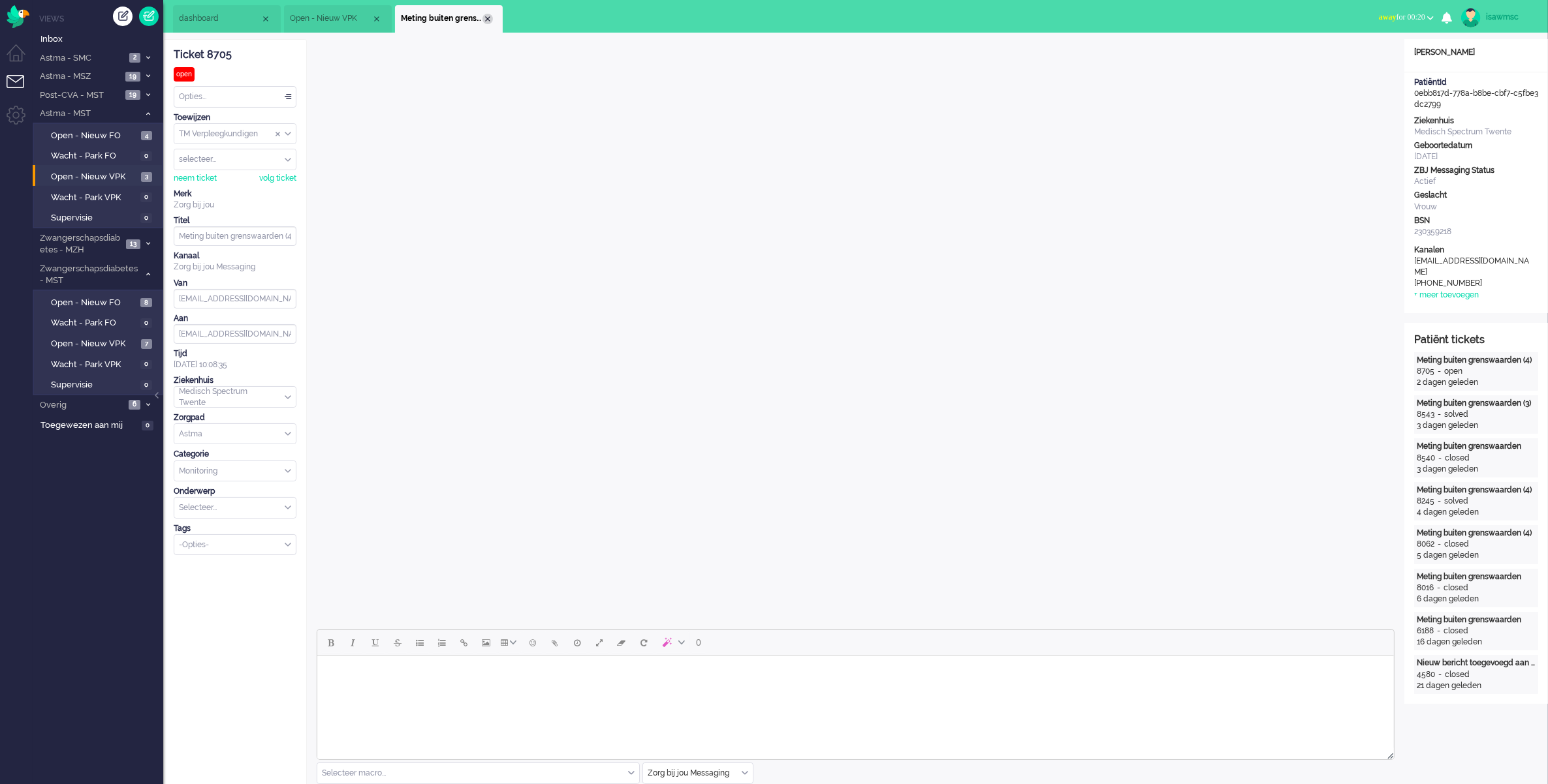
click at [490, 13] on div "Close tab" at bounding box center [487, 19] width 10 height 10
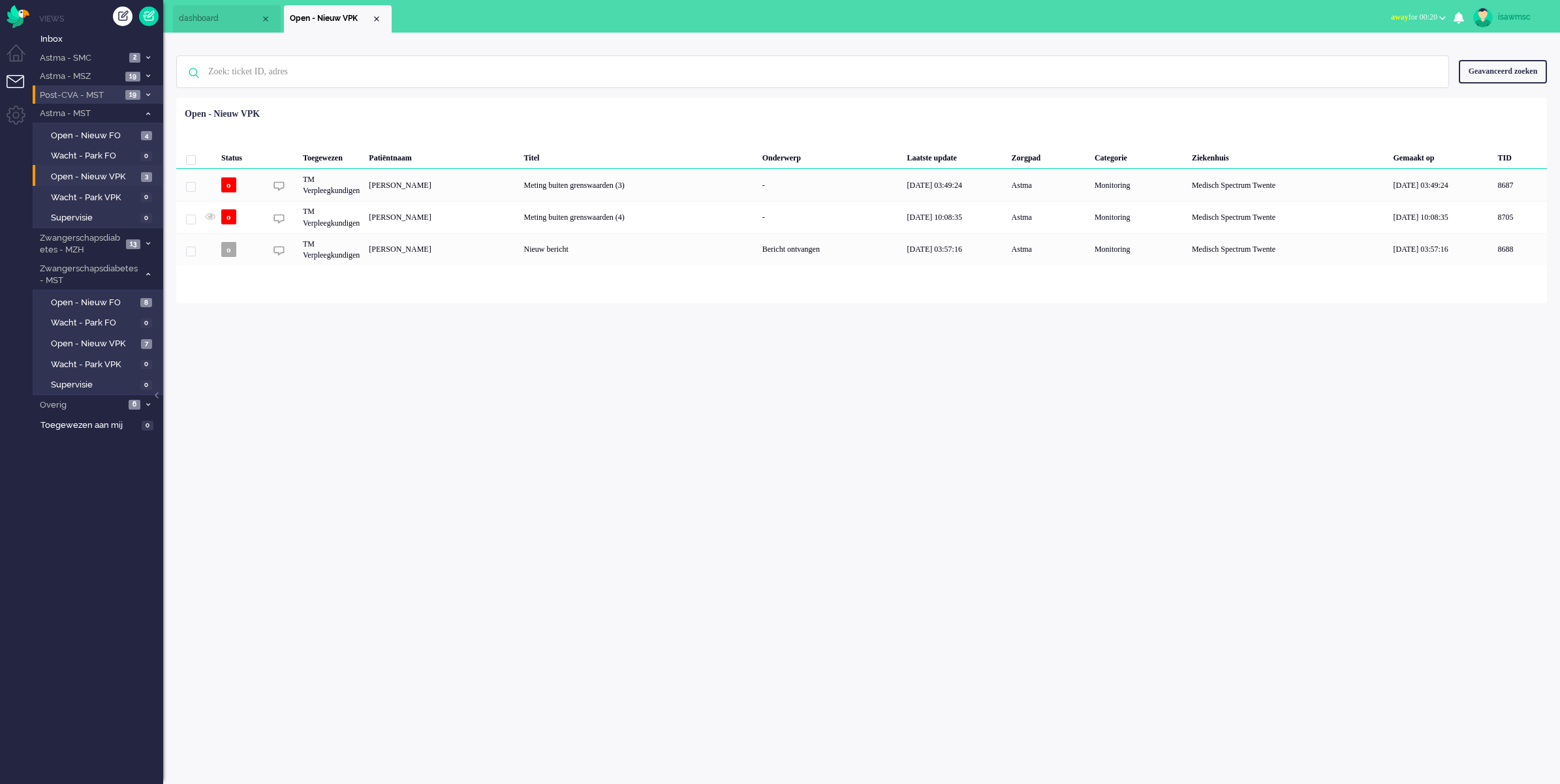
click at [139, 93] on span "19" at bounding box center [132, 94] width 15 height 10
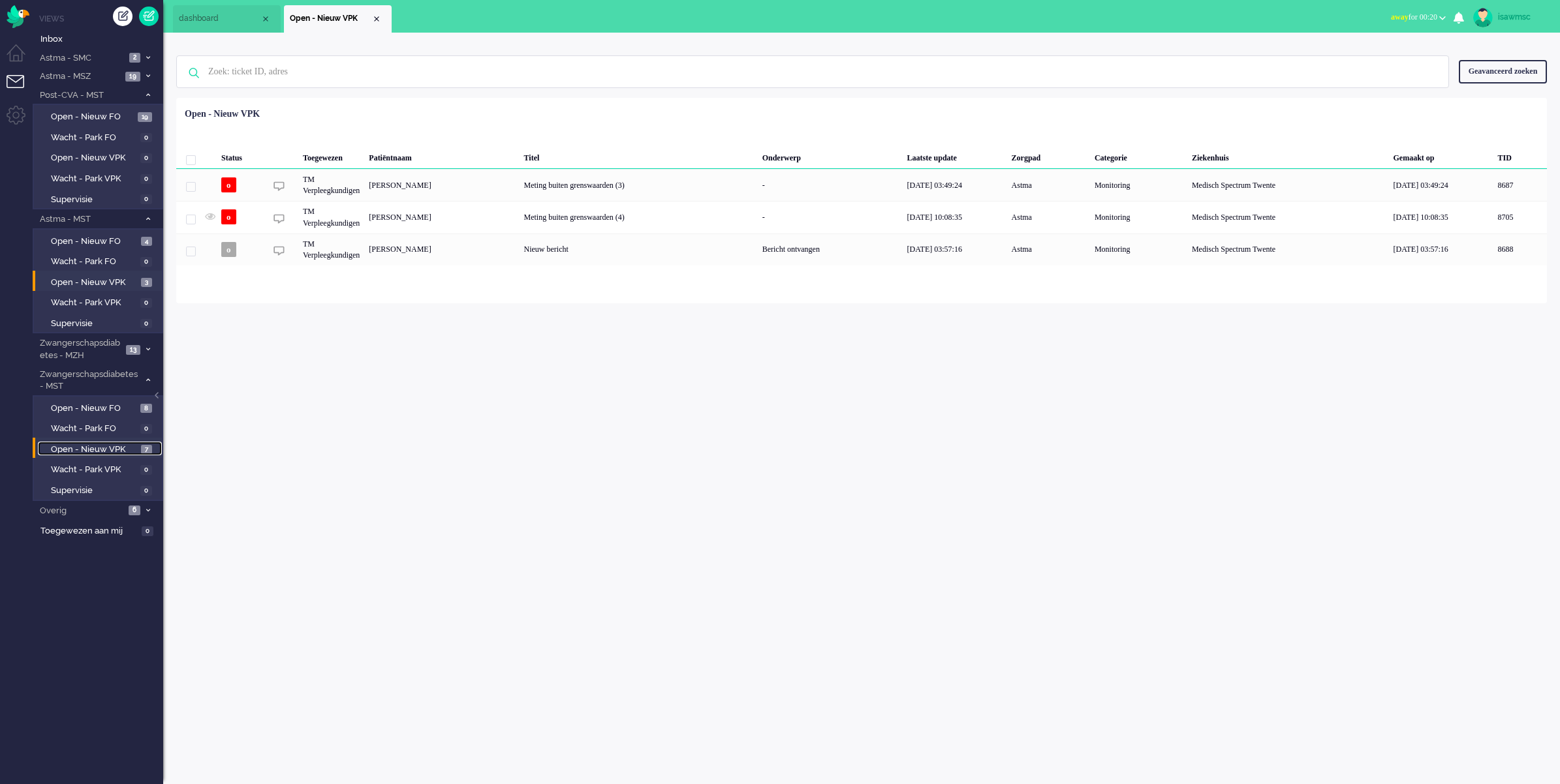
click at [126, 443] on span "Open - Nieuw VPK" at bounding box center [94, 449] width 87 height 13
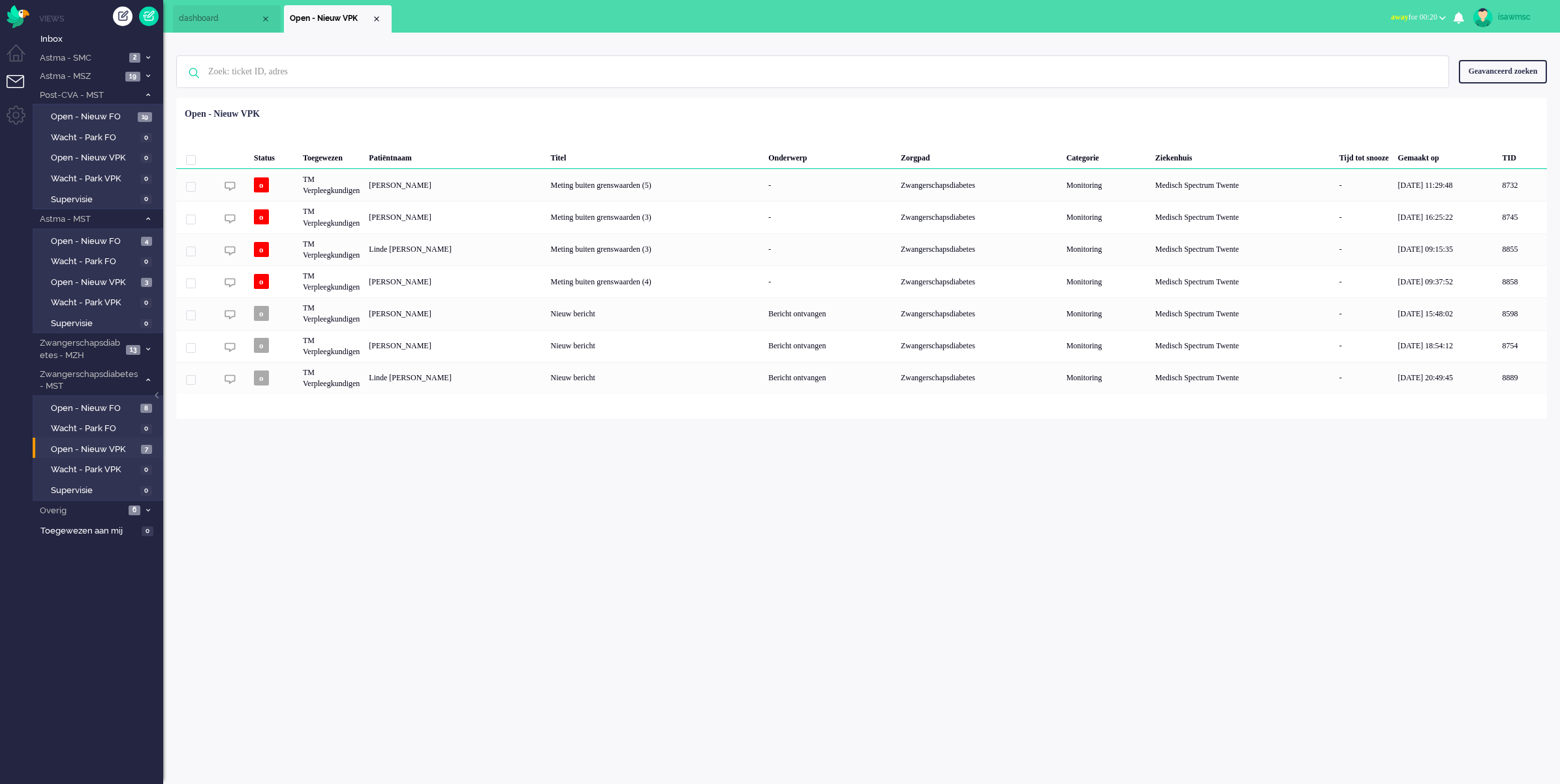
click at [322, 438] on div "isawmsc Thuis Ticket Csat Mijn gemiddelde cijfer Deze week - Ticket Bijdragen P…" at bounding box center [861, 408] width 1397 height 751
click at [151, 74] on span at bounding box center [147, 77] width 10 height 7
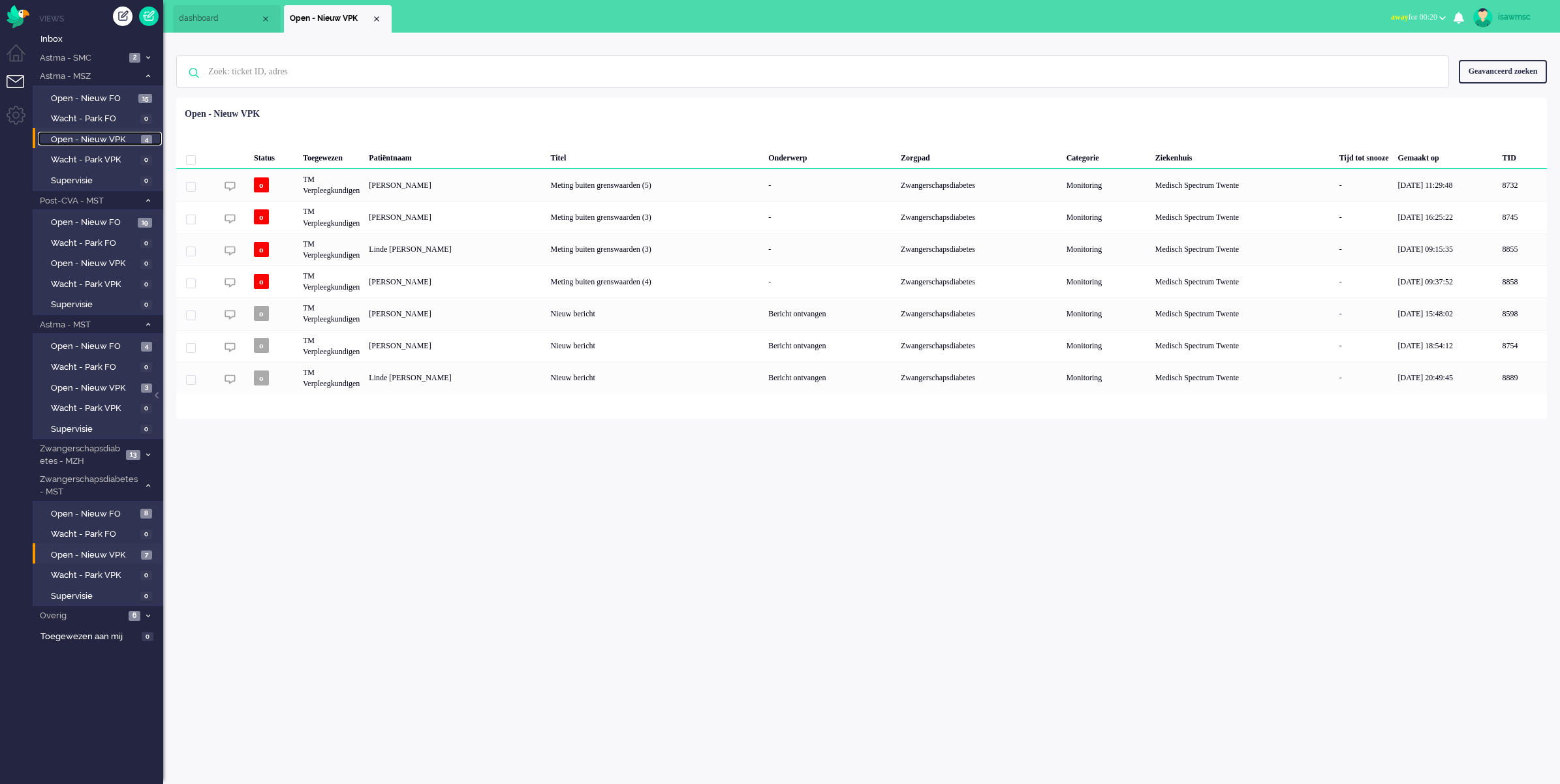
click at [147, 138] on span "4" at bounding box center [146, 140] width 11 height 10
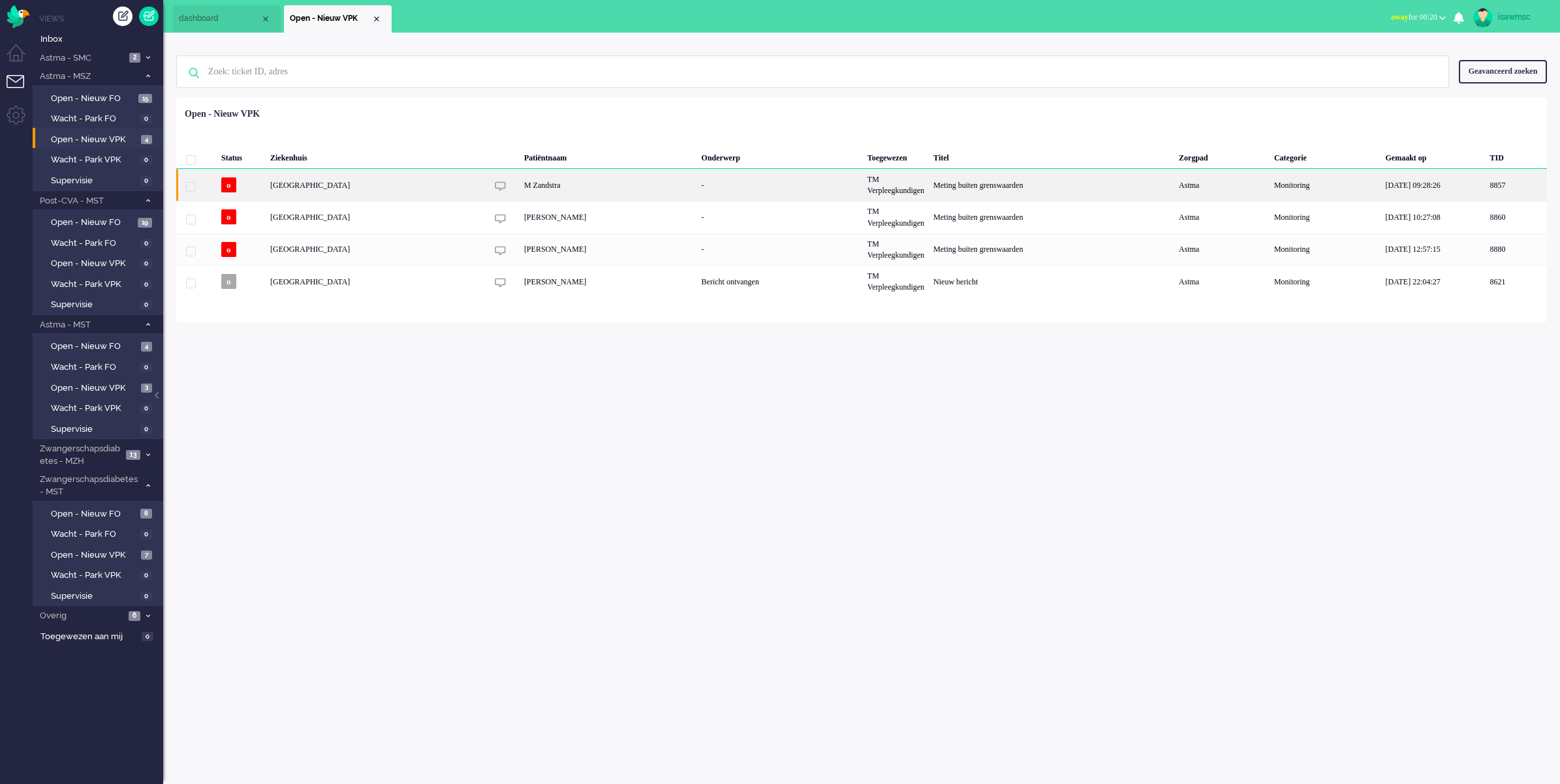
click at [560, 186] on div "M Zandstra" at bounding box center [608, 184] width 178 height 32
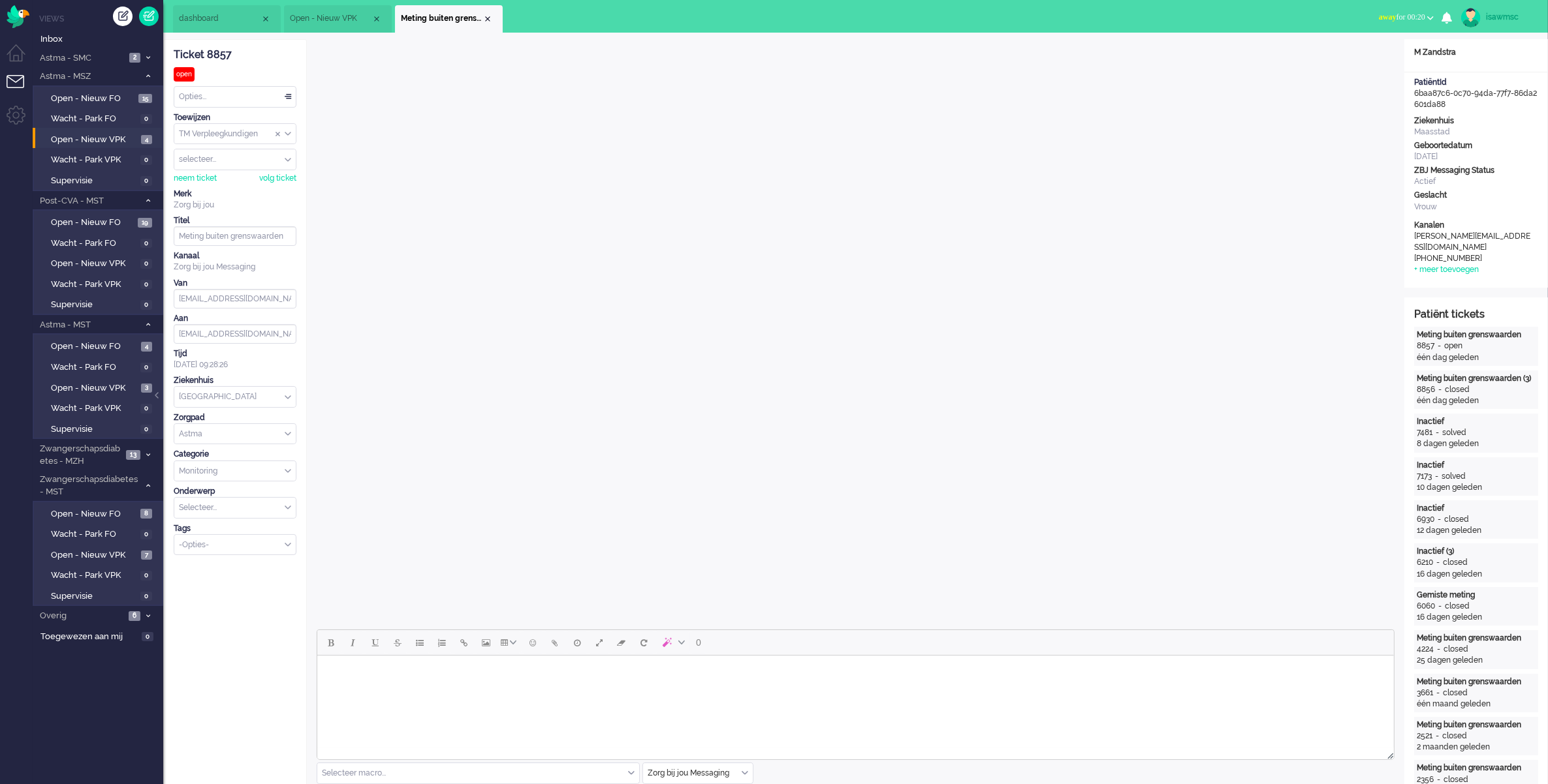
scroll to position [82, 0]
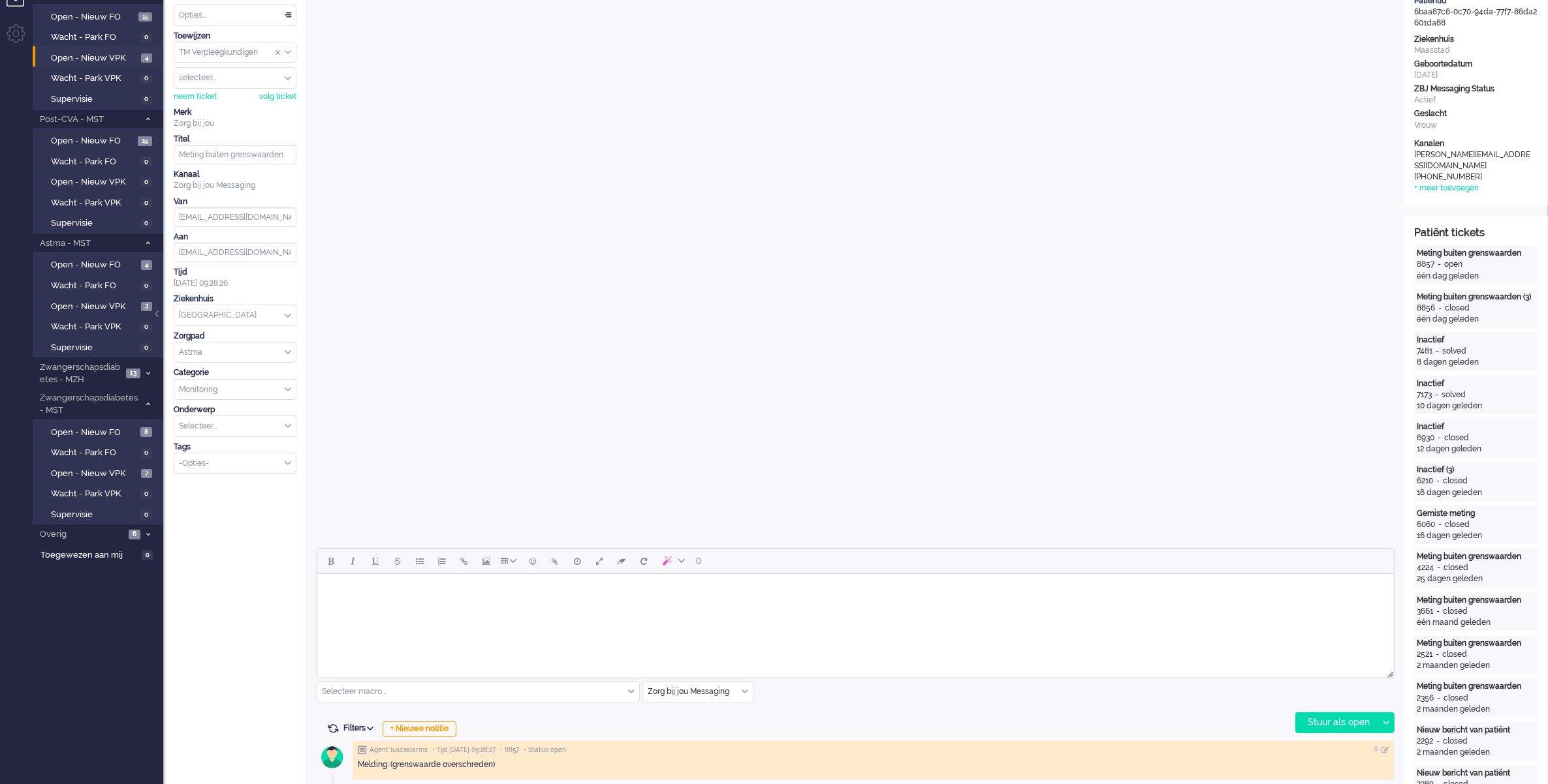
click at [558, 591] on body "Rich Text Area. Press ALT-0 for help." at bounding box center [854, 591] width 1066 height 23
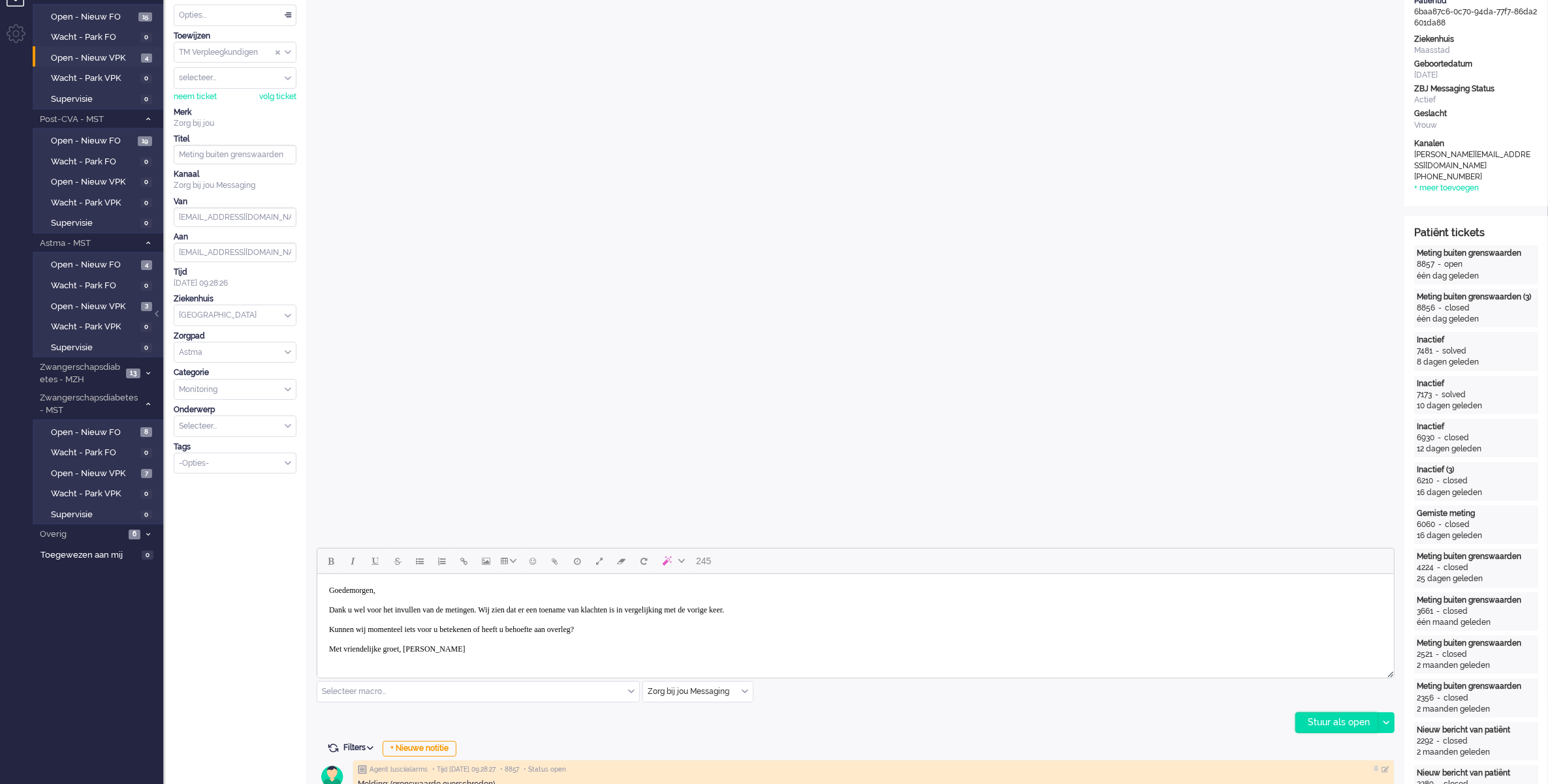
click at [1322, 727] on div "Stuur als open" at bounding box center [1337, 723] width 82 height 19
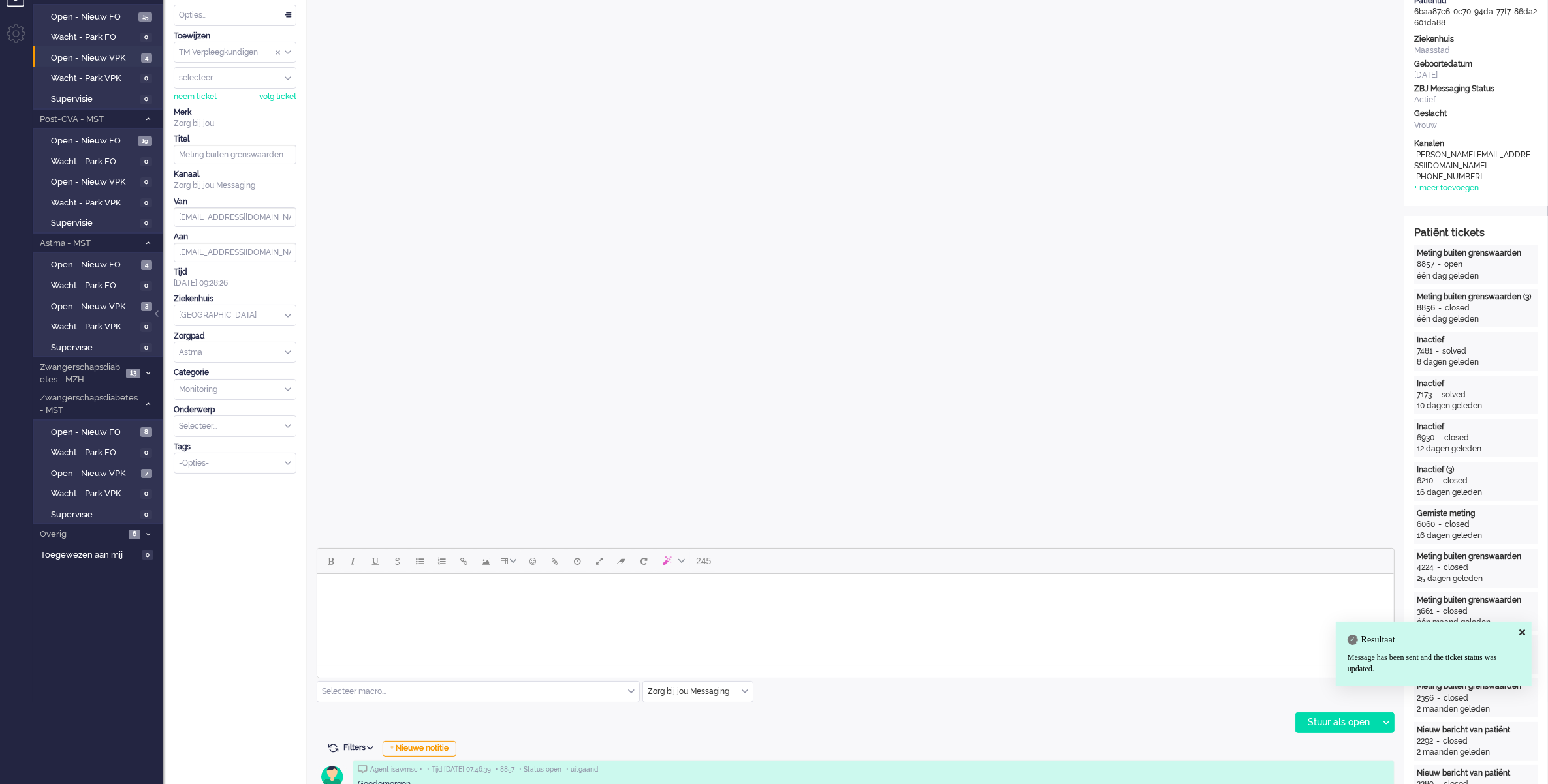
scroll to position [0, 0]
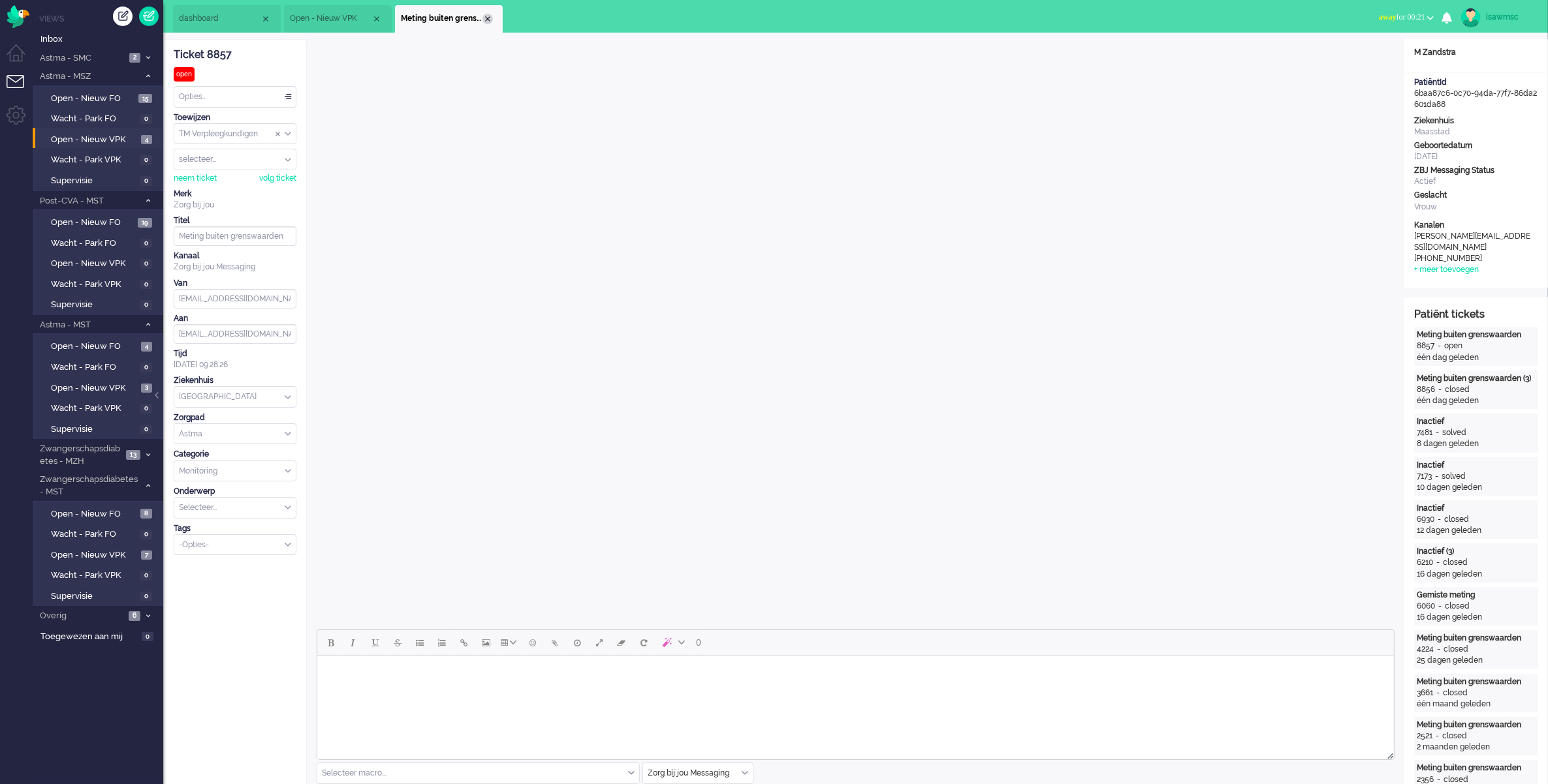
click at [485, 15] on div "Close tab" at bounding box center [487, 19] width 10 height 10
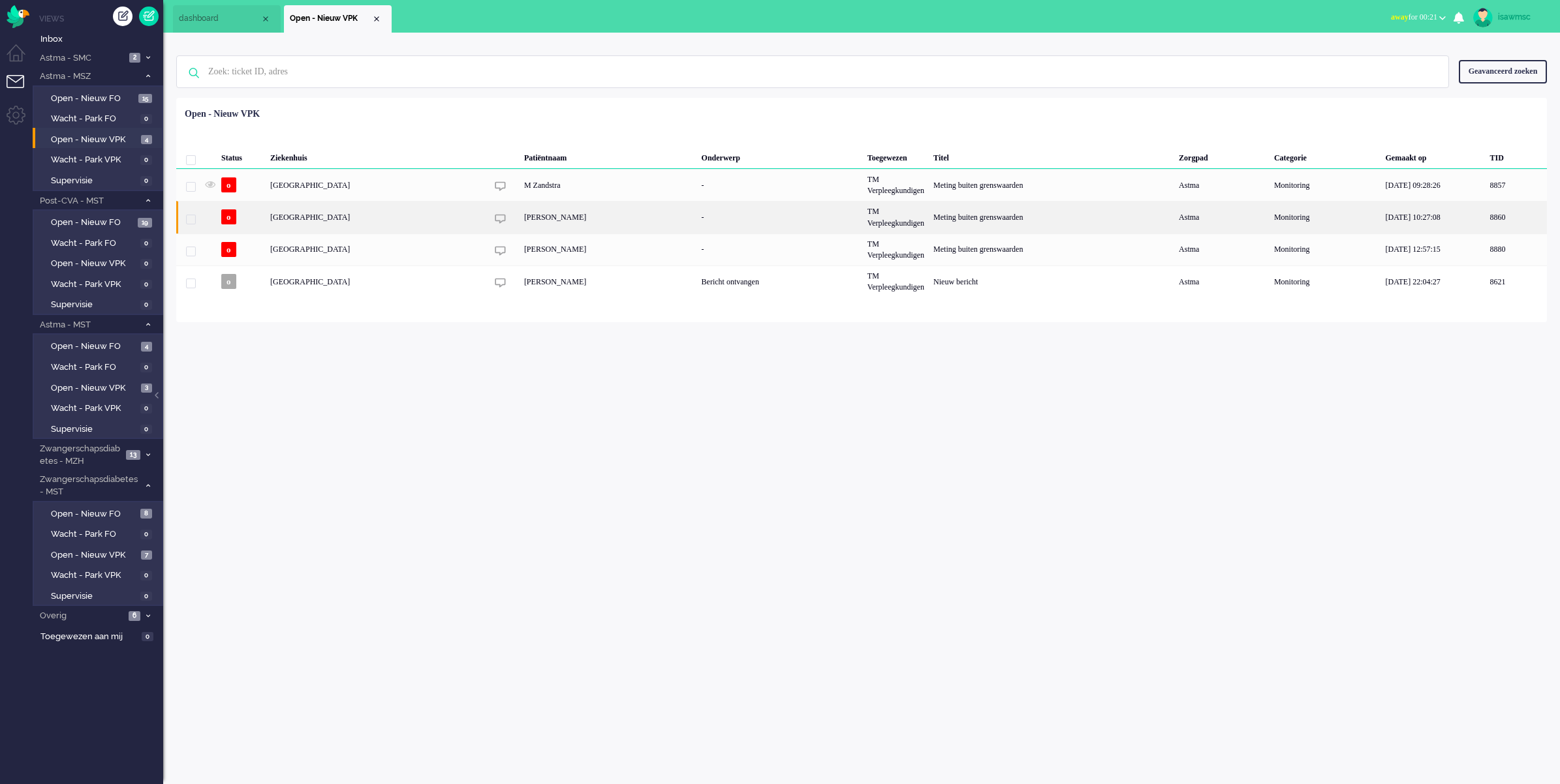
click at [603, 220] on div "[PERSON_NAME]" at bounding box center [608, 216] width 178 height 32
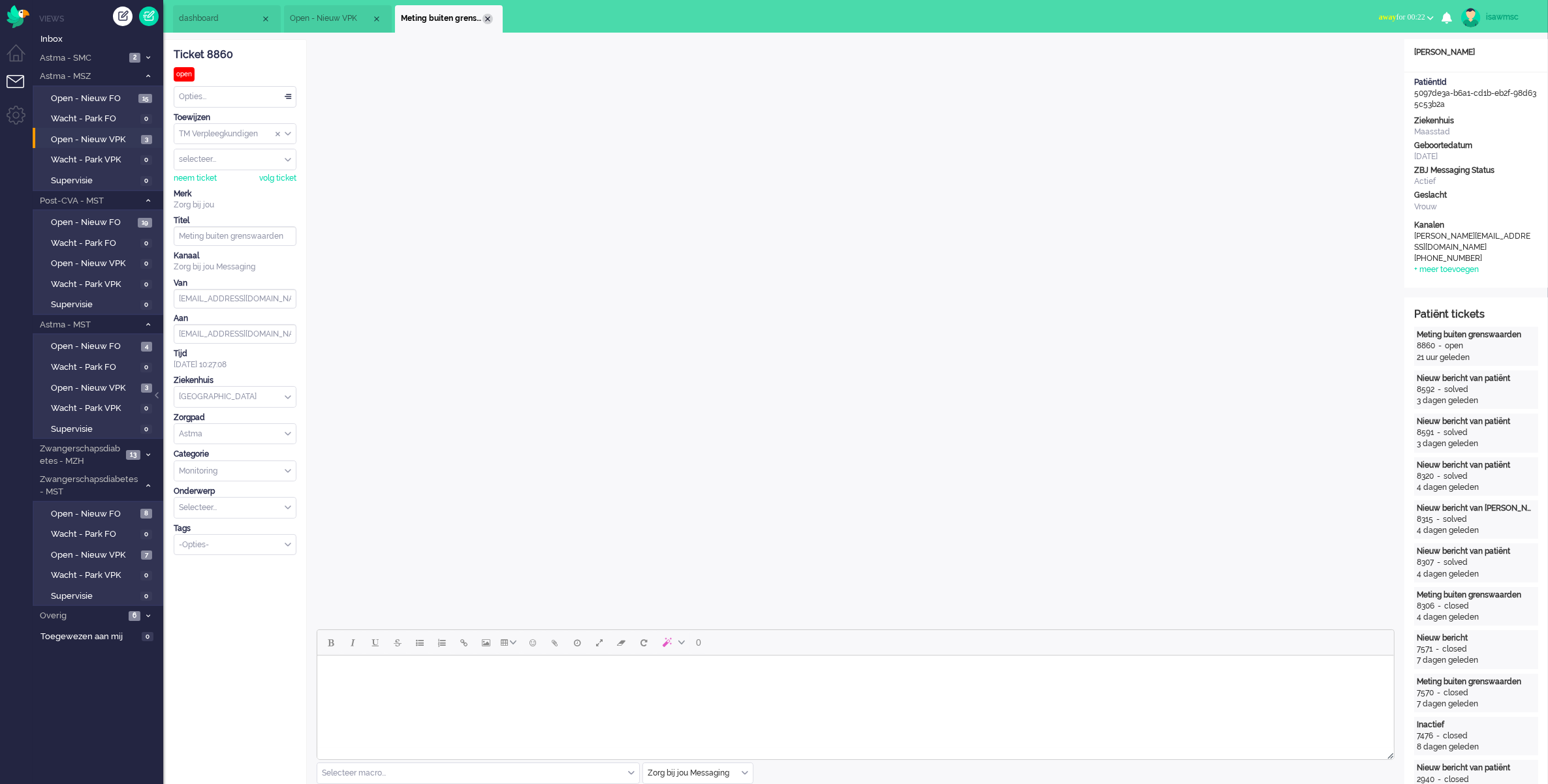
click at [486, 16] on div "Close tab" at bounding box center [487, 19] width 10 height 10
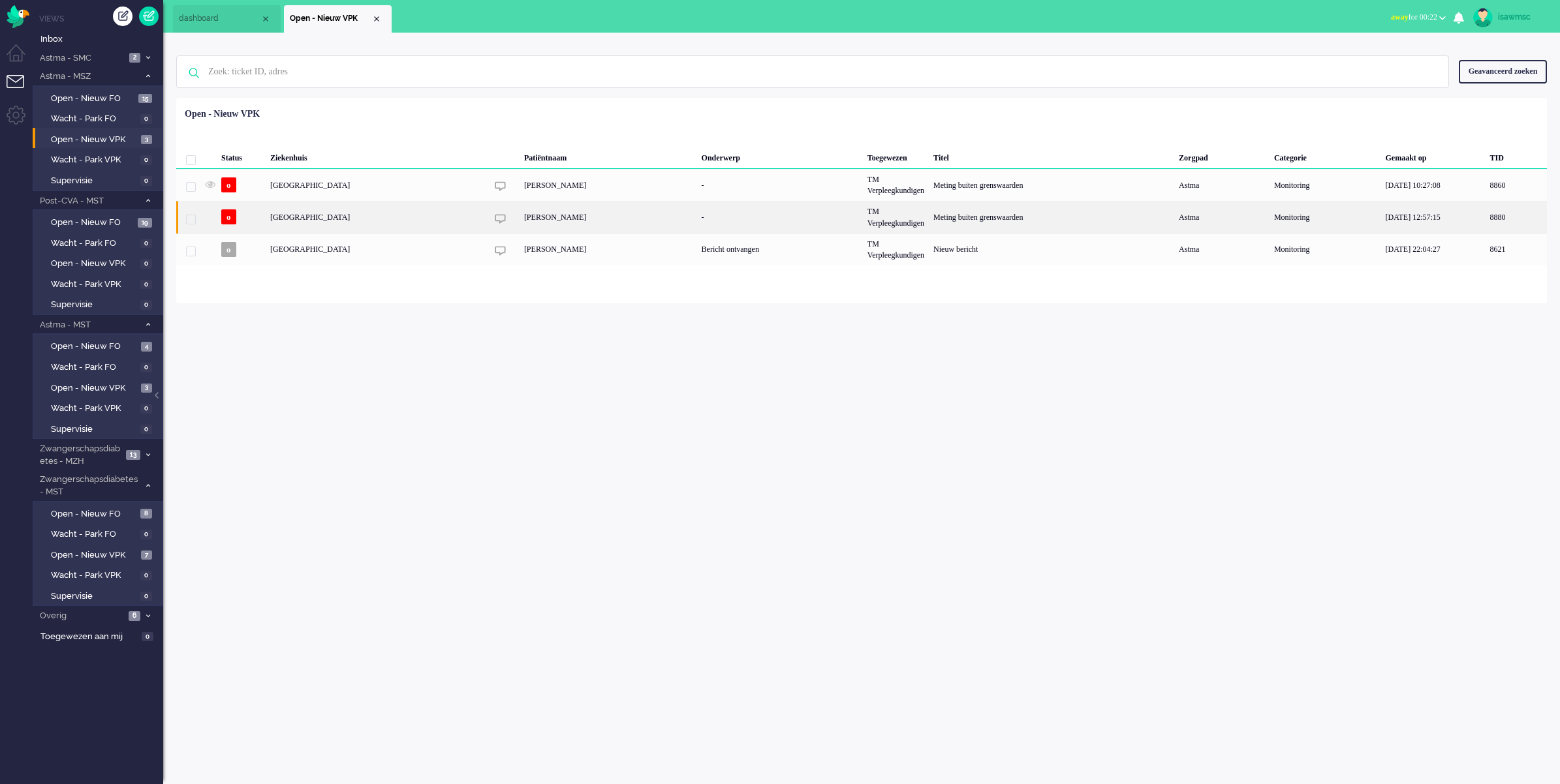
click at [613, 217] on div "[PERSON_NAME]" at bounding box center [608, 216] width 178 height 32
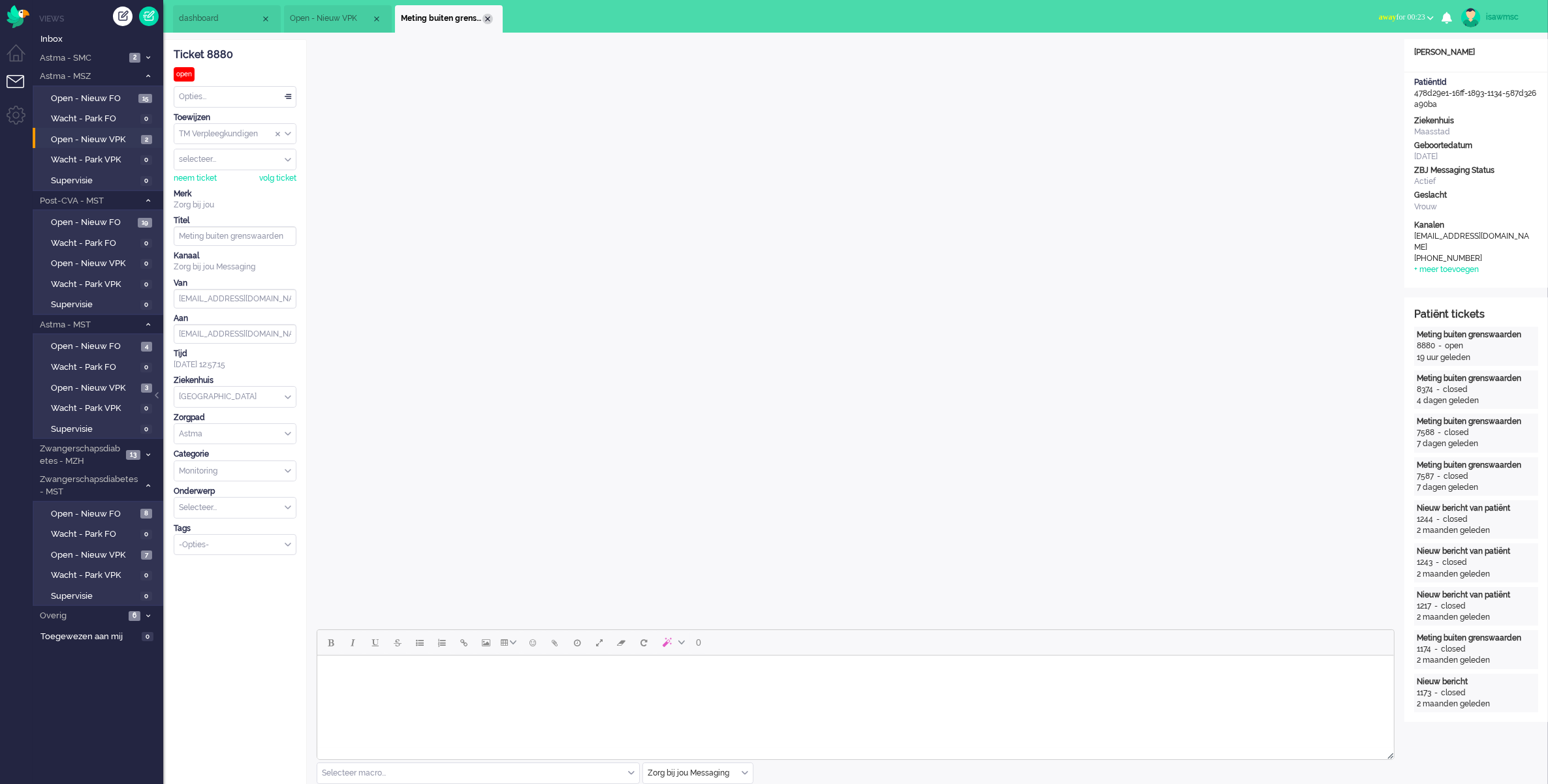
click at [484, 19] on div "Close tab" at bounding box center [487, 19] width 10 height 10
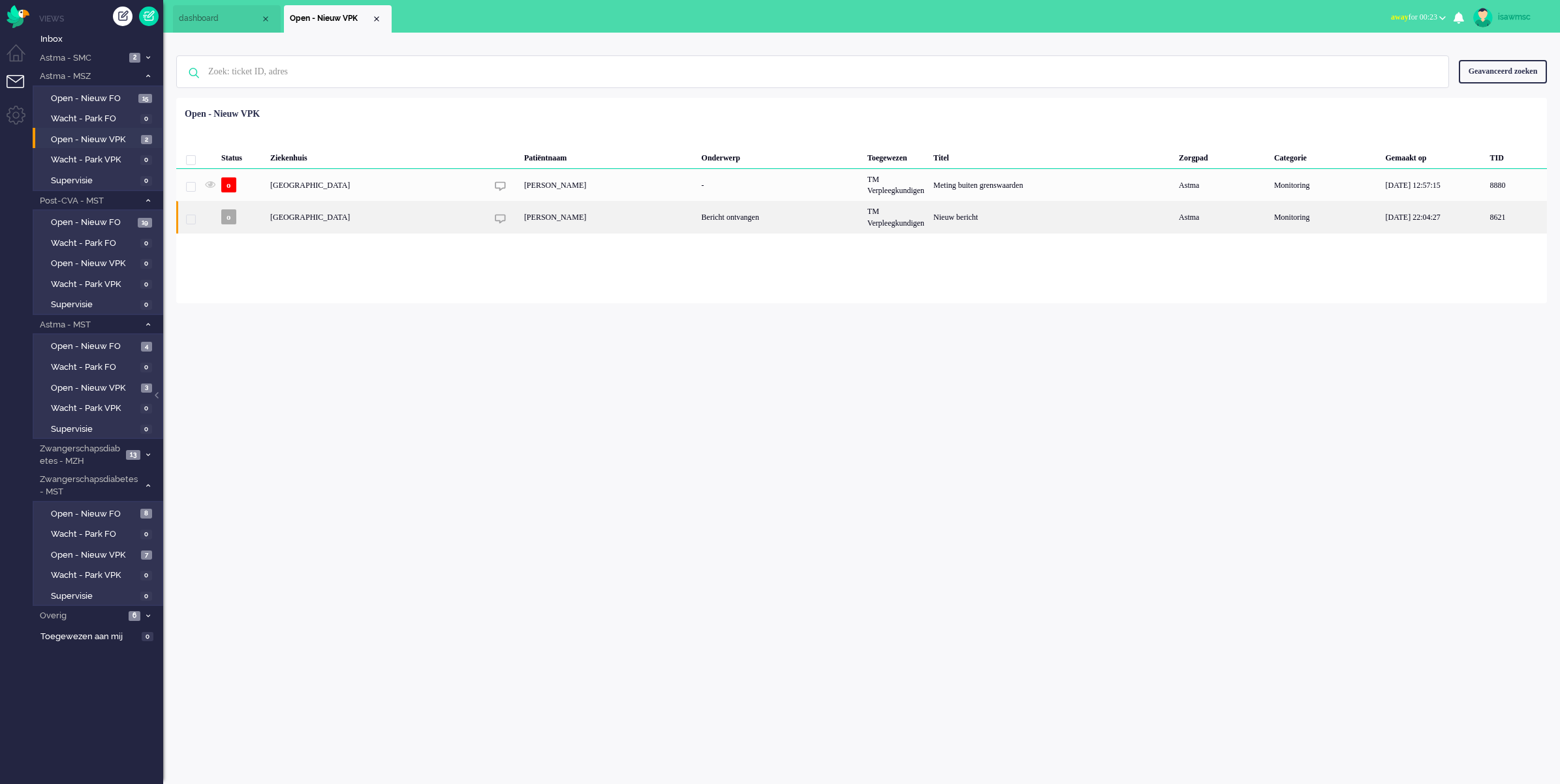
click at [1270, 216] on div "8621" at bounding box center [1326, 216] width 112 height 32
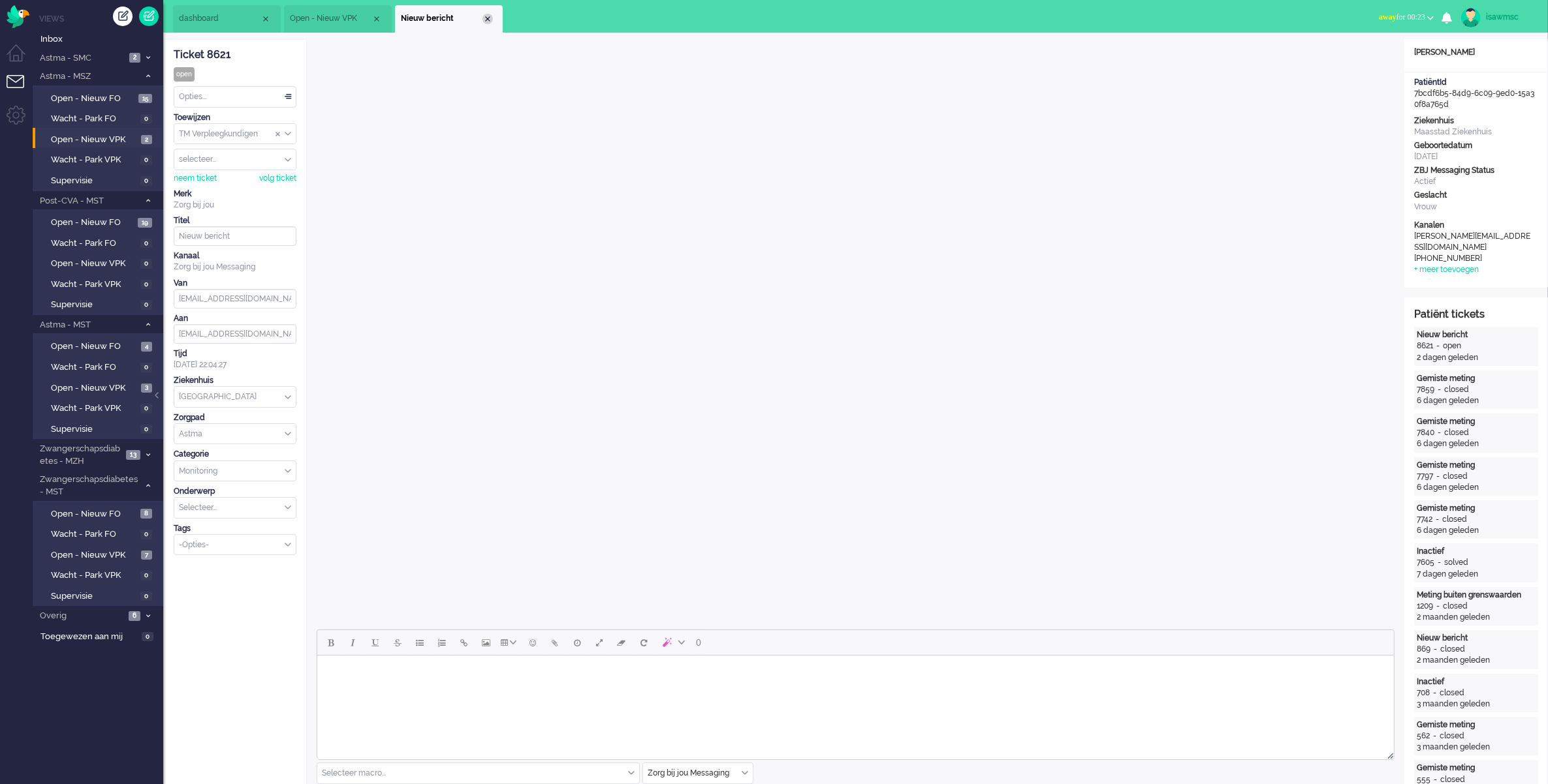
click at [490, 14] on div "Close tab" at bounding box center [487, 19] width 10 height 10
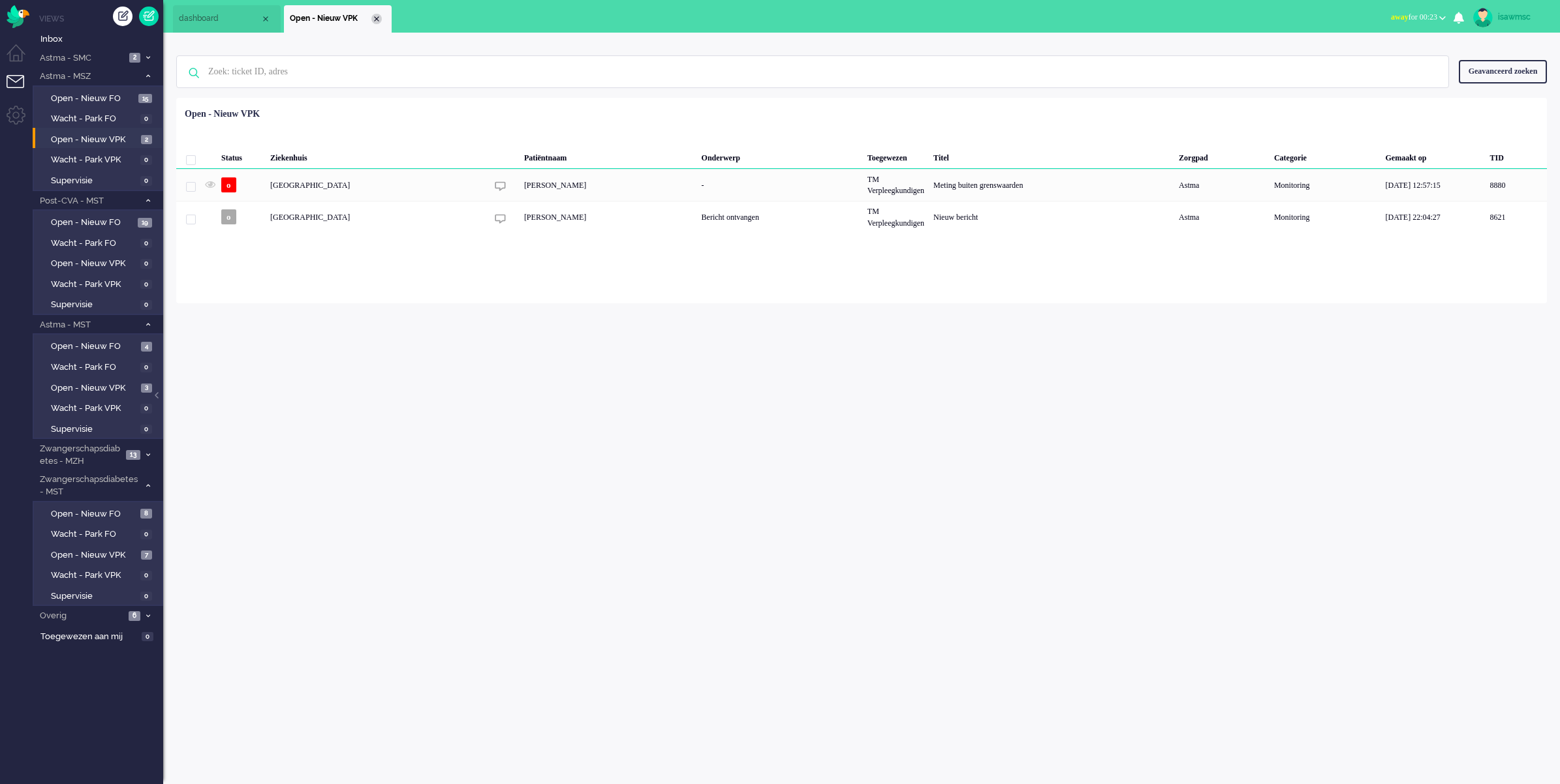
click at [377, 22] on div "Close tab" at bounding box center [377, 19] width 10 height 10
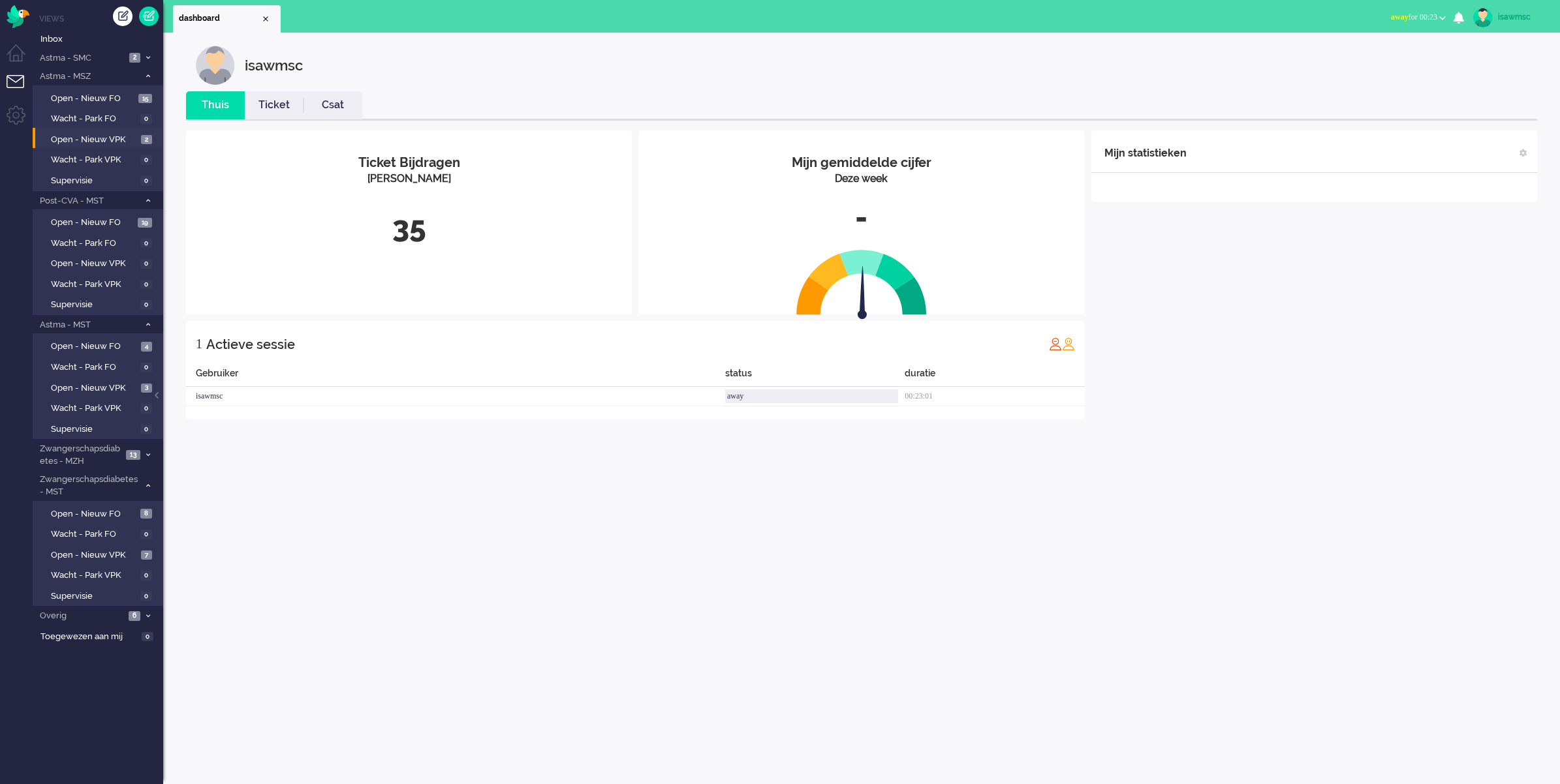
click at [394, 24] on ul "dashboard" at bounding box center [734, 16] width 1123 height 33
click at [273, 521] on div "isawmsc Thuis Ticket Csat Mijn gemiddelde cijfer Deze week - Ticket Bijdragen P…" at bounding box center [861, 408] width 1397 height 751
click at [1038, 497] on div "isawmsc Thuis Ticket Csat Mijn gemiddelde cijfer Deze week - Ticket Bijdragen P…" at bounding box center [861, 408] width 1397 height 751
